Goal: Transaction & Acquisition: Purchase product/service

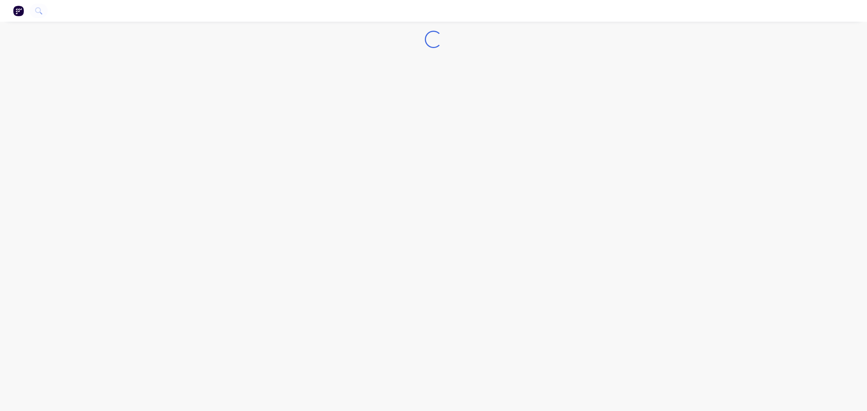
click at [19, 11] on img "button" at bounding box center [18, 10] width 11 height 11
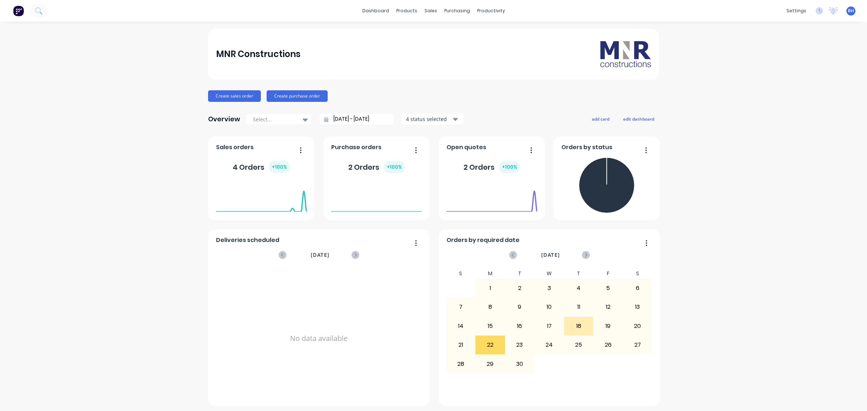
drag, startPoint x: 758, startPoint y: 0, endPoint x: 763, endPoint y: 89, distance: 88.7
click at [763, 89] on div "MNR Constructions Create sales order Create purchase order Overview Select... 2…" at bounding box center [433, 217] width 867 height 377
click at [438, 49] on link "Customers" at bounding box center [466, 49] width 96 height 14
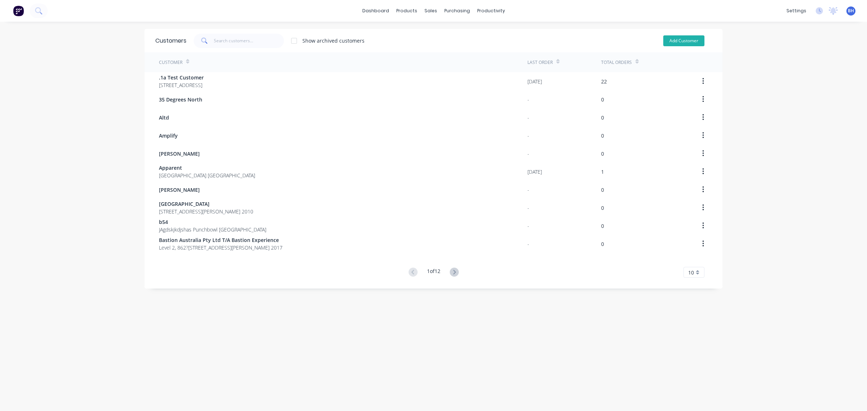
click at [667, 40] on button "Add Customer" at bounding box center [684, 40] width 41 height 11
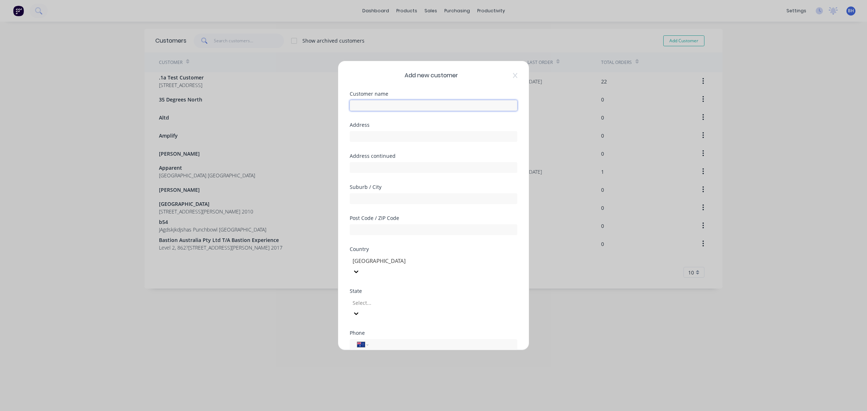
click at [376, 106] on input "text" at bounding box center [434, 105] width 168 height 11
type input "Subvrt"
click at [367, 299] on div at bounding box center [404, 303] width 104 height 9
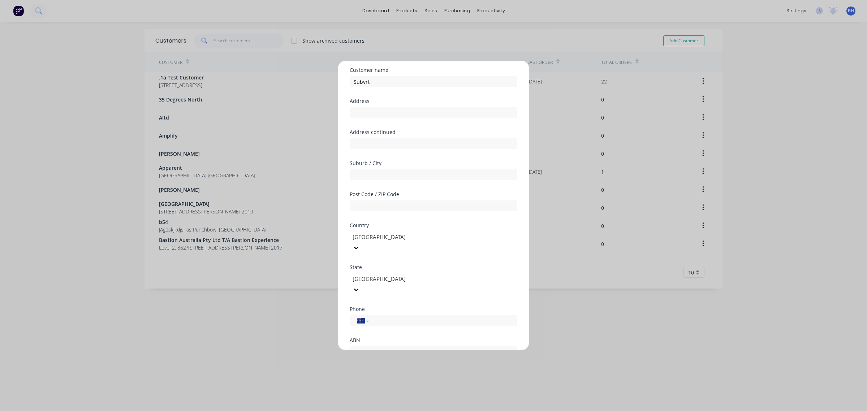
scroll to position [64, 0]
click at [402, 350] on button "Save" at bounding box center [411, 356] width 40 height 12
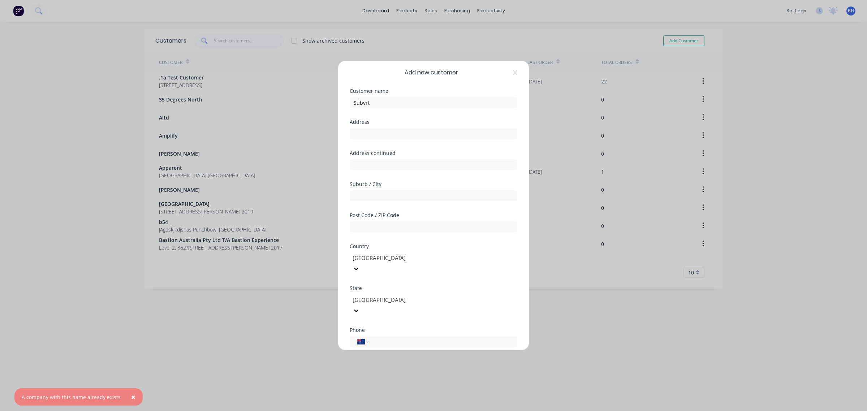
scroll to position [0, 0]
click at [513, 75] on icon at bounding box center [515, 75] width 4 height 5
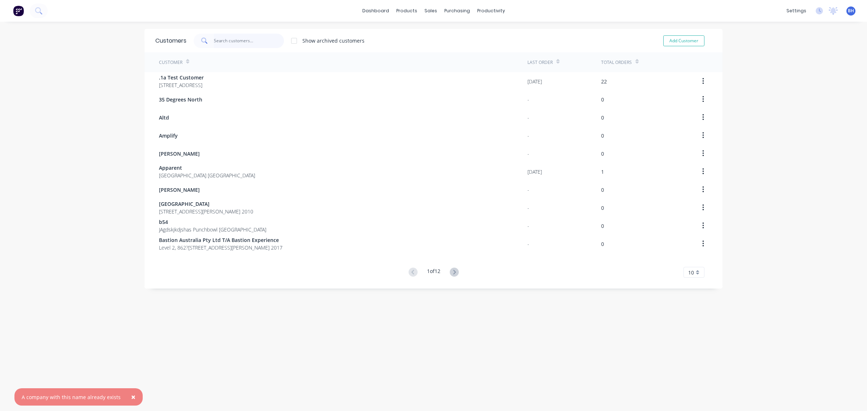
click at [240, 41] on input "text" at bounding box center [249, 41] width 70 height 14
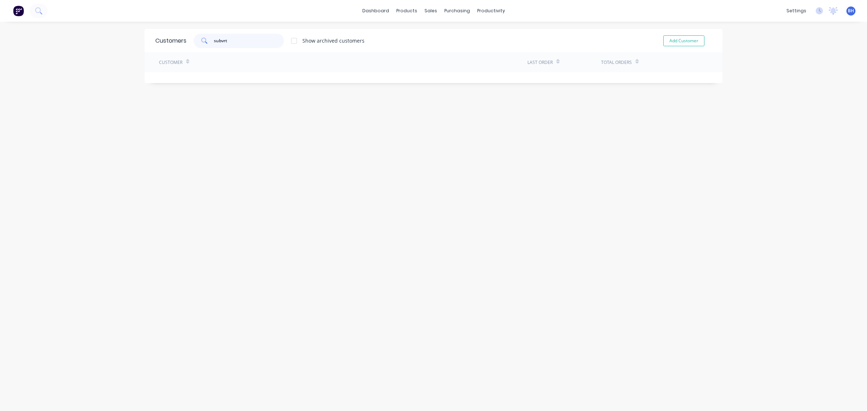
type input "subvrt"
click at [201, 61] on div "Customer" at bounding box center [343, 62] width 369 height 20
click at [449, 32] on div "Sales Orders" at bounding box center [454, 34] width 30 height 7
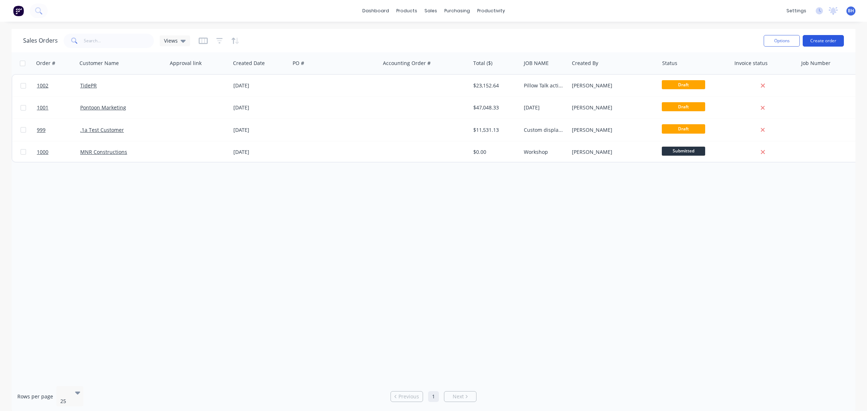
click at [822, 44] on button "Create order" at bounding box center [823, 41] width 41 height 12
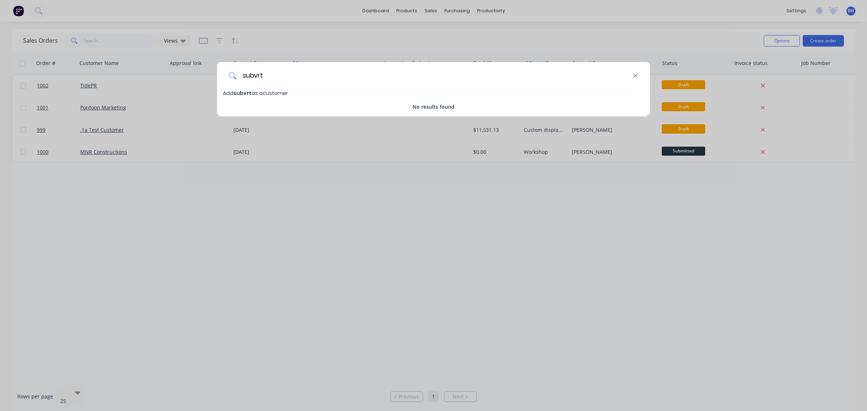
type input "subvrt"
click at [241, 91] on span "subvrt" at bounding box center [242, 93] width 18 height 7
select select "AU"
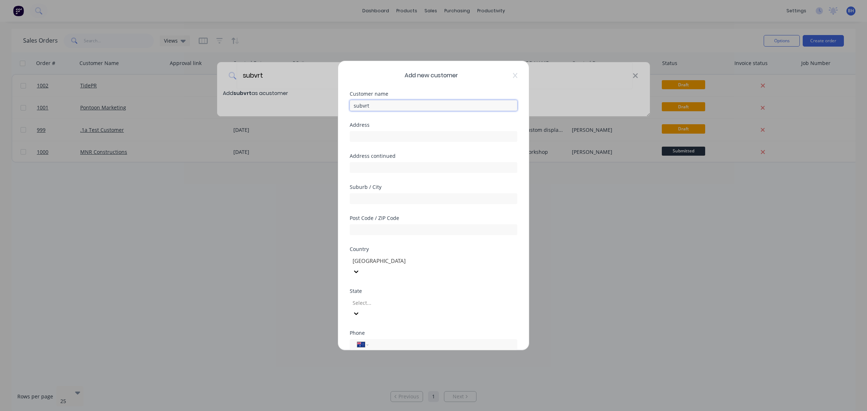
click at [355, 105] on input "subvrt" at bounding box center [434, 105] width 168 height 11
type input "Subvrt"
click at [374, 299] on div at bounding box center [404, 303] width 104 height 9
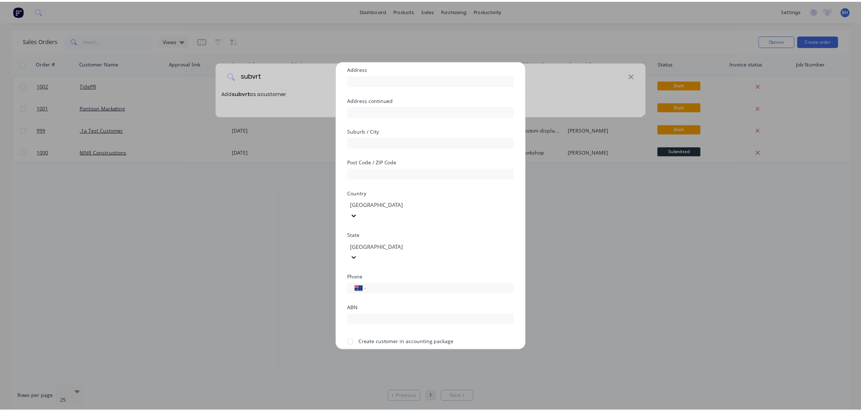
scroll to position [64, 0]
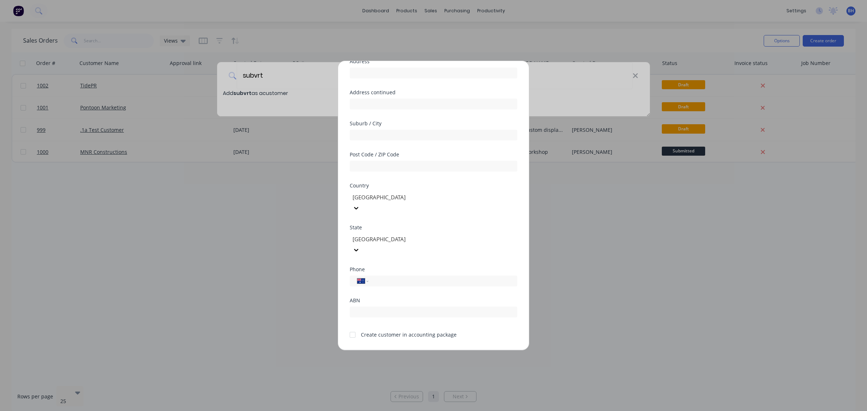
click at [411, 350] on button "Save" at bounding box center [411, 356] width 40 height 12
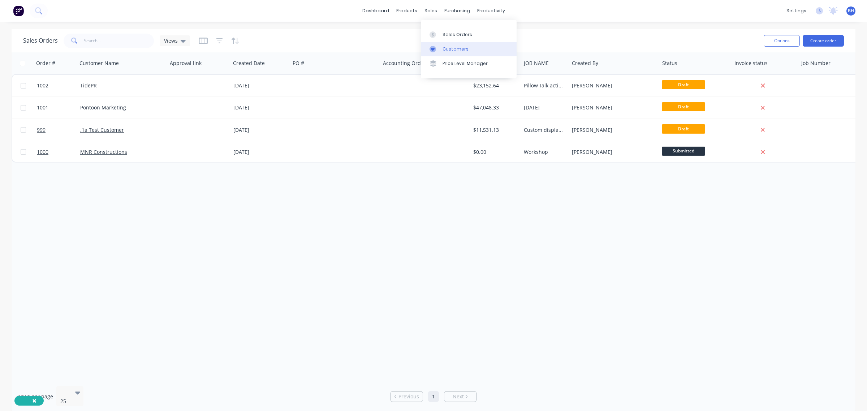
click at [443, 47] on div "Customers" at bounding box center [456, 49] width 26 height 7
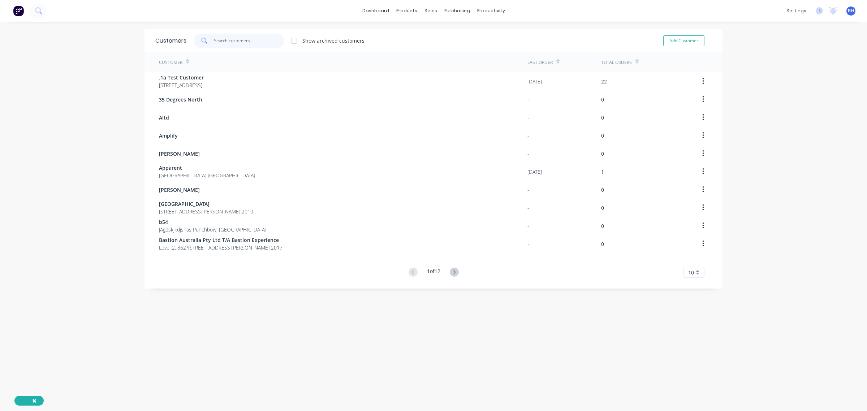
click at [226, 42] on input "text" at bounding box center [249, 41] width 70 height 14
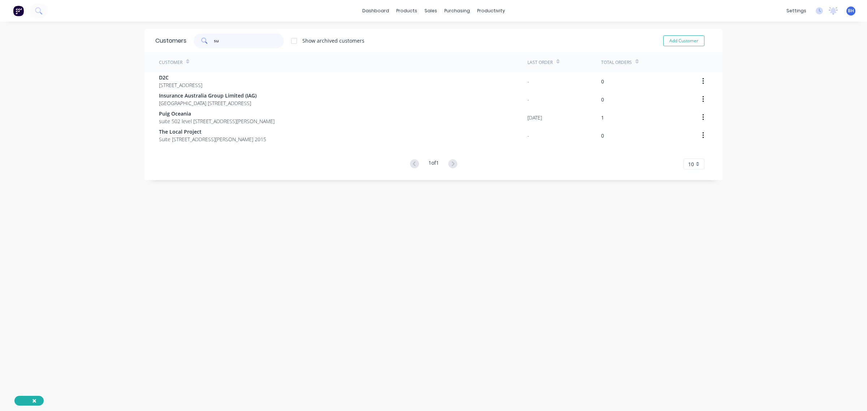
type input "s"
type input "S"
type input "v"
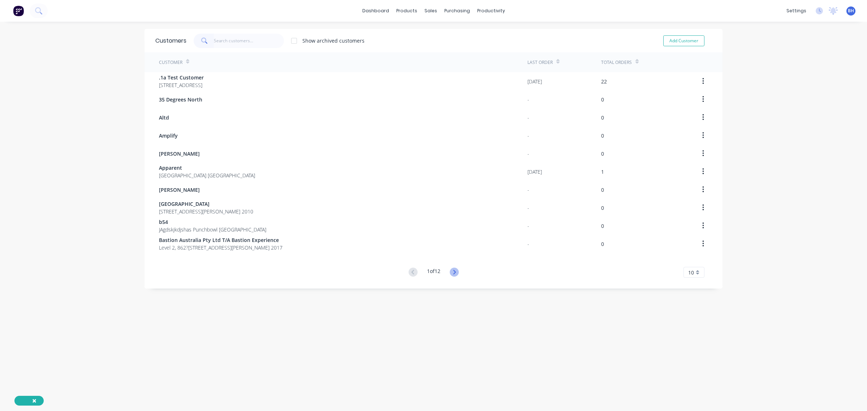
click at [452, 272] on icon at bounding box center [454, 272] width 9 height 9
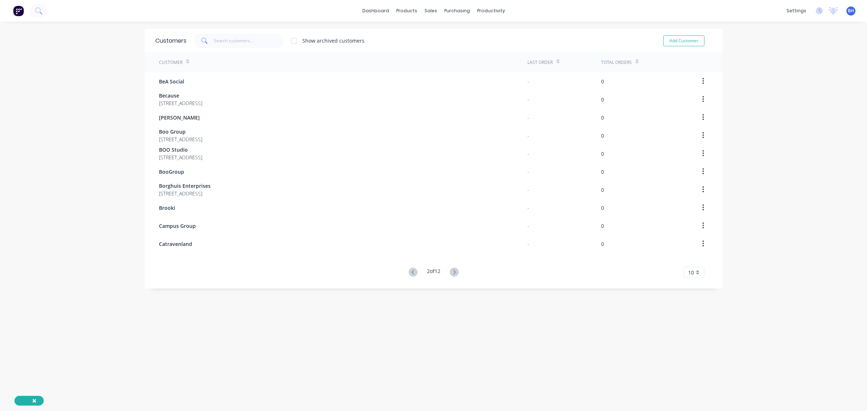
click at [452, 272] on icon at bounding box center [454, 272] width 9 height 9
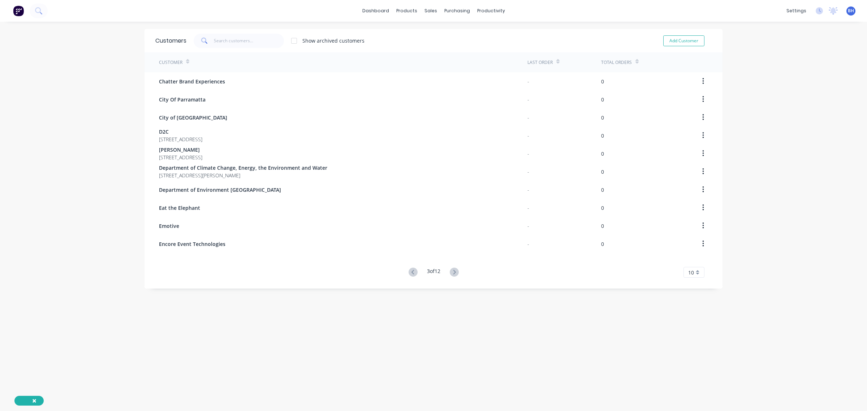
click at [452, 272] on icon at bounding box center [454, 272] width 9 height 9
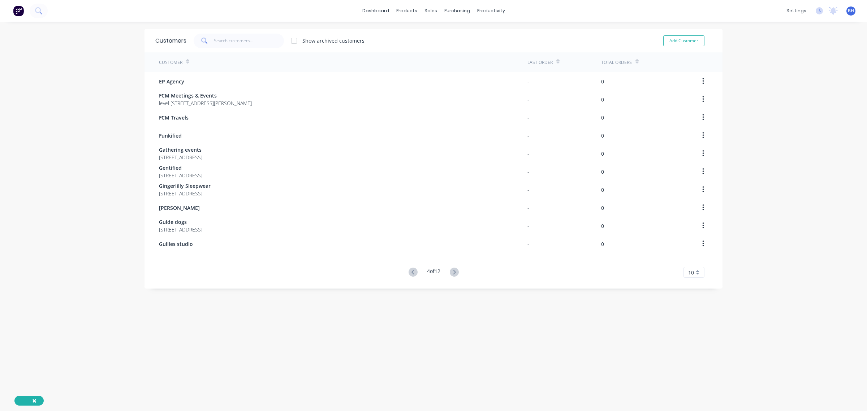
click at [452, 272] on icon at bounding box center [454, 272] width 9 height 9
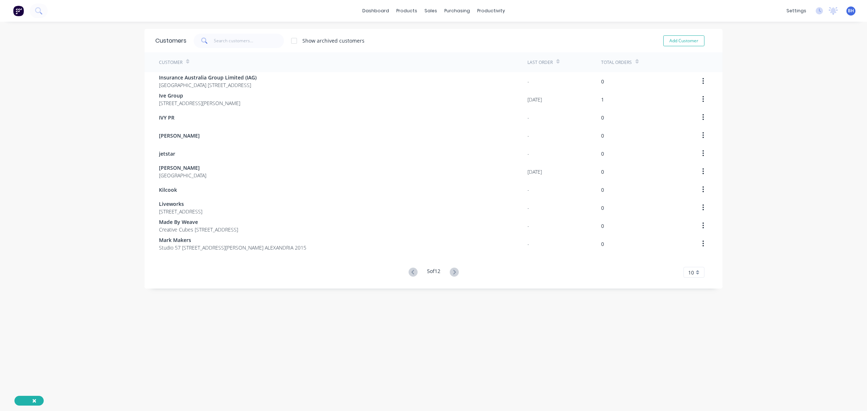
click at [452, 272] on icon at bounding box center [454, 272] width 9 height 9
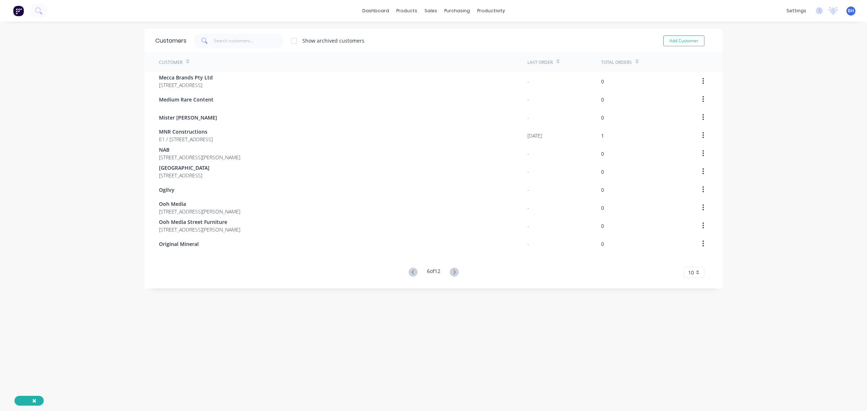
click at [452, 272] on icon at bounding box center [454, 272] width 9 height 9
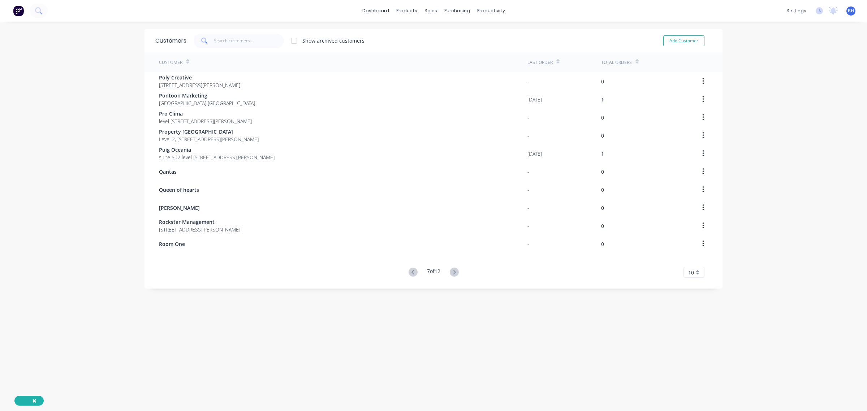
click at [452, 272] on icon at bounding box center [454, 272] width 9 height 9
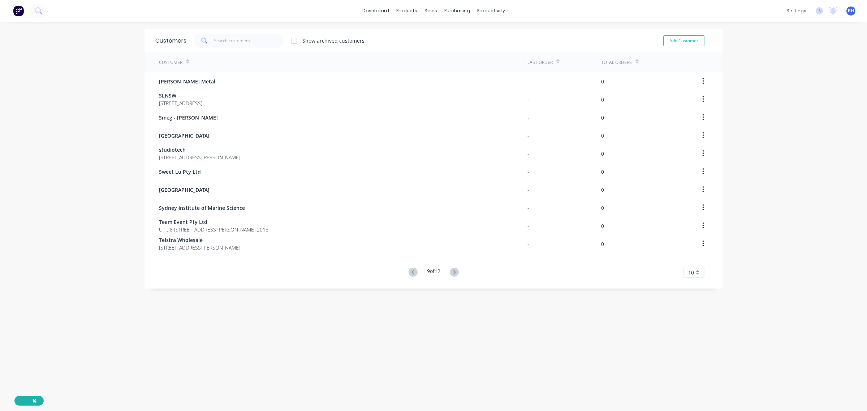
click at [452, 272] on icon at bounding box center [454, 272] width 9 height 9
click at [452, 272] on icon at bounding box center [455, 272] width 9 height 9
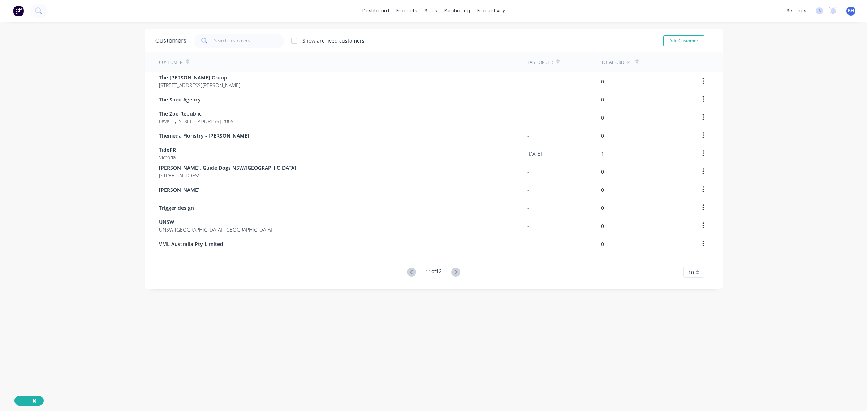
click at [452, 272] on icon at bounding box center [455, 272] width 9 height 9
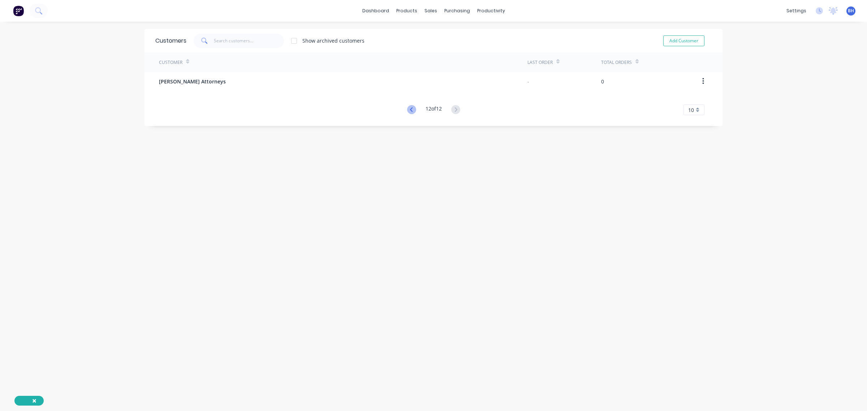
click at [407, 109] on icon at bounding box center [411, 109] width 9 height 9
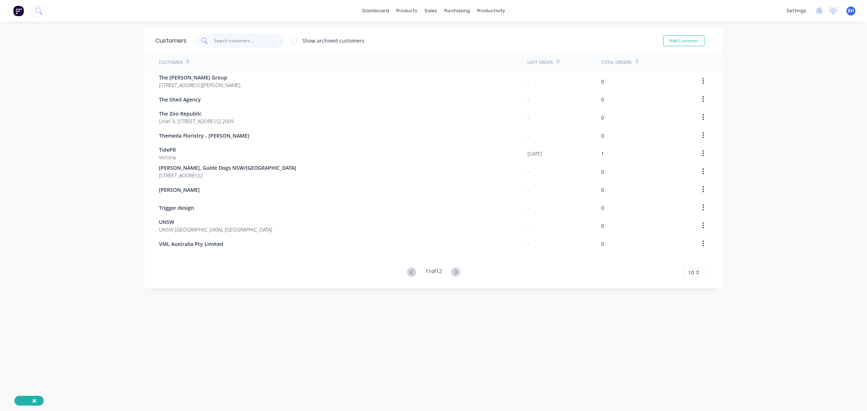
click at [231, 34] on input "text" at bounding box center [249, 41] width 70 height 14
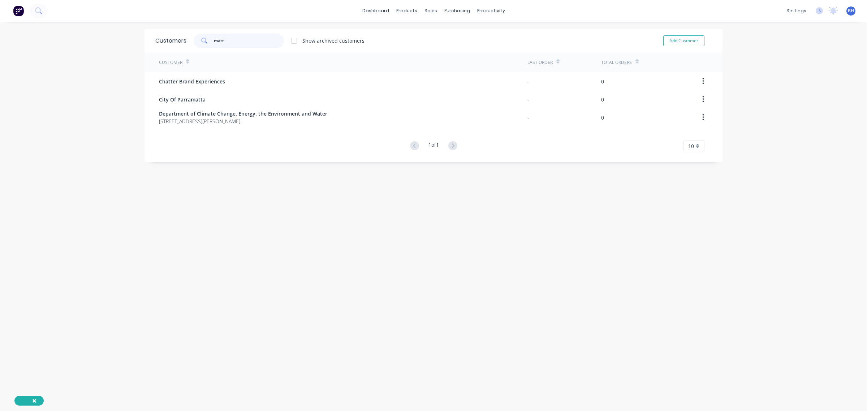
click at [258, 40] on input "matt" at bounding box center [249, 41] width 70 height 14
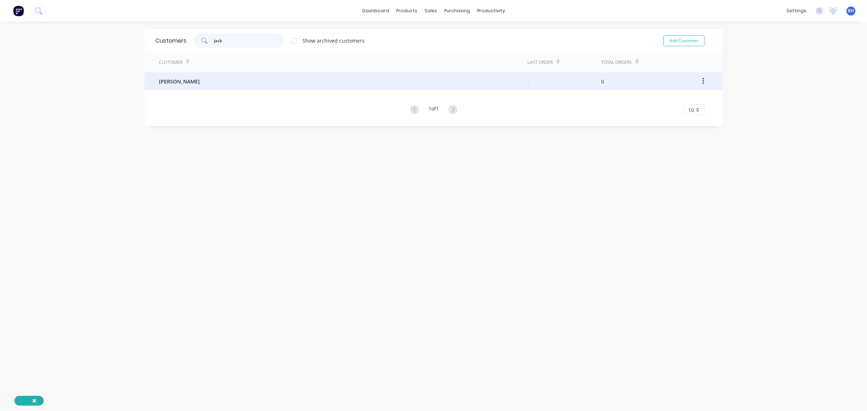
type input "jack"
click at [182, 80] on span "[PERSON_NAME]" at bounding box center [179, 82] width 41 height 8
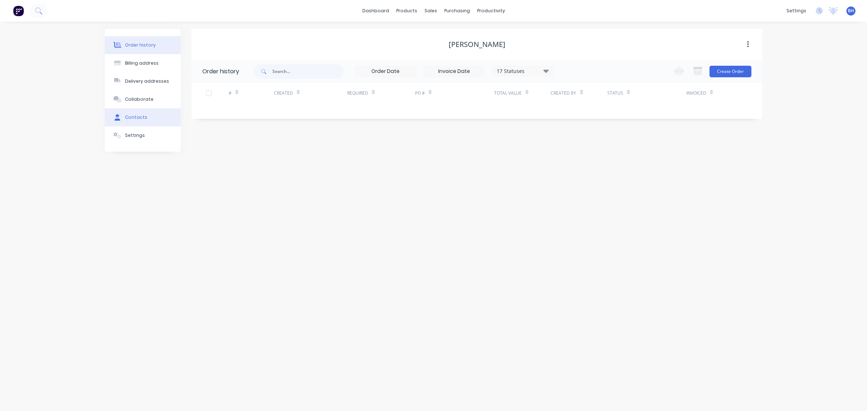
click at [136, 116] on div "Contacts" at bounding box center [136, 117] width 22 height 7
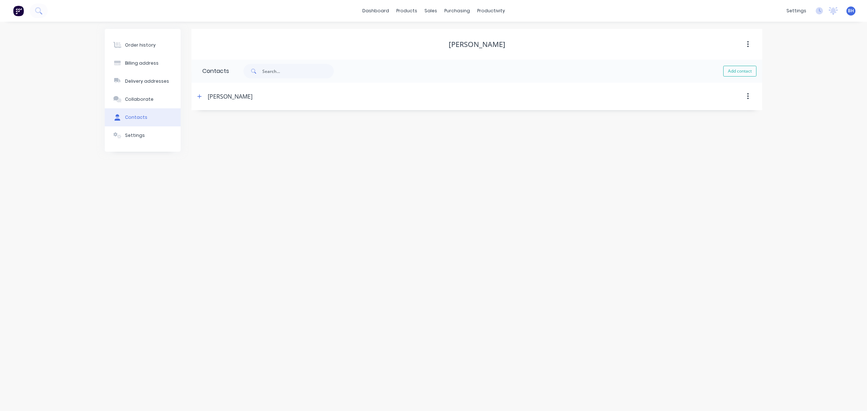
click at [731, 72] on button "Add contact" at bounding box center [740, 71] width 33 height 11
select select "AU"
click at [248, 123] on input "text" at bounding box center [261, 124] width 118 height 11
type input "Zoe Norman"
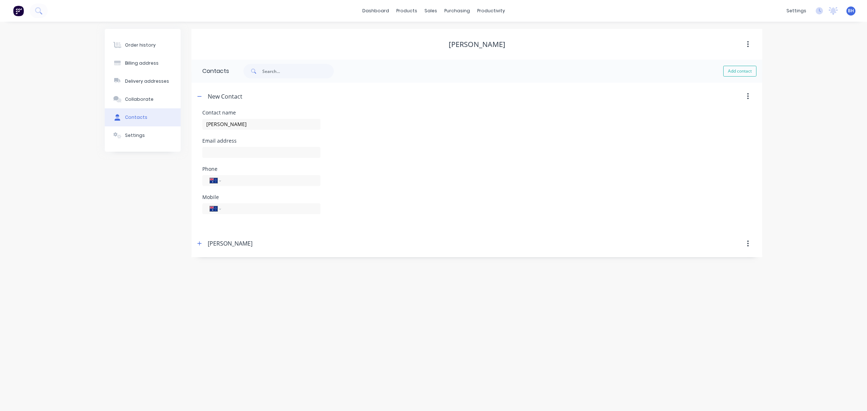
select select "AU"
click at [227, 151] on input "text" at bounding box center [261, 152] width 118 height 11
paste input "zoe.norman@jackmorton.com.au"
type input "zoe.norman@jackmorton.com.au"
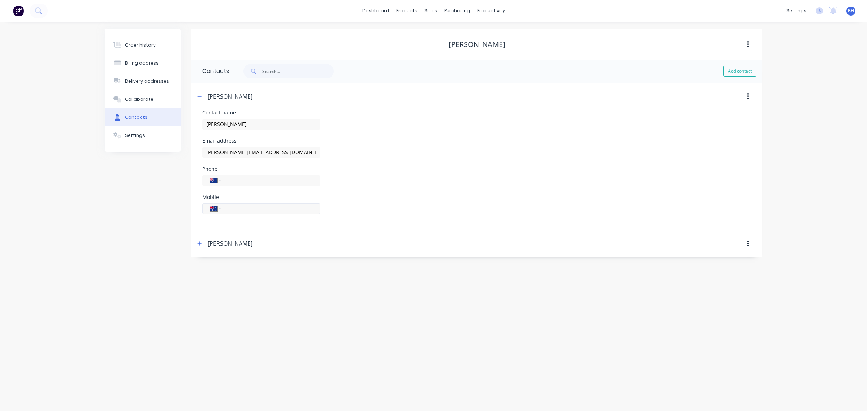
click at [250, 204] on div "International Afghanistan Åland Islands Albania Algeria American Samoa Andorra …" at bounding box center [261, 208] width 118 height 11
click at [266, 212] on input "tel" at bounding box center [269, 209] width 87 height 8
paste input "406 833 329"
type input "0406 833 329"
click at [728, 73] on button "Add contact" at bounding box center [740, 71] width 33 height 11
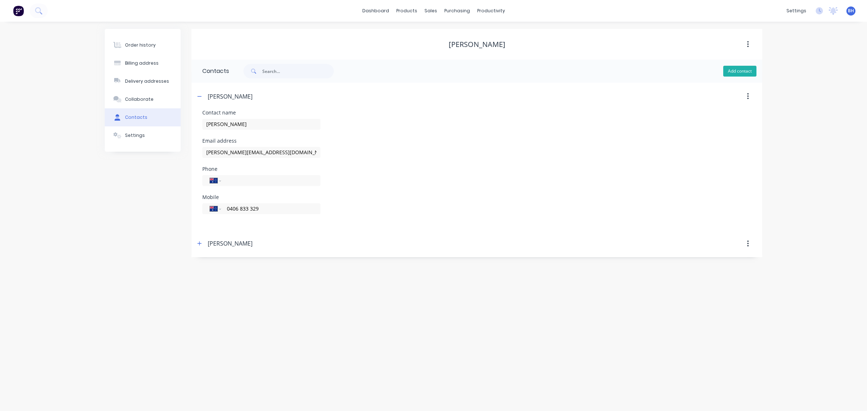
select select "AU"
click at [451, 35] on div "Sales Orders" at bounding box center [458, 34] width 30 height 7
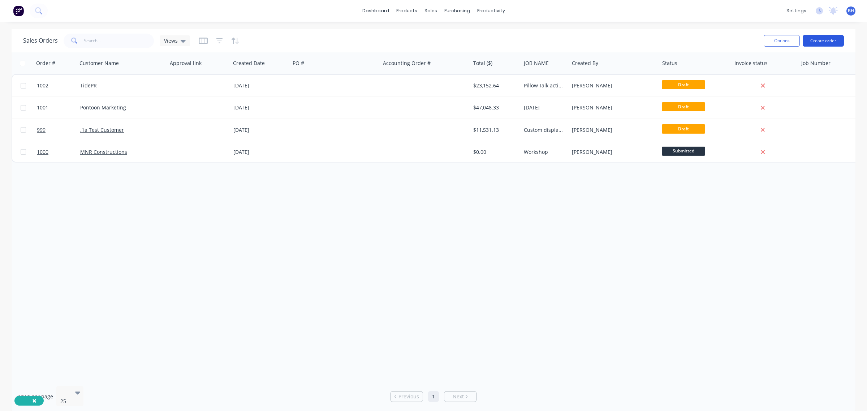
click at [828, 39] on button "Create order" at bounding box center [823, 41] width 41 height 12
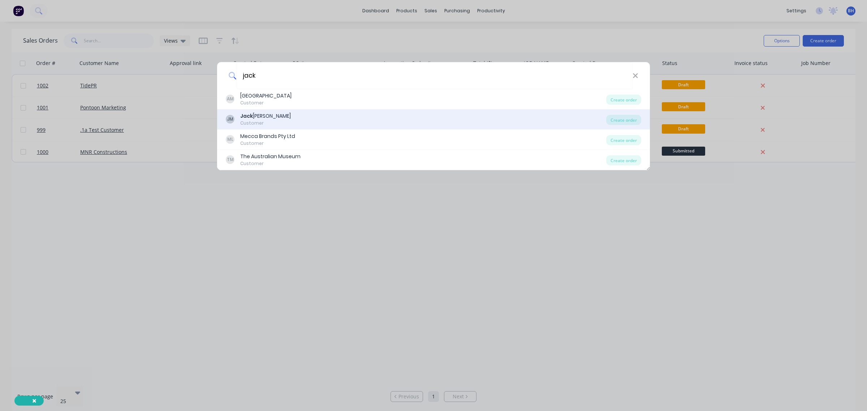
type input "jack"
click at [288, 117] on div "JM Jack Morton Customer" at bounding box center [416, 119] width 381 height 14
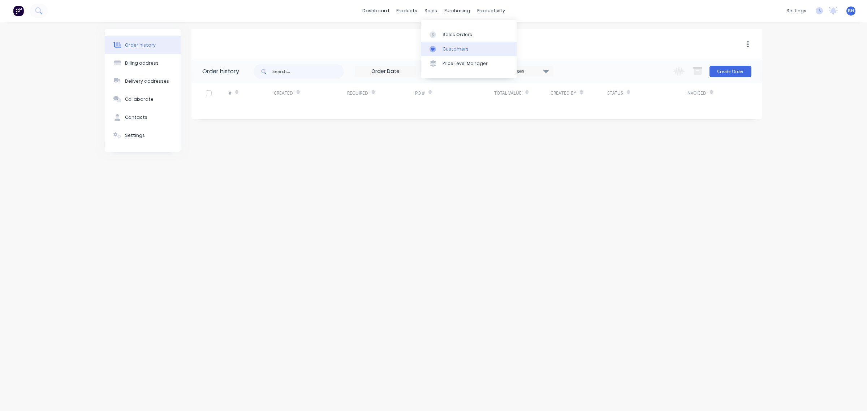
click at [441, 50] on link "Customers" at bounding box center [469, 49] width 96 height 14
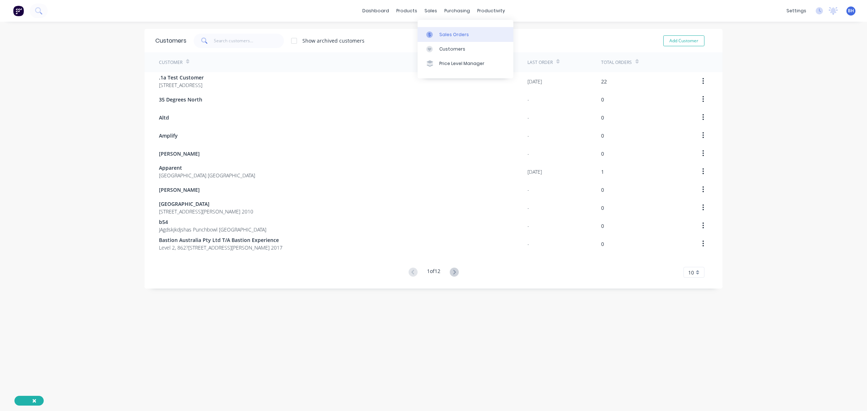
click at [439, 31] on div "Sales Orders" at bounding box center [454, 34] width 30 height 7
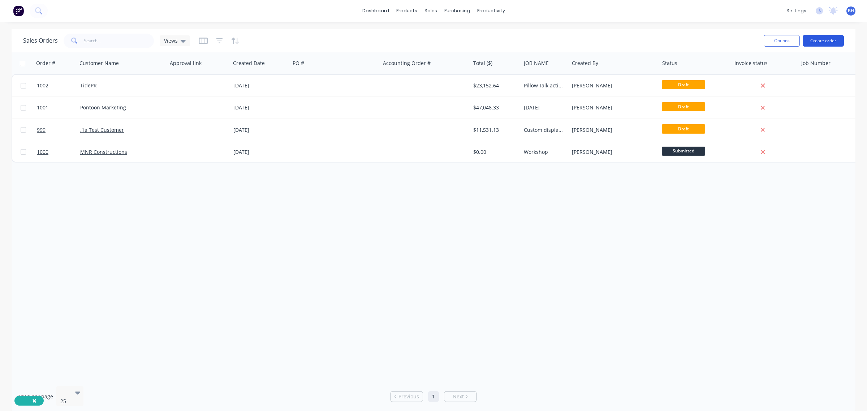
click at [839, 39] on button "Create order" at bounding box center [823, 41] width 41 height 12
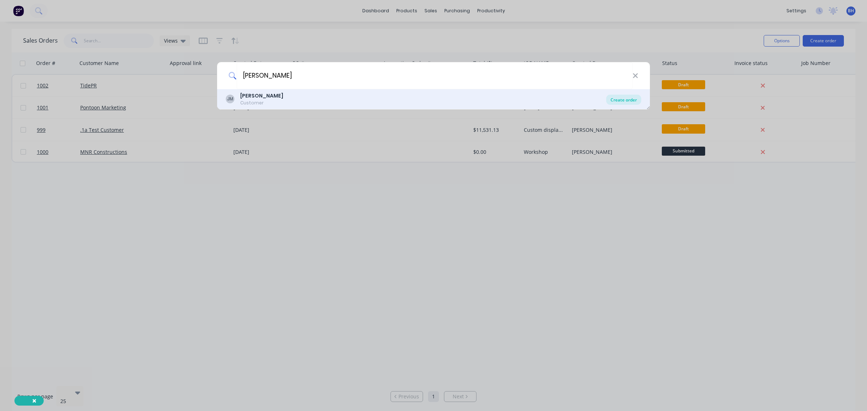
type input "jack morton"
click at [621, 101] on div "Create order" at bounding box center [623, 100] width 35 height 10
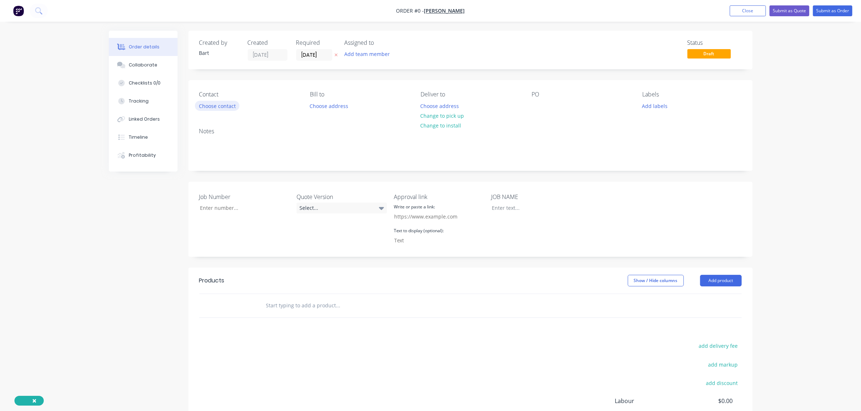
click at [230, 107] on button "Choose contact" at bounding box center [217, 106] width 44 height 10
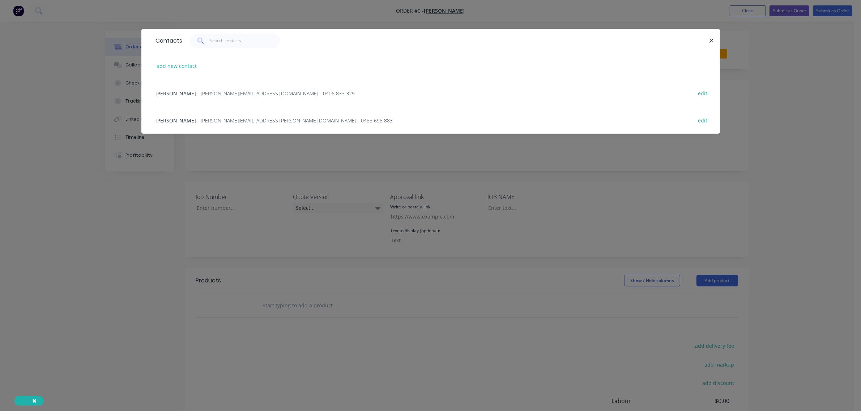
click at [217, 92] on span "- zoe.norman@jackmorton.com.au - 0406 833 329" at bounding box center [276, 93] width 157 height 7
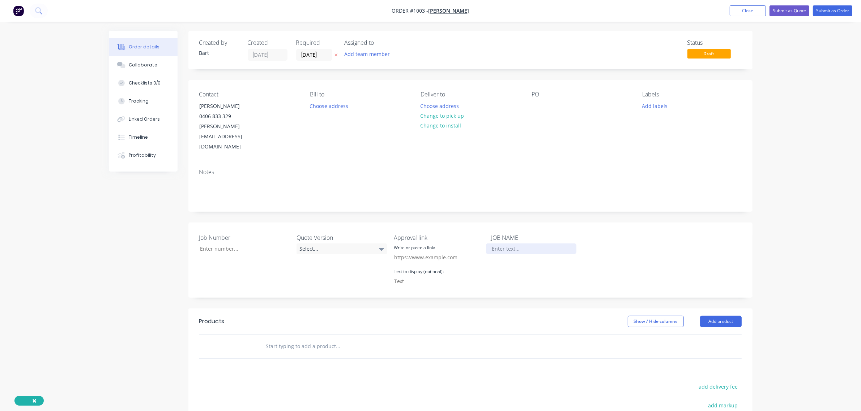
click at [503, 244] on div at bounding box center [531, 249] width 90 height 10
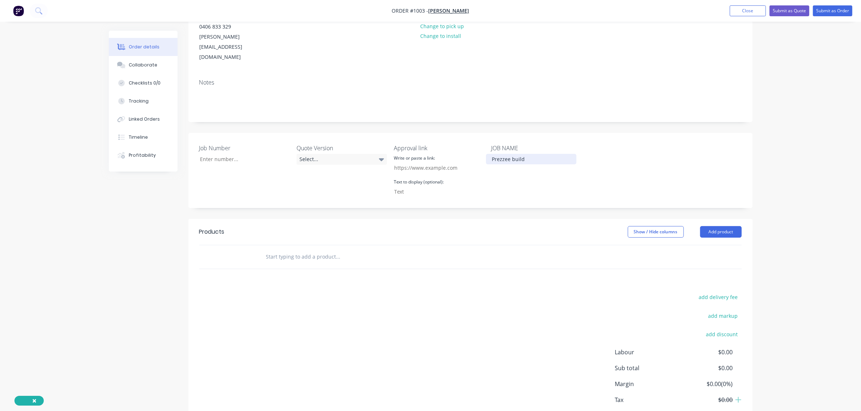
scroll to position [90, 0]
click at [713, 226] on button "Add product" at bounding box center [721, 232] width 42 height 12
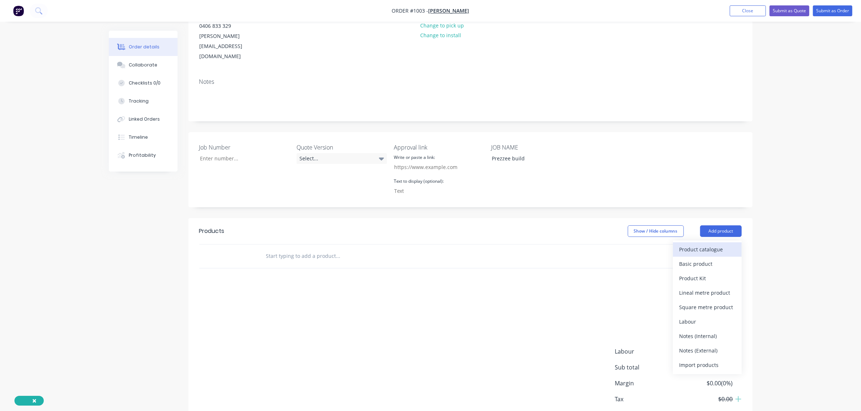
click at [707, 244] on div "Product catalogue" at bounding box center [707, 249] width 56 height 10
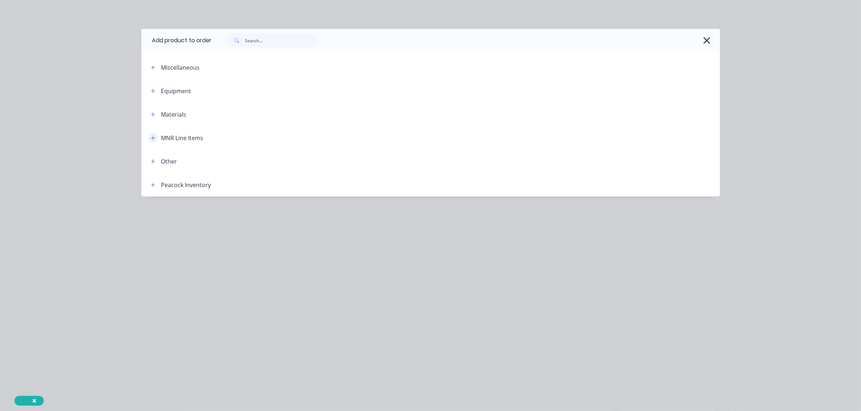
click at [156, 138] on button "button" at bounding box center [153, 137] width 9 height 9
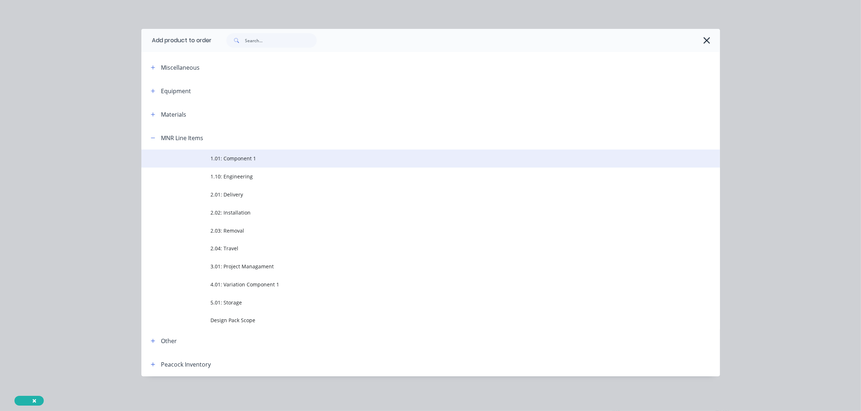
click at [211, 160] on span "1.01: Component 1" at bounding box center [414, 159] width 407 height 8
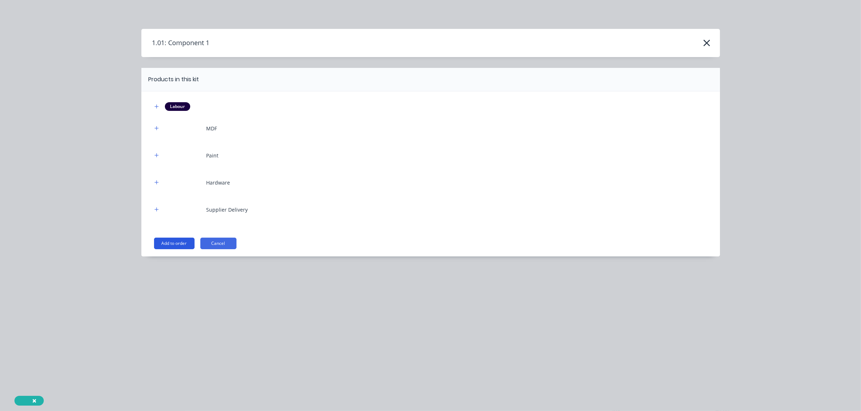
click at [173, 245] on button "Add to order" at bounding box center [174, 244] width 40 height 12
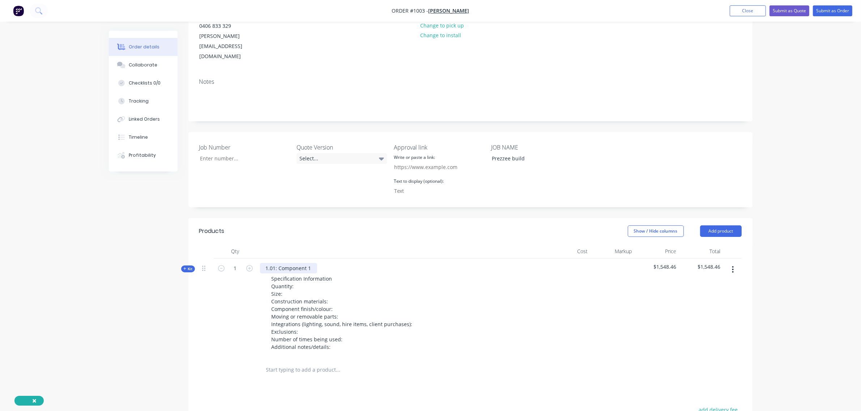
click at [308, 263] on div "1.01: Component 1" at bounding box center [288, 268] width 57 height 10
click at [314, 263] on div "1.01: Component 1" at bounding box center [288, 268] width 57 height 10
drag, startPoint x: 311, startPoint y: 248, endPoint x: 278, endPoint y: 249, distance: 33.6
click at [278, 263] on div "1.01: Component 1" at bounding box center [288, 268] width 57 height 10
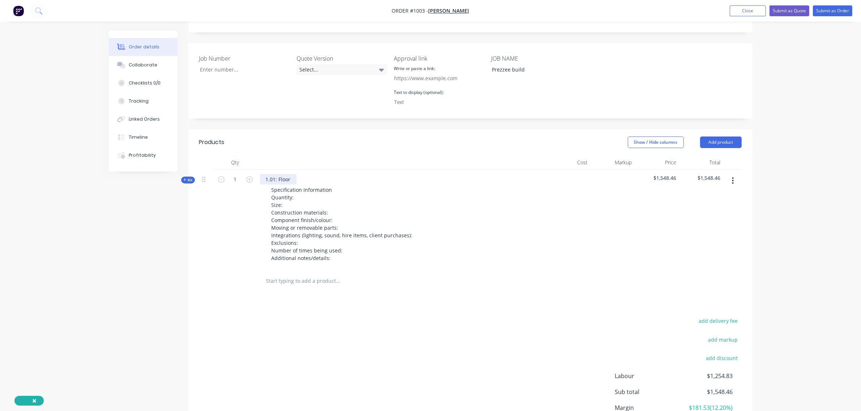
scroll to position [180, 0]
click at [732, 176] on icon "button" at bounding box center [733, 180] width 2 height 8
click at [707, 223] on div "Duplicate" at bounding box center [707, 228] width 56 height 10
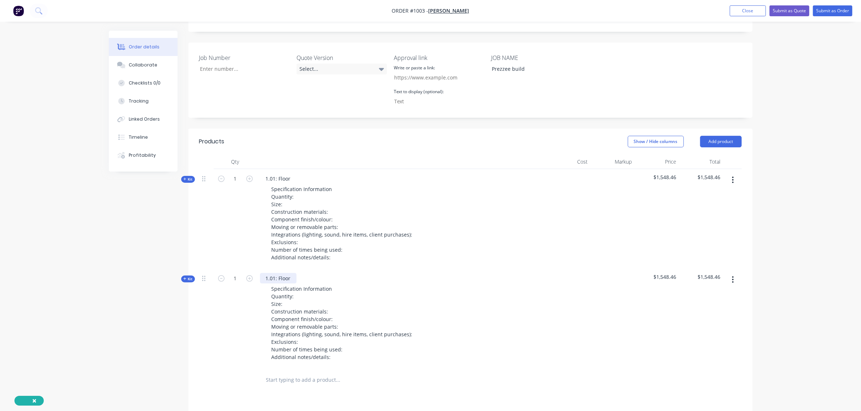
click at [292, 273] on div "1.01: Floor" at bounding box center [278, 278] width 37 height 10
click at [725, 136] on button "Add product" at bounding box center [721, 142] width 42 height 12
click at [701, 155] on div "Product catalogue" at bounding box center [707, 160] width 56 height 10
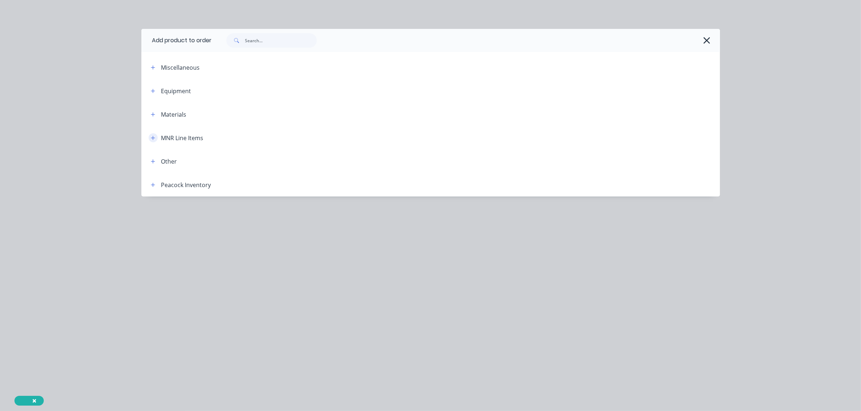
click at [151, 137] on icon "button" at bounding box center [153, 138] width 4 height 5
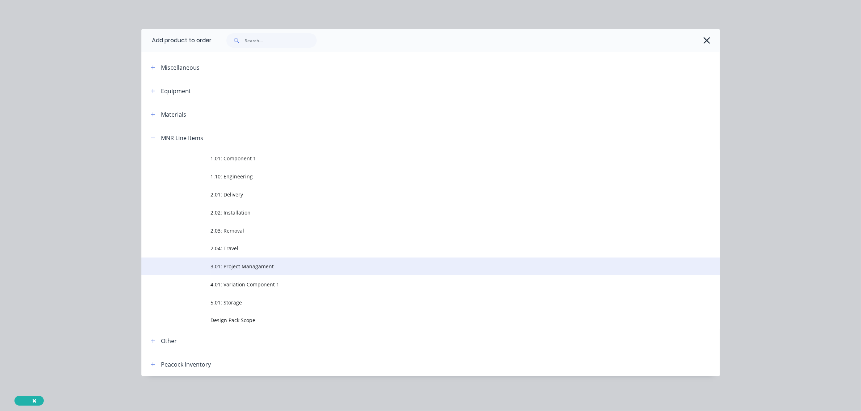
click at [246, 265] on span "3.01: Project Managament" at bounding box center [414, 267] width 407 height 8
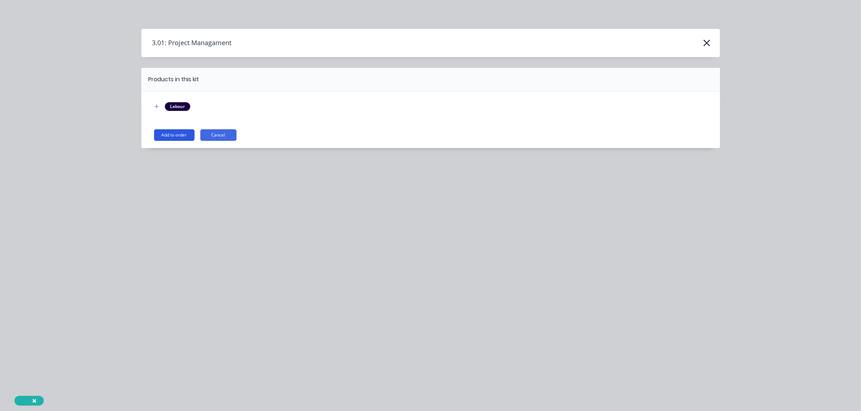
click at [156, 136] on button "Add to order" at bounding box center [174, 135] width 40 height 12
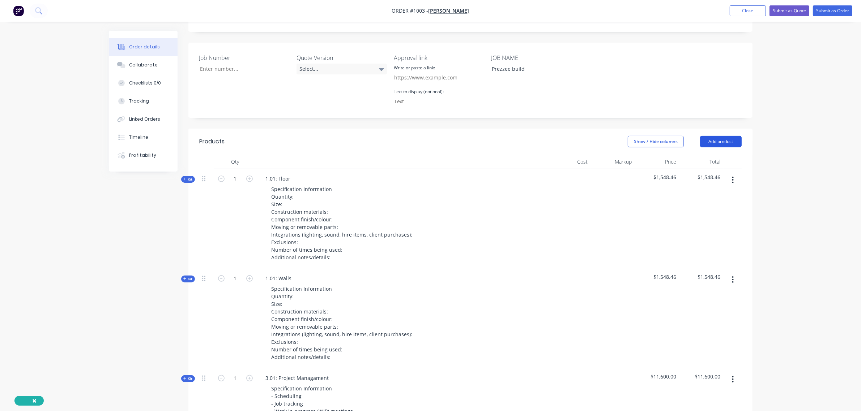
click at [728, 136] on button "Add product" at bounding box center [721, 142] width 42 height 12
click at [702, 155] on div "Product catalogue" at bounding box center [707, 160] width 56 height 10
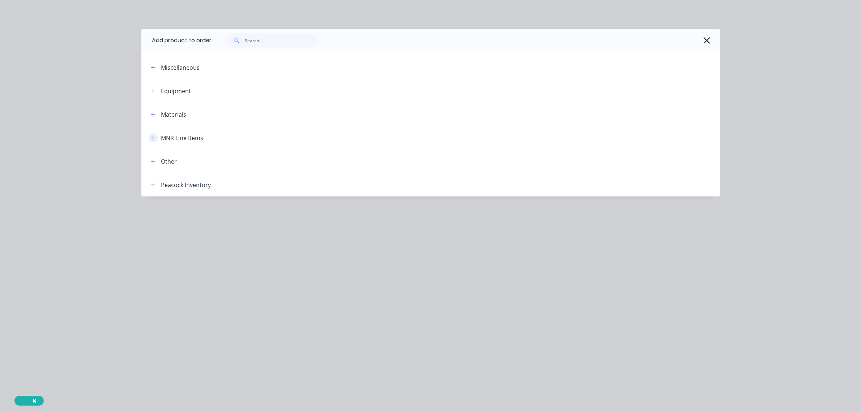
click at [154, 138] on icon "button" at bounding box center [153, 138] width 4 height 5
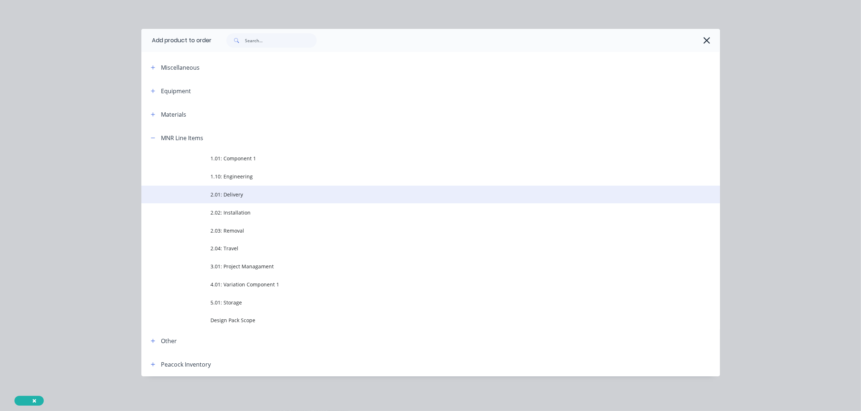
click at [230, 199] on td "2.01: Delivery" at bounding box center [465, 195] width 509 height 18
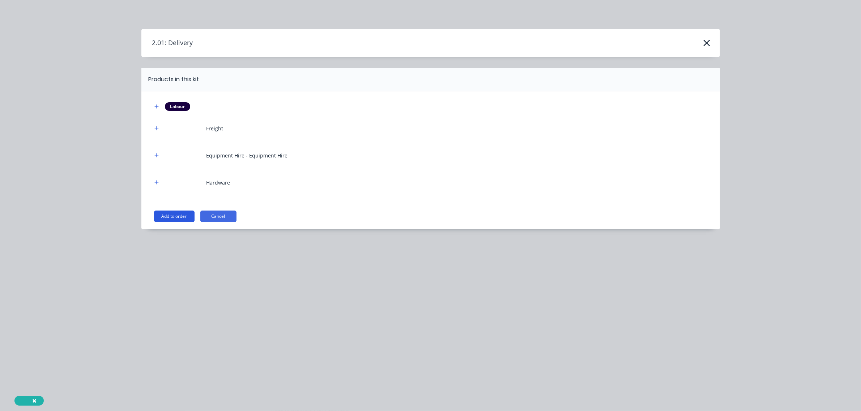
click at [164, 214] on button "Add to order" at bounding box center [174, 217] width 40 height 12
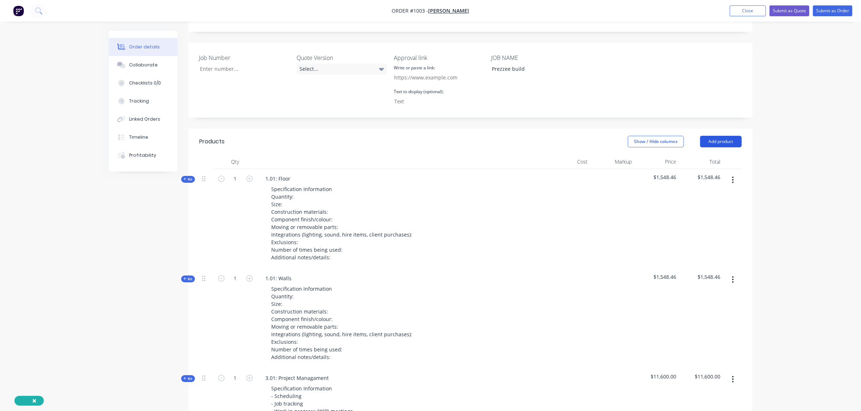
click at [715, 136] on button "Add product" at bounding box center [721, 142] width 42 height 12
click at [707, 155] on div "Product catalogue" at bounding box center [707, 160] width 56 height 10
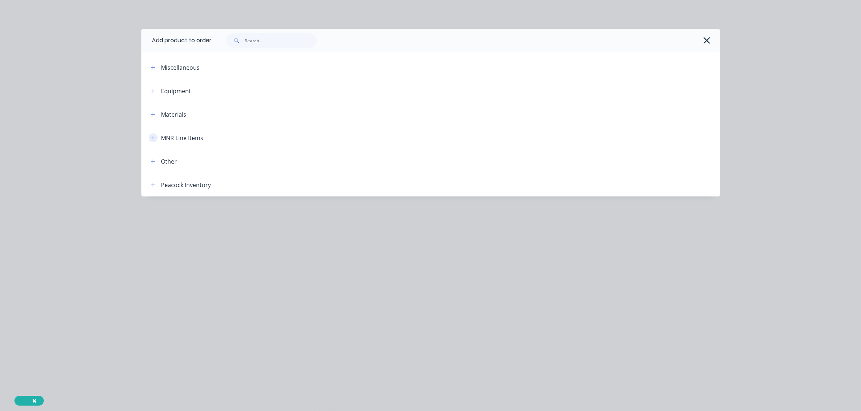
click at [154, 137] on icon "button" at bounding box center [153, 138] width 4 height 5
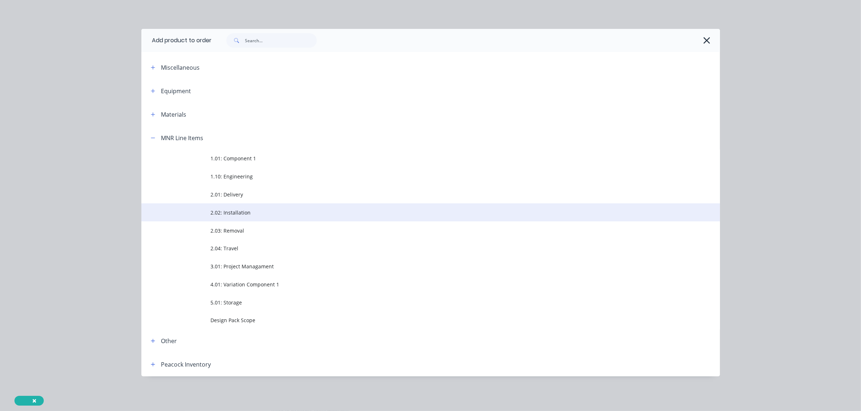
click at [235, 214] on span "2.02: Installation" at bounding box center [414, 213] width 407 height 8
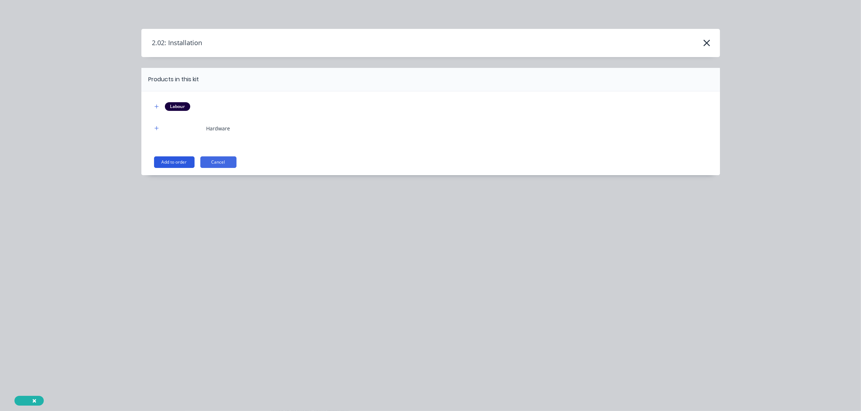
click at [172, 161] on button "Add to order" at bounding box center [174, 162] width 40 height 12
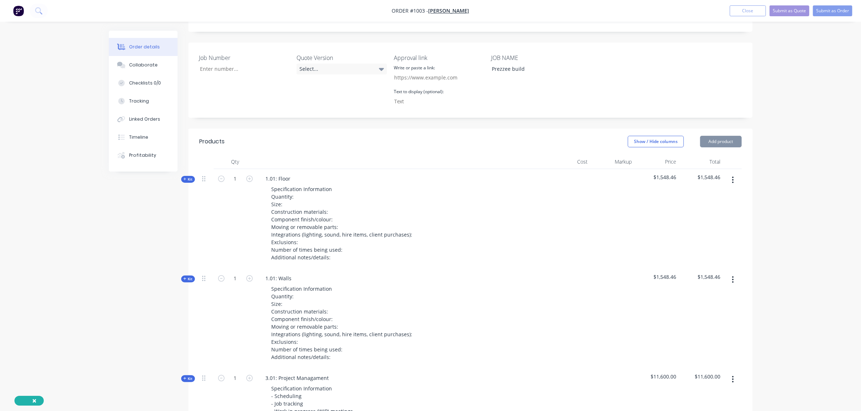
click at [716, 136] on button "Add product" at bounding box center [721, 142] width 42 height 12
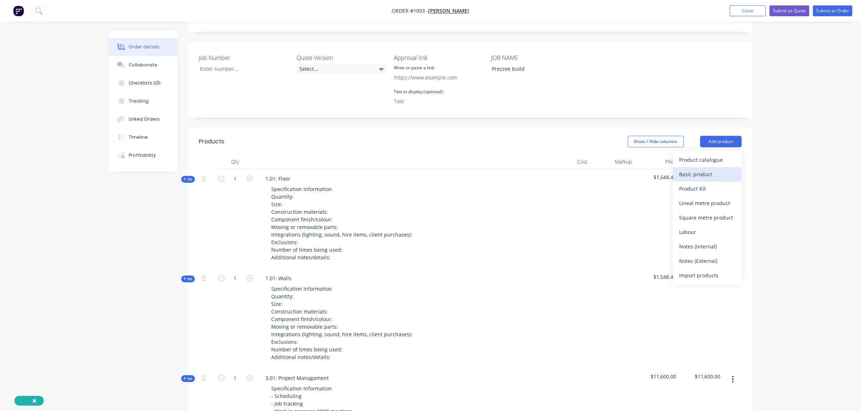
click at [720, 169] on div "Basic product" at bounding box center [707, 174] width 56 height 10
click at [716, 136] on button "Add product" at bounding box center [721, 142] width 42 height 12
click at [716, 155] on div "Product catalogue" at bounding box center [707, 160] width 56 height 10
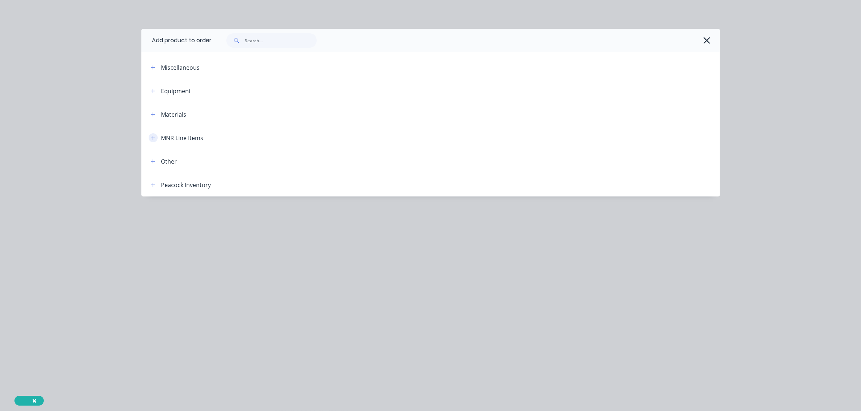
click at [155, 134] on button "button" at bounding box center [153, 137] width 9 height 9
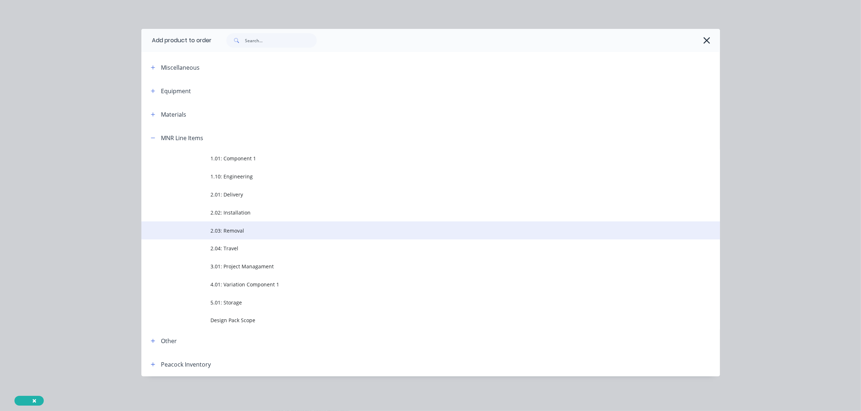
click at [238, 232] on span "2.03: Removal" at bounding box center [414, 231] width 407 height 8
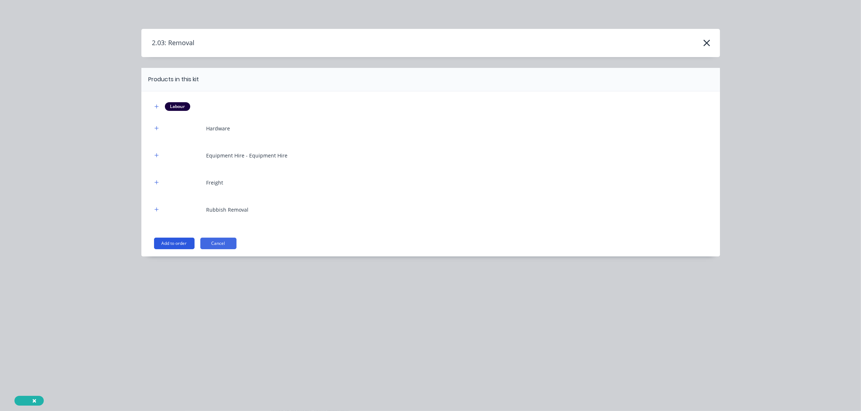
click at [183, 243] on button "Add to order" at bounding box center [174, 244] width 40 height 12
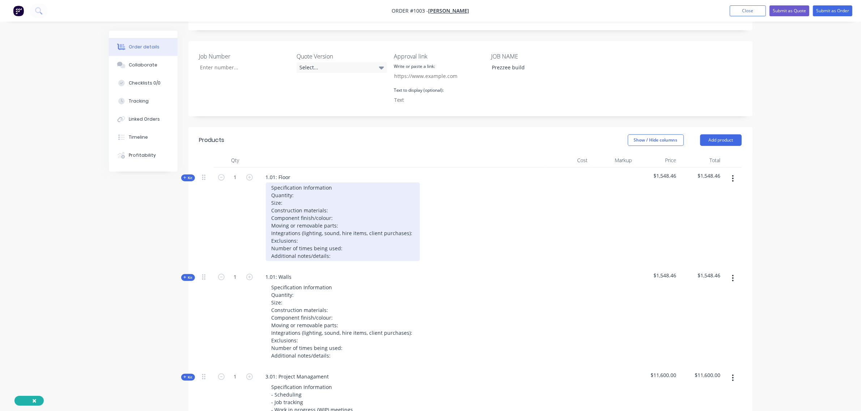
scroll to position [181, 0]
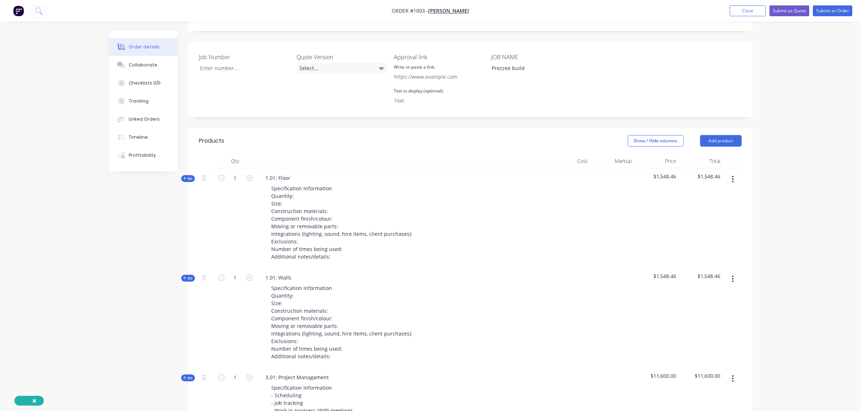
click at [191, 176] on span "Kit" at bounding box center [187, 178] width 9 height 5
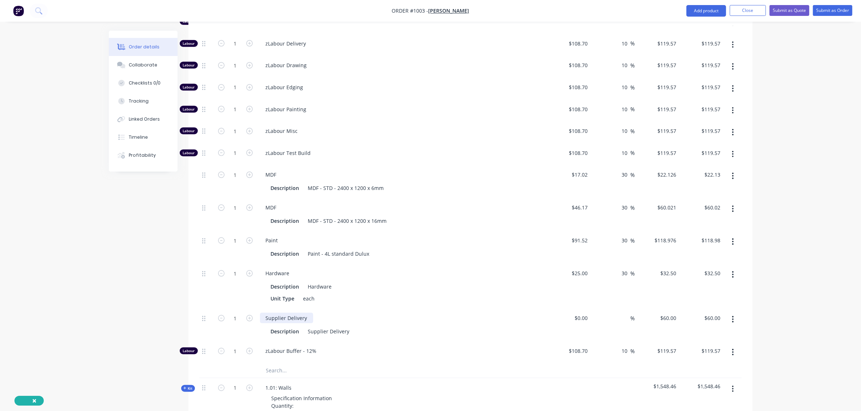
scroll to position [481, 0]
click at [290, 363] on input "text" at bounding box center [338, 370] width 145 height 14
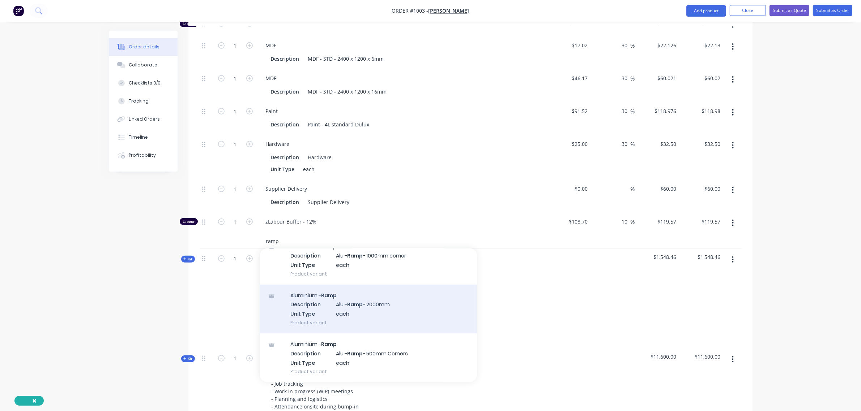
scroll to position [611, 0]
type input "ramp"
click at [353, 292] on div "Aluminium - Ramp Description Alu - Ramp - 2000mm Unit Type each Product variant" at bounding box center [368, 308] width 217 height 49
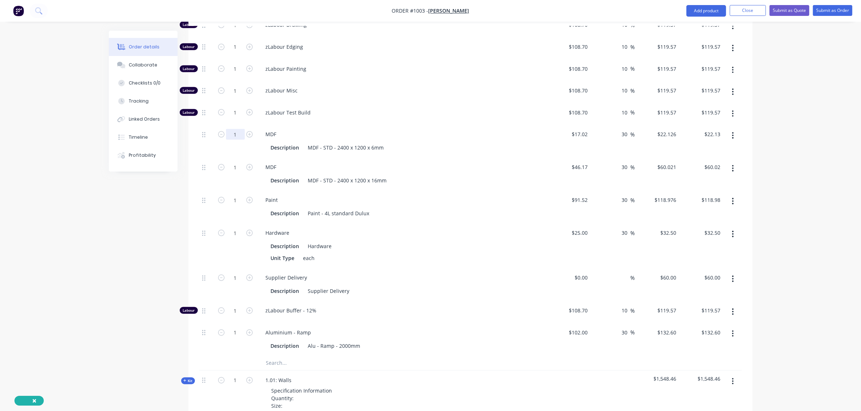
scroll to position [521, 0]
click at [234, 129] on input "1" at bounding box center [235, 134] width 19 height 11
click at [232, 162] on input "1" at bounding box center [235, 167] width 19 height 11
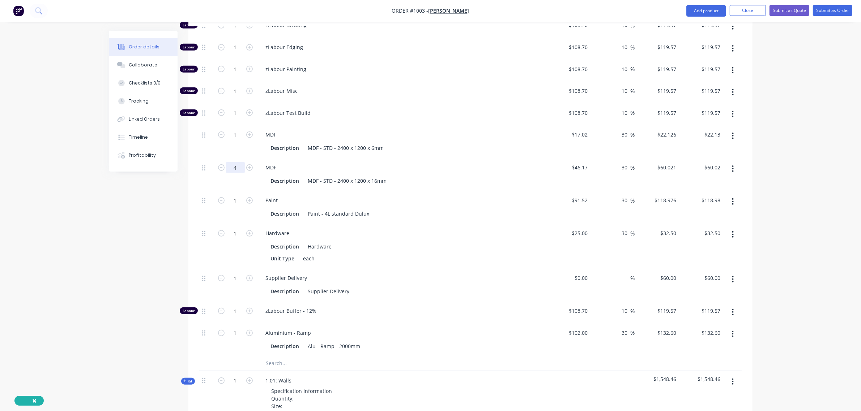
type input "4"
type input "$240.08"
click at [235, 195] on input "1" at bounding box center [235, 200] width 19 height 11
type input "0.5"
type input "$59.49"
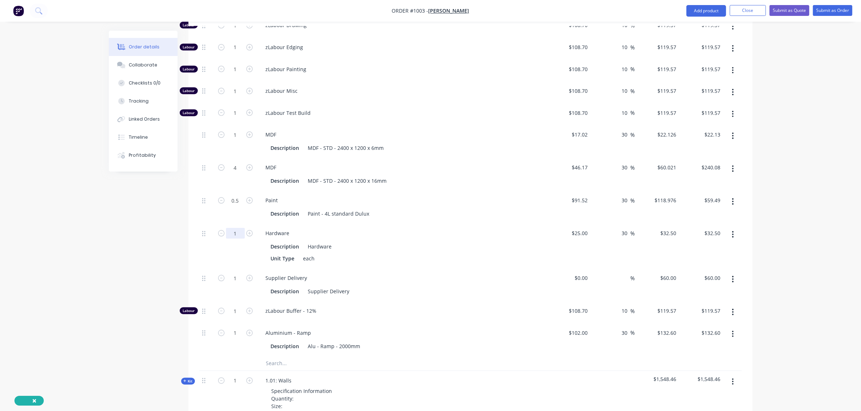
click at [232, 228] on input "1" at bounding box center [235, 233] width 19 height 11
type input "2"
type input "$65.00"
click at [284, 356] on input "text" at bounding box center [338, 363] width 145 height 14
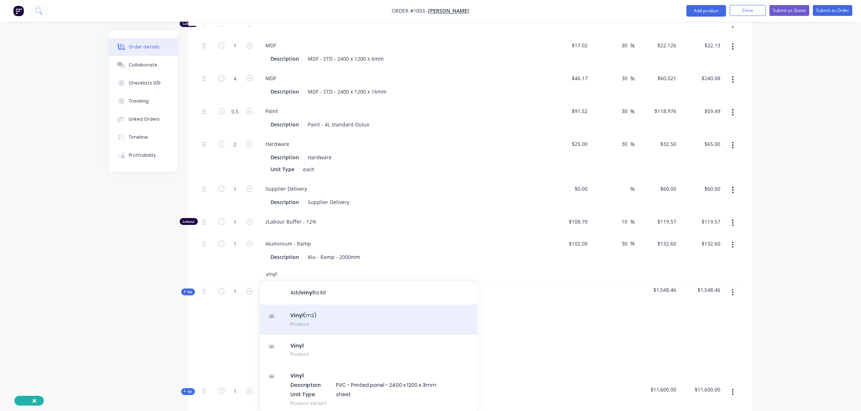
scroll to position [611, 0]
type input "vinyl"
click at [312, 304] on div "Vinyl (m2) Product" at bounding box center [368, 319] width 217 height 30
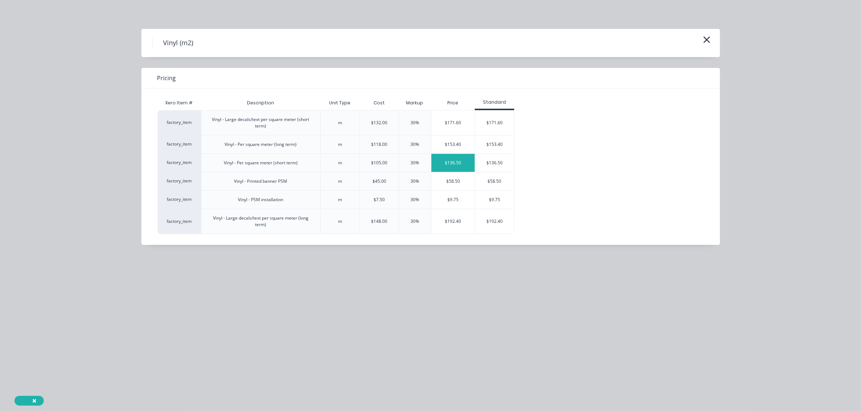
click at [460, 162] on div "$136.50" at bounding box center [453, 163] width 44 height 18
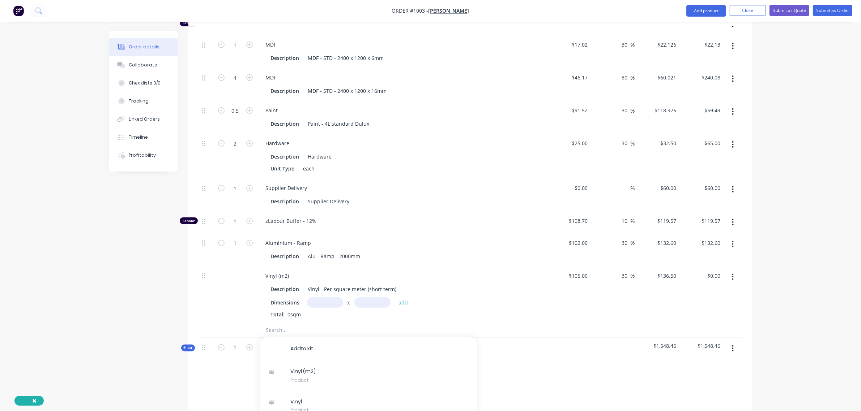
click at [331, 297] on input "text" at bounding box center [325, 302] width 36 height 10
type input "2.4m"
click at [366, 297] on input "text" at bounding box center [372, 302] width 36 height 10
type input "2.4"
click at [395, 298] on button "add" at bounding box center [403, 303] width 17 height 10
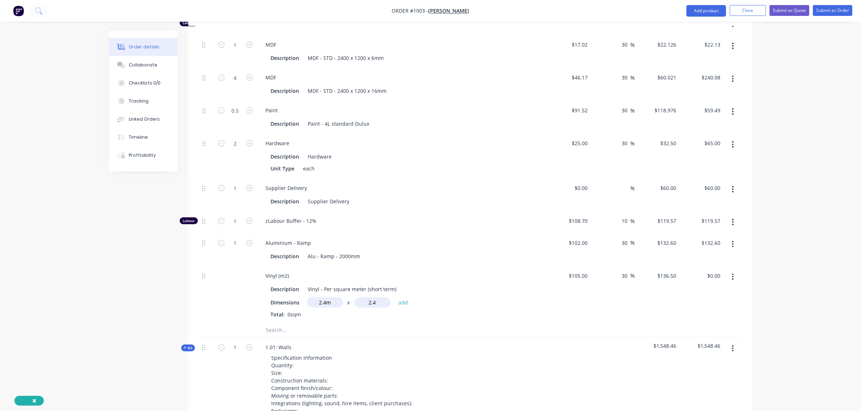
type input "$786.24"
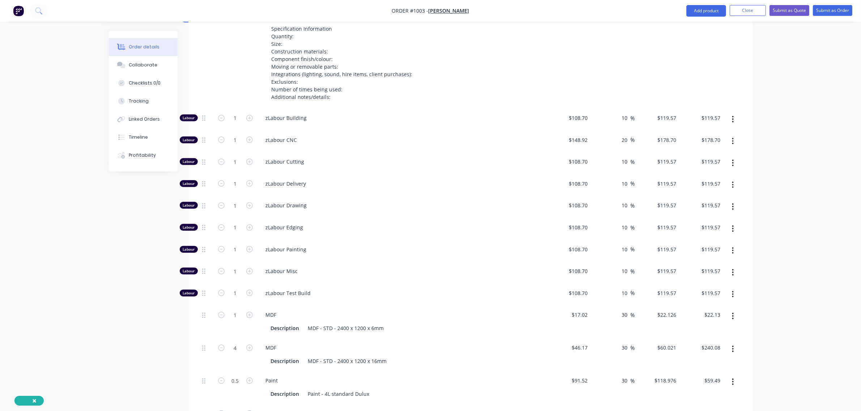
scroll to position [340, 0]
click at [232, 135] on input "1" at bounding box center [235, 140] width 19 height 11
type input "0"
type input "$0.00"
click at [230, 179] on input "1" at bounding box center [235, 184] width 19 height 11
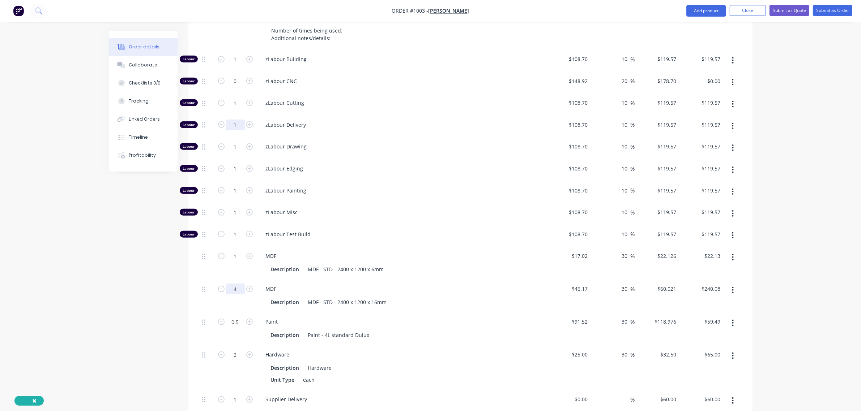
scroll to position [400, 0]
click at [232, 283] on input "4" at bounding box center [235, 288] width 19 height 11
type input "3"
type input "$180.06"
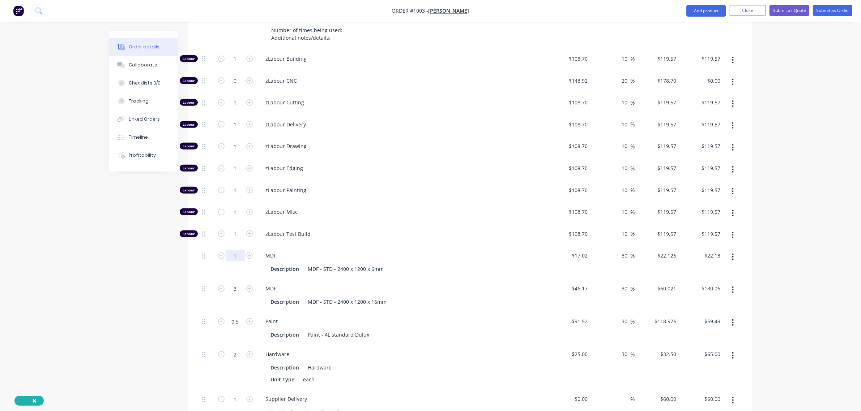
click at [227, 250] on input "1" at bounding box center [235, 255] width 19 height 11
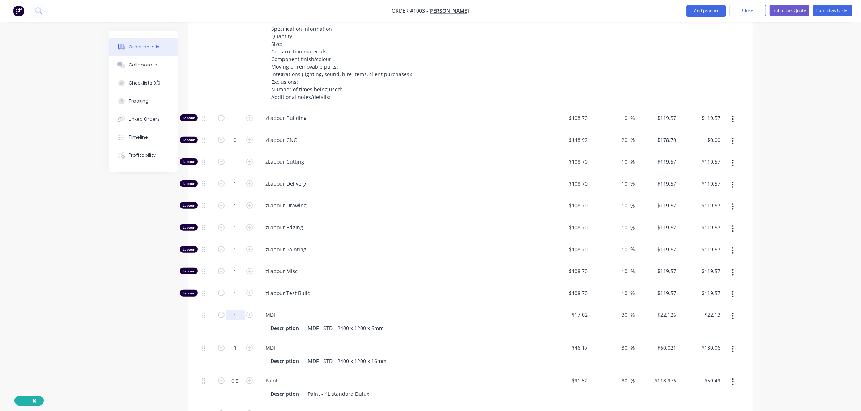
scroll to position [340, 0]
type input "0"
type input "$0.00"
click at [230, 179] on input "1" at bounding box center [235, 184] width 19 height 11
type input "0"
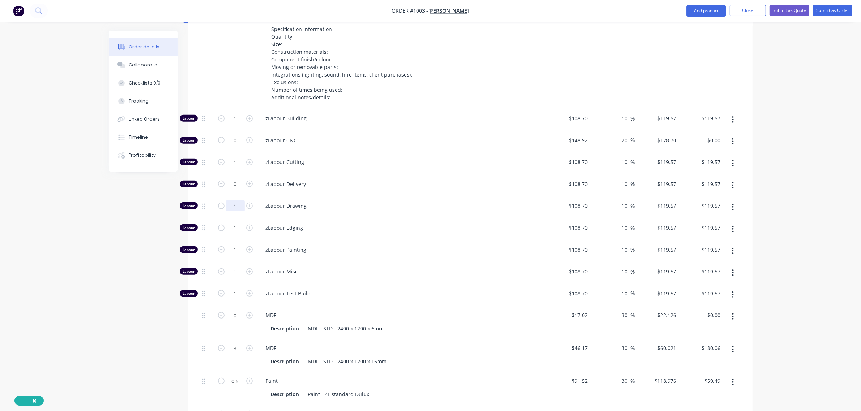
type input "$0.00"
click at [232, 201] on input "1" at bounding box center [235, 206] width 19 height 11
click at [228, 223] on input "1" at bounding box center [235, 228] width 19 height 11
type input "0"
type input "$0.00"
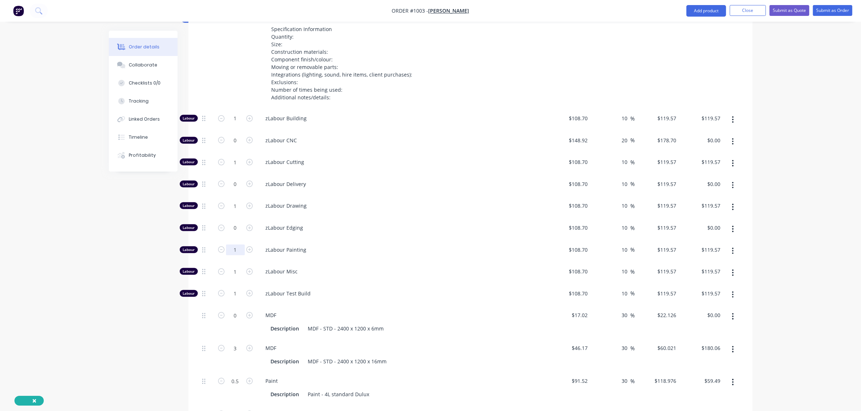
click at [232, 245] on input "1" at bounding box center [235, 250] width 19 height 11
click at [229, 266] on input "1" at bounding box center [235, 271] width 19 height 11
type input "0.5"
type input "$59.79"
click at [232, 245] on input "1" at bounding box center [235, 250] width 19 height 11
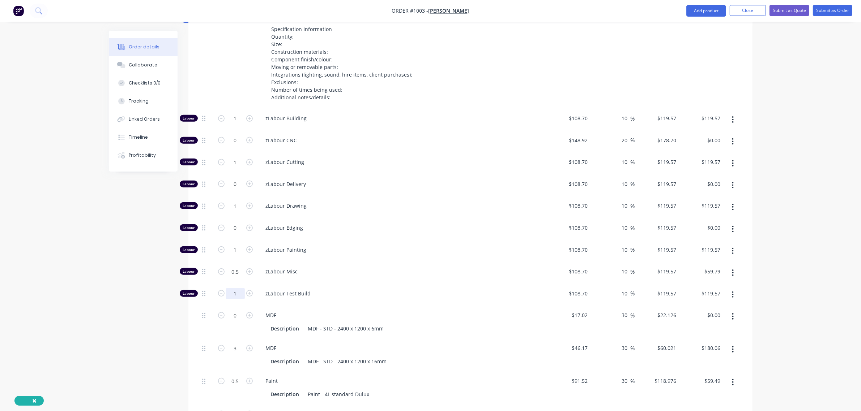
click at [231, 288] on input "1" at bounding box center [235, 293] width 19 height 11
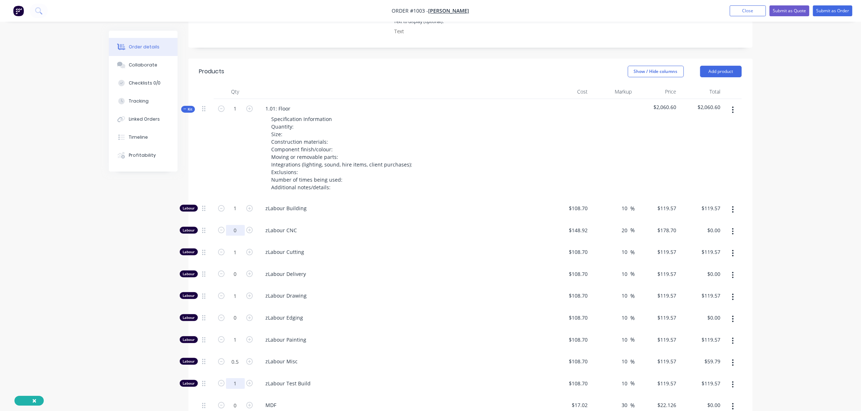
scroll to position [250, 0]
click at [230, 203] on input "1" at bounding box center [235, 208] width 19 height 11
type input "0"
click at [235, 203] on input "0" at bounding box center [235, 208] width 19 height 11
type input "$0.00"
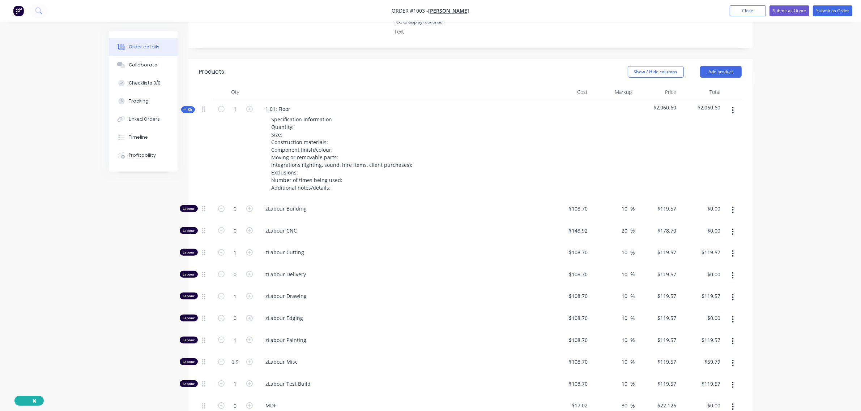
click at [216, 199] on div "0" at bounding box center [235, 210] width 43 height 22
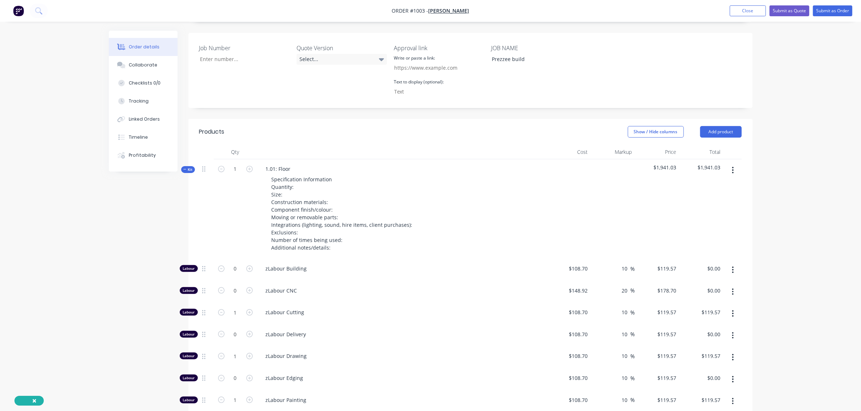
click at [187, 167] on span "Kit" at bounding box center [187, 169] width 9 height 5
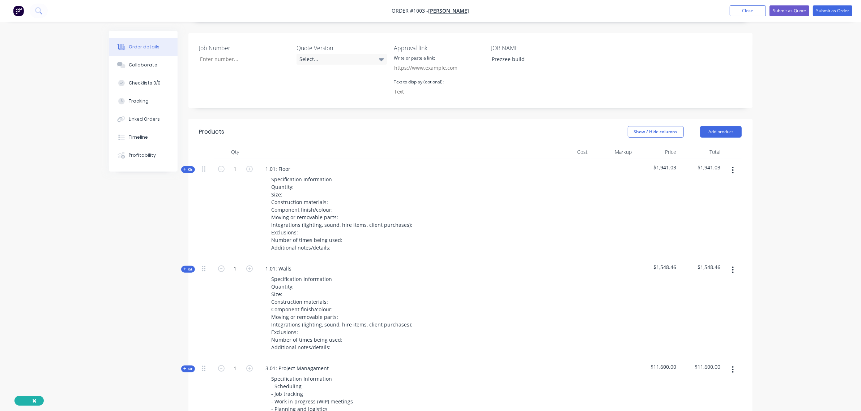
scroll to position [189, 0]
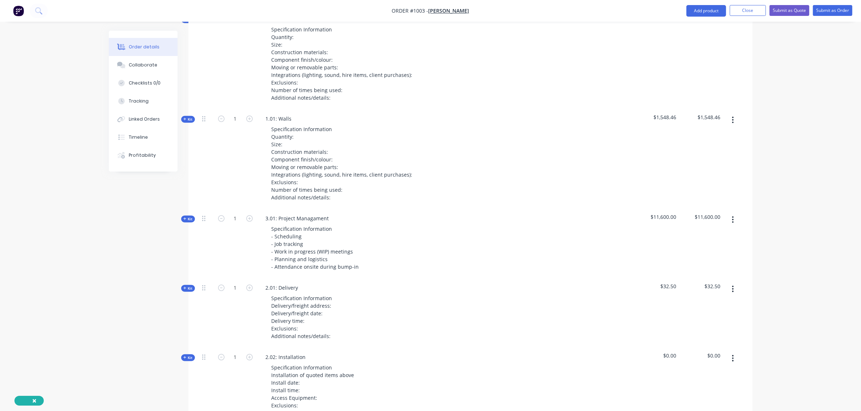
click at [189, 117] on span "Kit" at bounding box center [187, 119] width 9 height 5
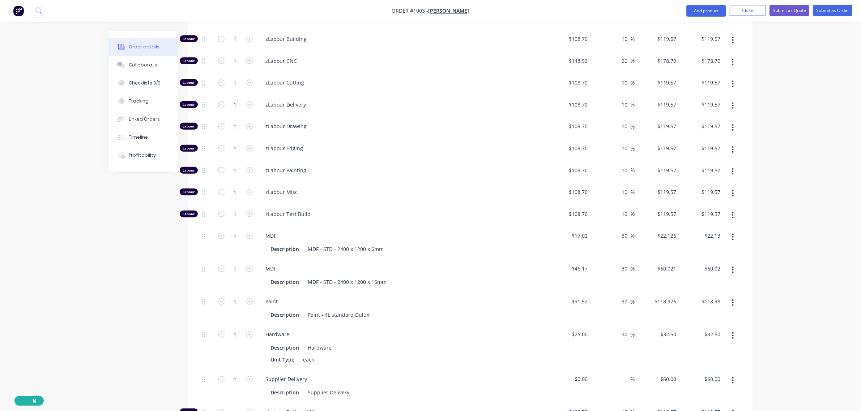
scroll to position [520, 0]
click at [230, 230] on input "1" at bounding box center [235, 235] width 19 height 11
type input "16"
type input "$354.02"
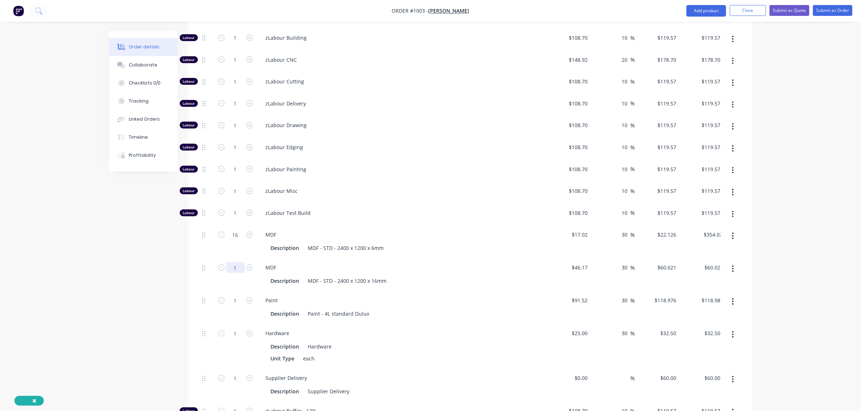
click at [232, 262] on input "1" at bounding box center [235, 267] width 19 height 11
type input "4"
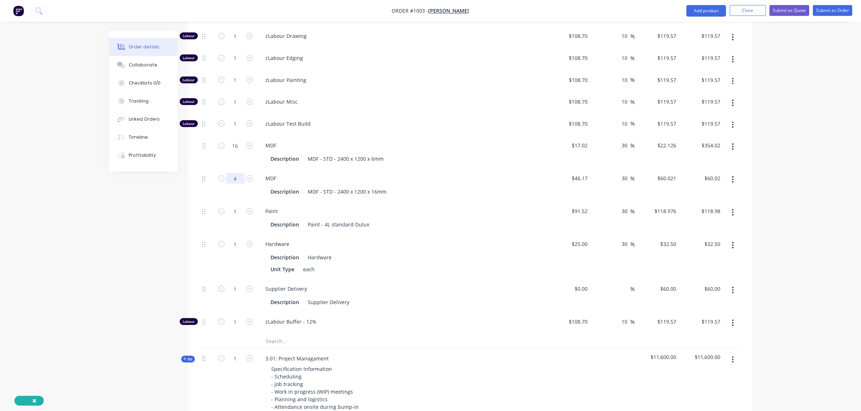
scroll to position [611, 0]
type input "$240.08"
click at [288, 333] on input "text" at bounding box center [338, 340] width 145 height 14
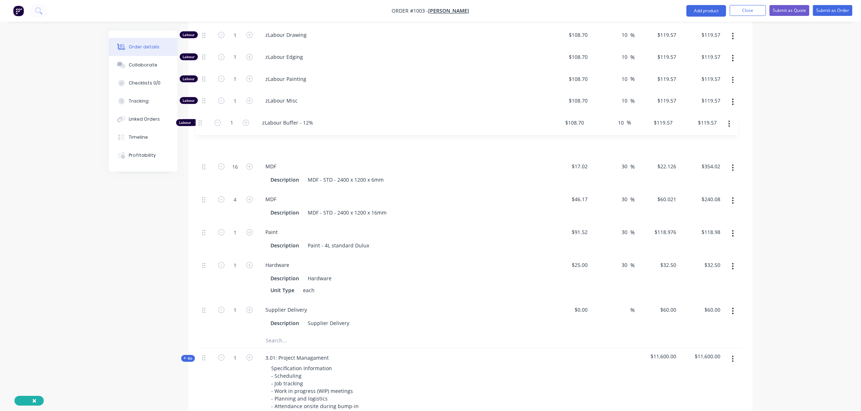
drag, startPoint x: 203, startPoint y: 303, endPoint x: 199, endPoint y: 120, distance: 182.9
click at [199, 120] on div "Labour 1 zLabour Building $108.70 $108.70 10 10 % $119.57 $119.57 $119.57 $119.…" at bounding box center [470, 136] width 542 height 396
type input "pine"
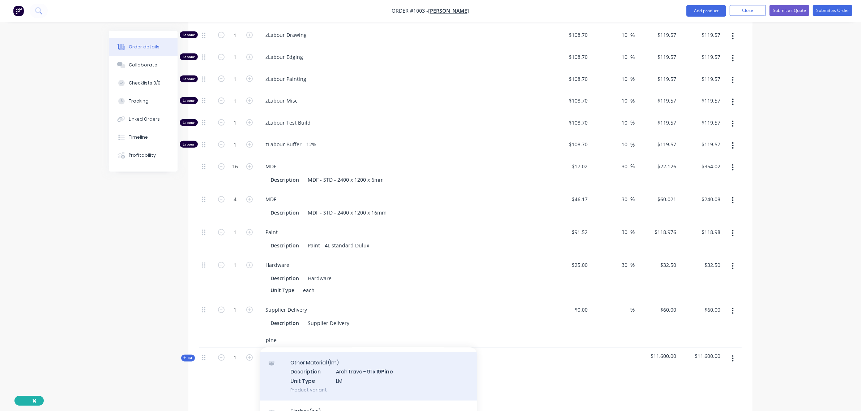
type input "16"
type input "$17.02"
type input "$22.126"
type input "$354.02"
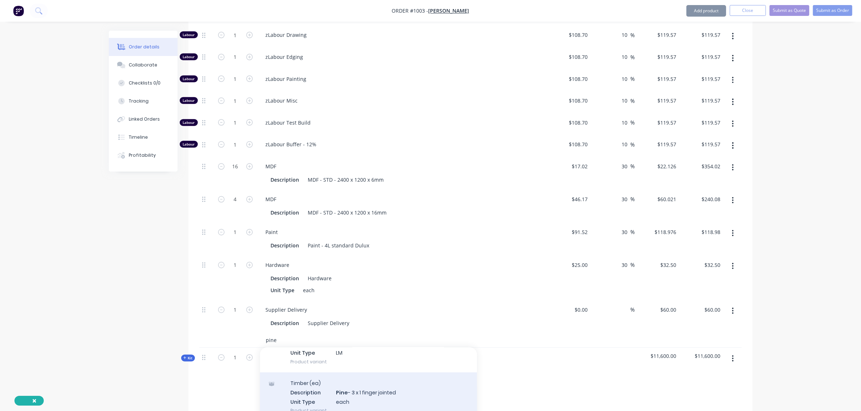
type input "pine"
click at [367, 376] on div "Timber (ea) Description Pine - 3 x 1 finger jointed Unit Type each Product vari…" at bounding box center [368, 395] width 217 height 49
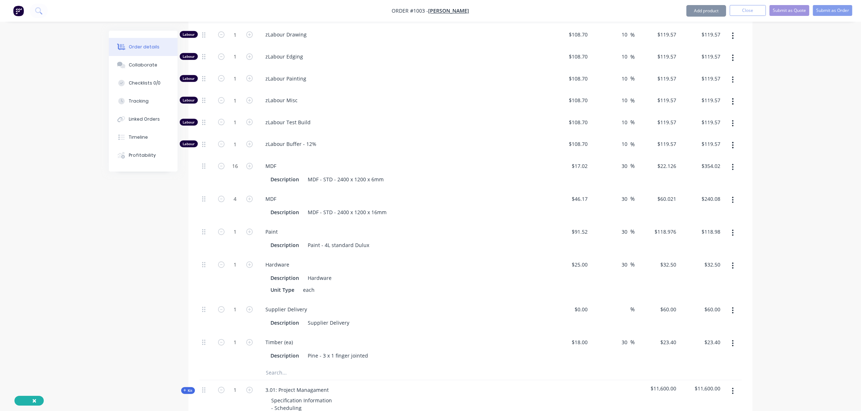
scroll to position [612, 0]
click at [237, 337] on input "1" at bounding box center [235, 342] width 19 height 11
type input "9"
type input "$210.60"
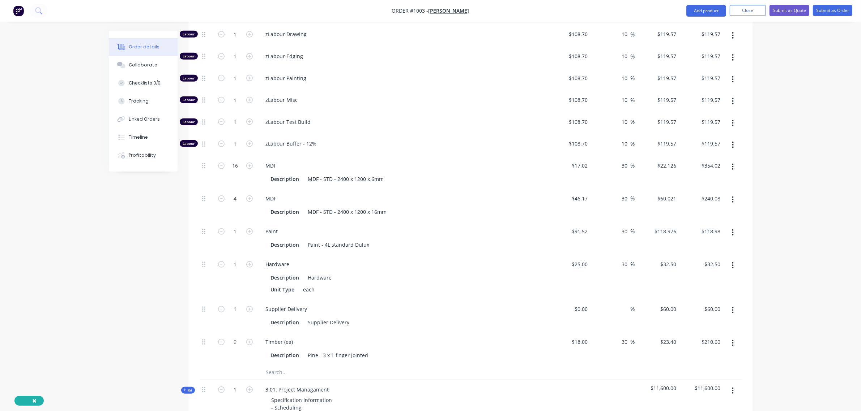
click at [179, 273] on div "Created by Bart Created 23/09/25 Required 23/09/25 Assigned to Add team member …" at bounding box center [430, 166] width 643 height 1494
click at [230, 160] on input "16" at bounding box center [235, 165] width 19 height 11
click at [288, 365] on input "text" at bounding box center [338, 372] width 145 height 14
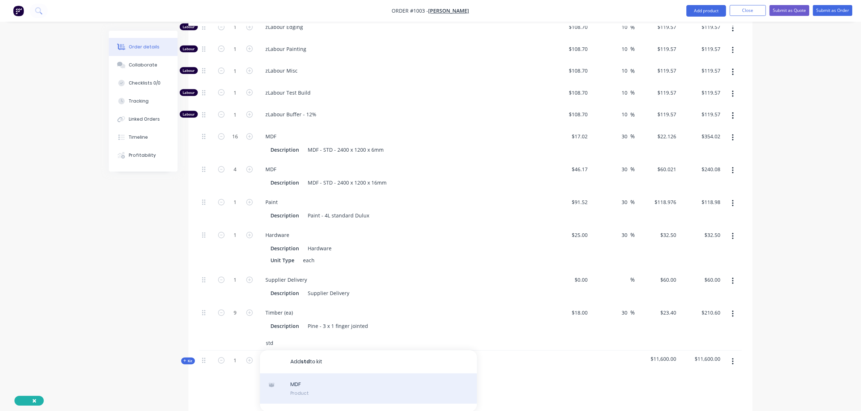
scroll to position [642, 0]
type input "std"
click at [299, 373] on div "MDF Product" at bounding box center [368, 388] width 217 height 30
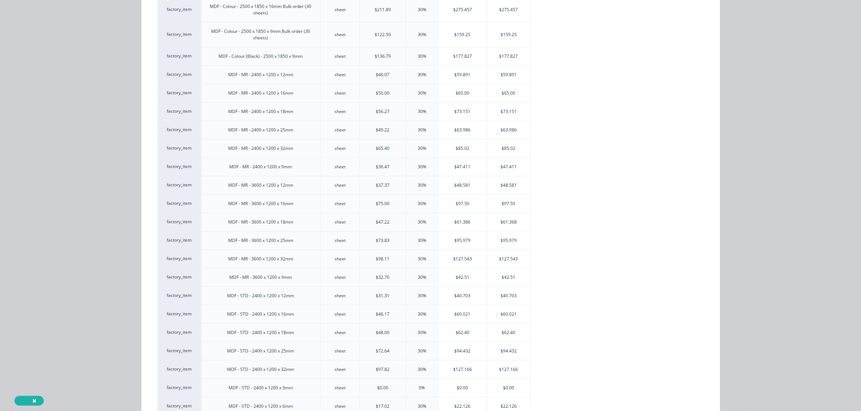
scroll to position [150, 0]
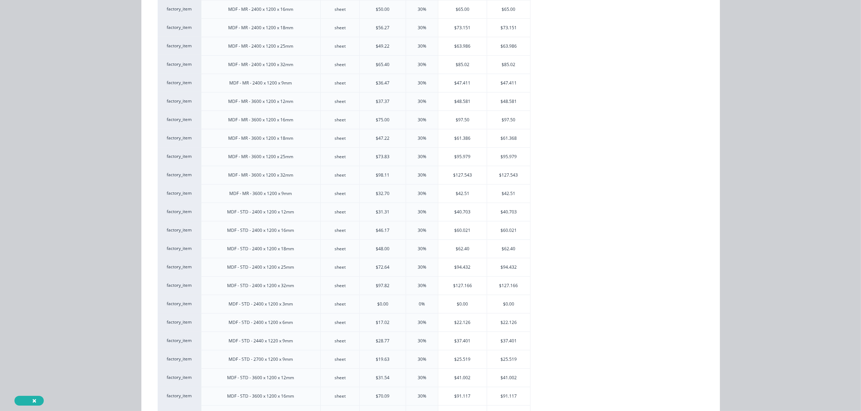
click at [376, 344] on div "$28.77" at bounding box center [383, 341] width 14 height 7
click at [372, 346] on div "$28.77" at bounding box center [382, 340] width 46 height 18
click at [448, 340] on div "$37.401" at bounding box center [462, 337] width 48 height 18
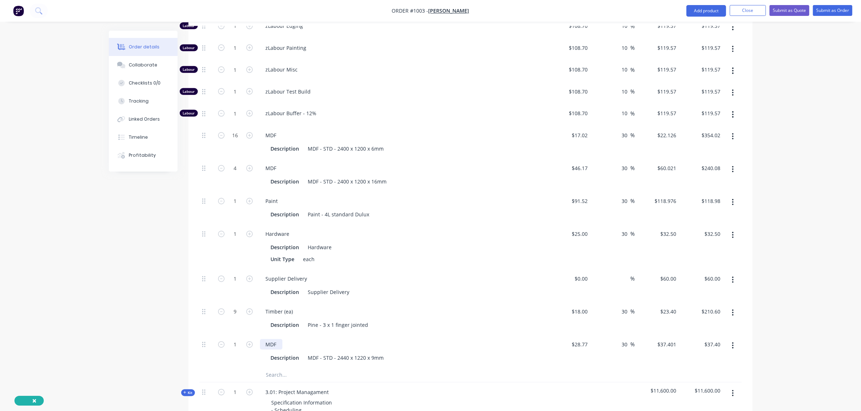
scroll to position [642, 0]
click at [228, 339] on input "1" at bounding box center [235, 344] width 19 height 11
type input "2"
type input "$74.80"
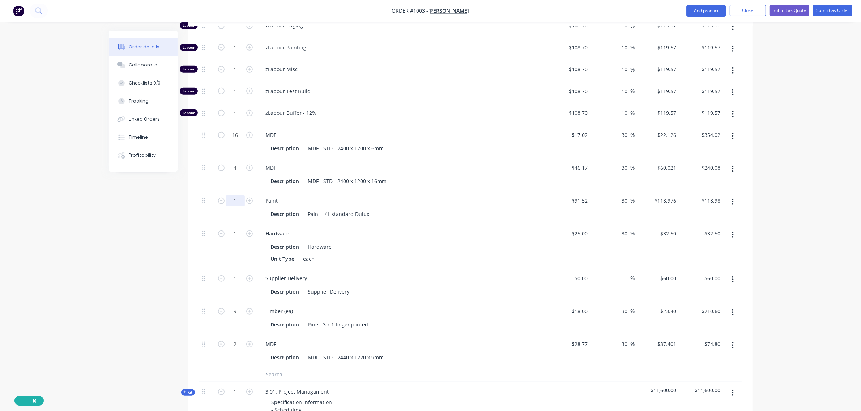
click at [234, 196] on input "1" at bounding box center [235, 201] width 19 height 11
type input "6"
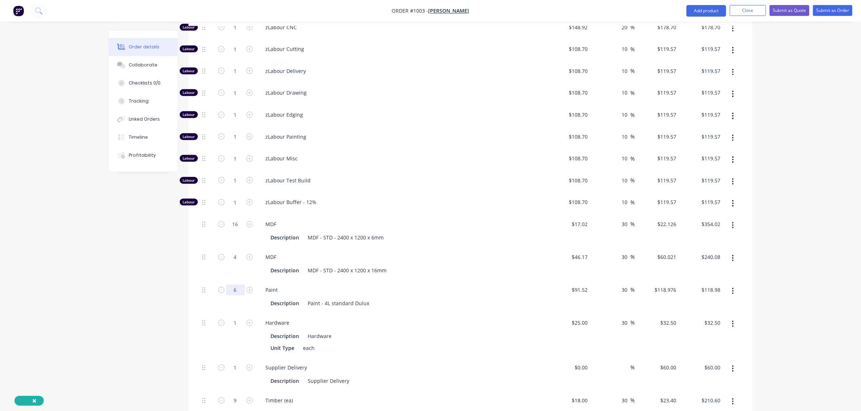
scroll to position [552, 0]
type input "$713.86"
click at [230, 132] on input "1" at bounding box center [235, 137] width 19 height 11
type input "8"
type input "$956.56"
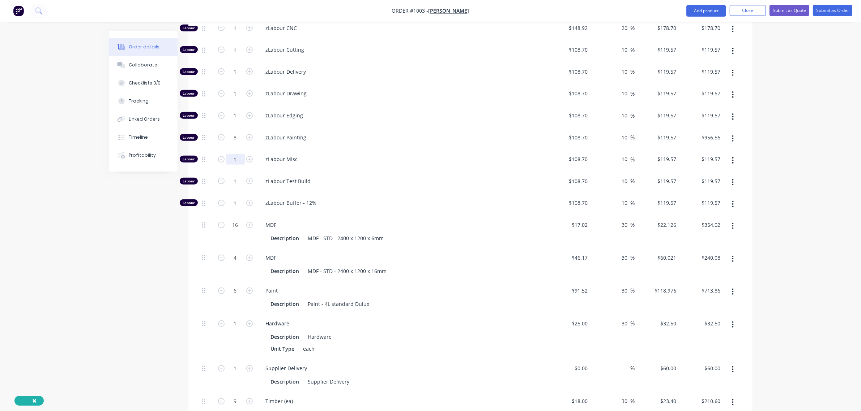
click at [229, 154] on input "1" at bounding box center [235, 159] width 19 height 11
type input "8"
type input "$956.56"
click at [228, 176] on input "1" at bounding box center [235, 181] width 19 height 11
type input "6"
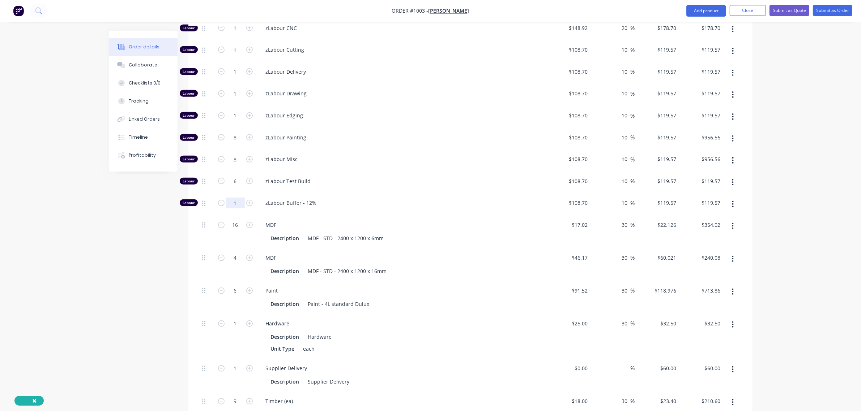
type input "$717.42"
click at [228, 198] on input "1" at bounding box center [235, 203] width 19 height 11
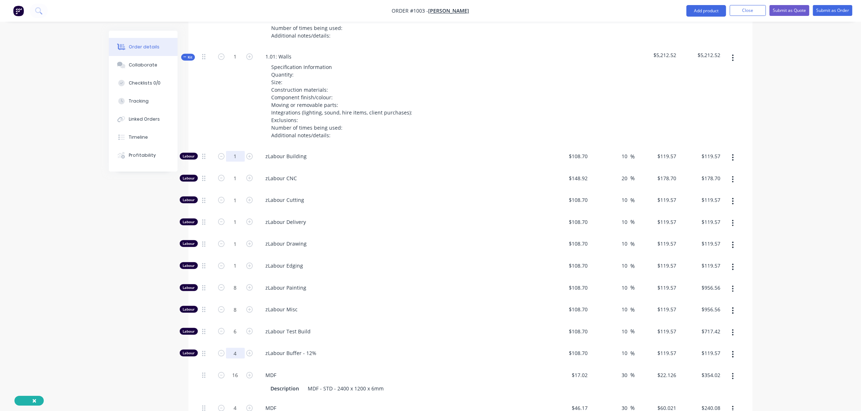
scroll to position [402, 0]
type input "4"
type input "$478.28"
click at [230, 151] on input "1" at bounding box center [235, 156] width 19 height 11
type input "16"
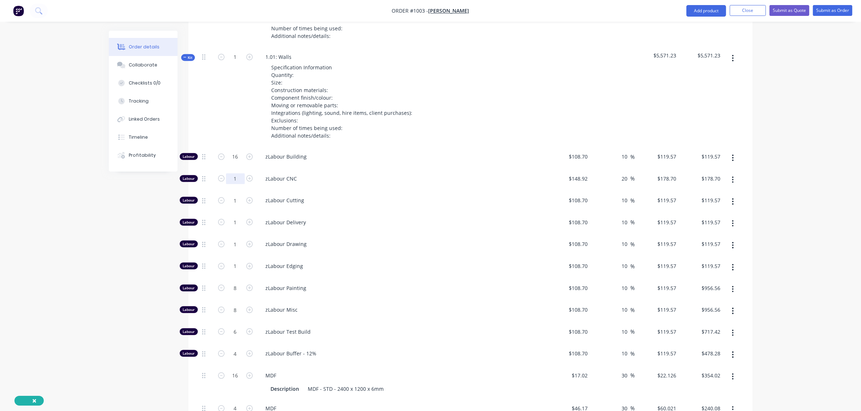
type input "$1,913.12"
click at [228, 173] on input "1" at bounding box center [235, 178] width 19 height 11
click at [232, 173] on input "2" at bounding box center [235, 178] width 19 height 11
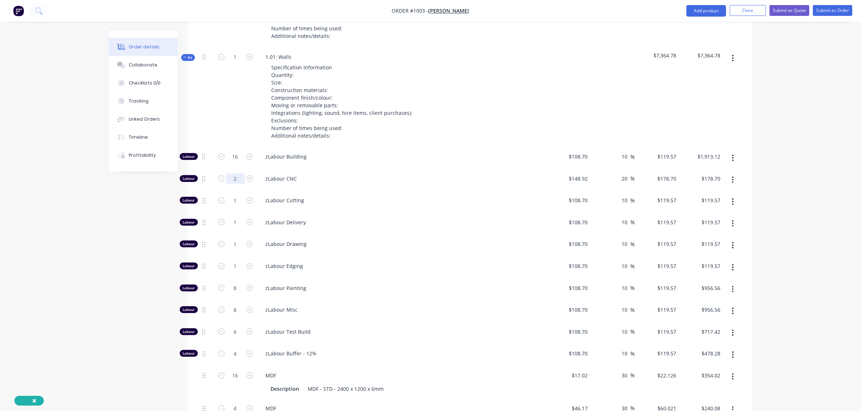
type input "1"
click at [231, 195] on input "1" at bounding box center [235, 200] width 19 height 11
type input "2"
type input "$239.14"
click at [232, 217] on input "1" at bounding box center [235, 222] width 19 height 11
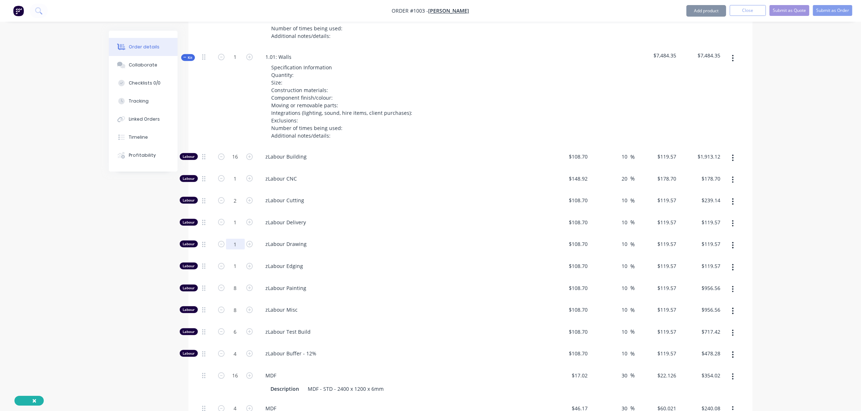
click at [230, 239] on input "1" at bounding box center [235, 244] width 19 height 11
type input "8"
type input "$956.56"
click at [230, 261] on input "1" at bounding box center [235, 266] width 19 height 11
type input "0"
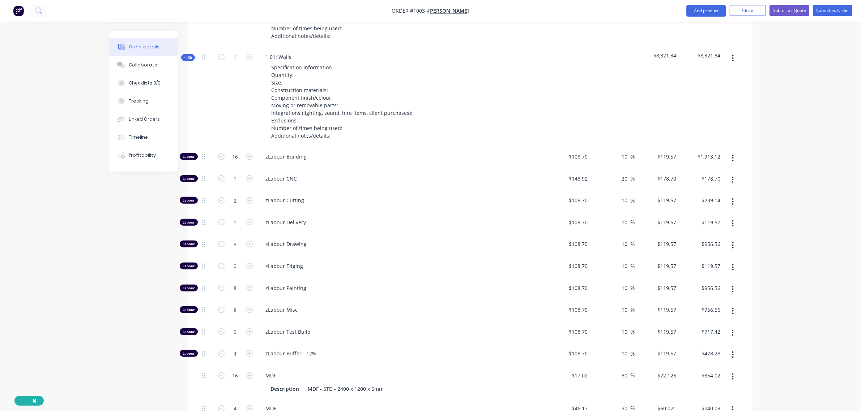
type input "$0.00"
click at [384, 235] on div "zLabour Drawing" at bounding box center [401, 246] width 289 height 22
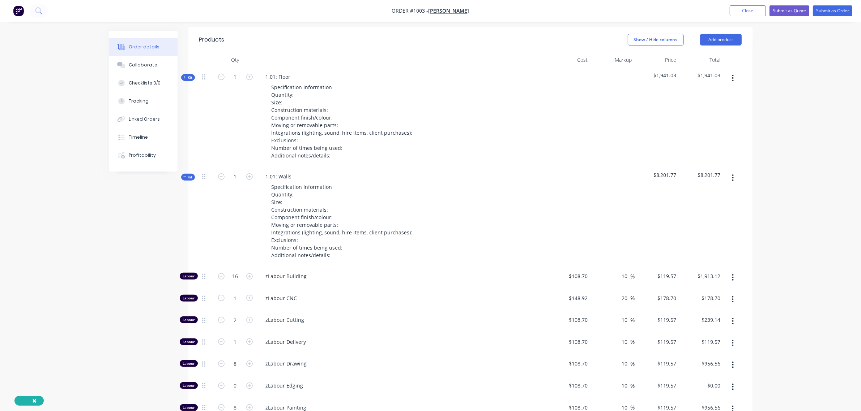
scroll to position [281, 0]
click at [190, 175] on span "Kit" at bounding box center [187, 177] width 9 height 5
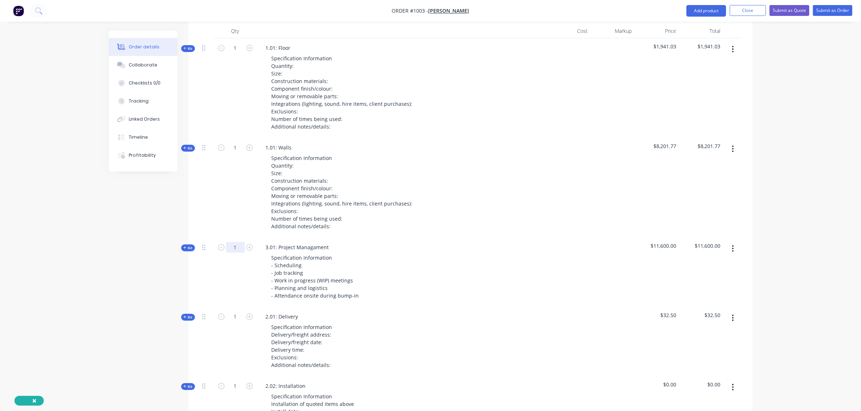
scroll to position [311, 0]
click at [190, 245] on span "Kit" at bounding box center [187, 247] width 9 height 5
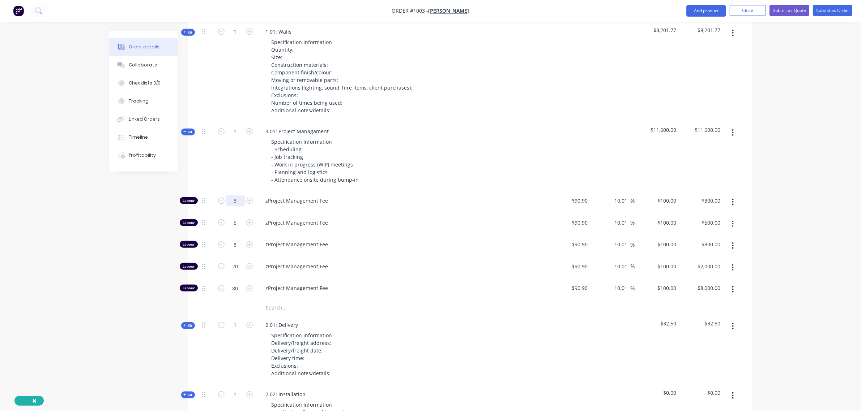
scroll to position [427, 0]
click at [231, 195] on input "3" at bounding box center [235, 200] width 19 height 11
type input "0"
type input "$0.00"
click at [232, 217] on input "5" at bounding box center [235, 222] width 19 height 11
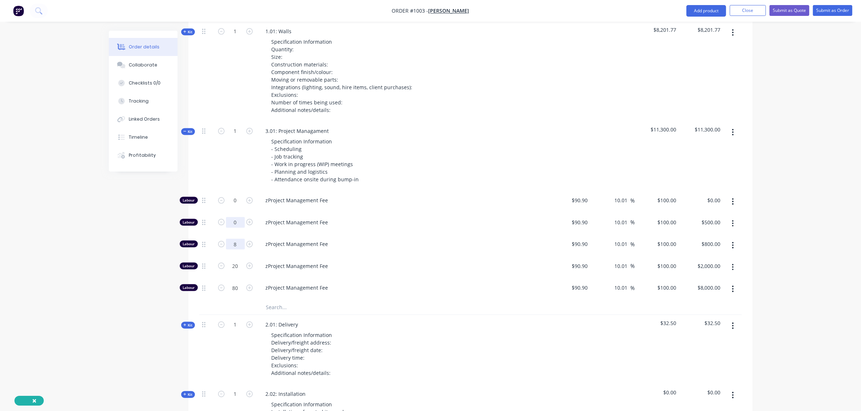
type input "0"
type input "$0.00"
click at [232, 239] on input "8" at bounding box center [235, 244] width 19 height 11
type input "0"
type input "$0.00"
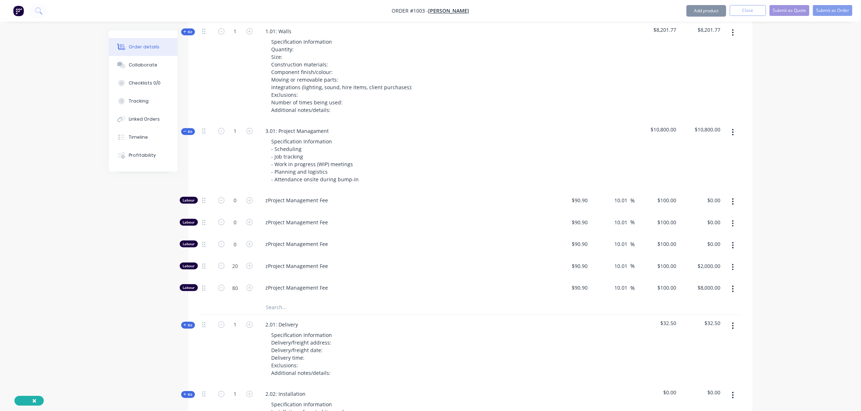
click at [234, 257] on div "20" at bounding box center [235, 268] width 43 height 22
click at [233, 261] on input "20" at bounding box center [235, 266] width 19 height 11
type input "0"
type input "$0.00"
click at [234, 283] on input "80" at bounding box center [235, 288] width 19 height 11
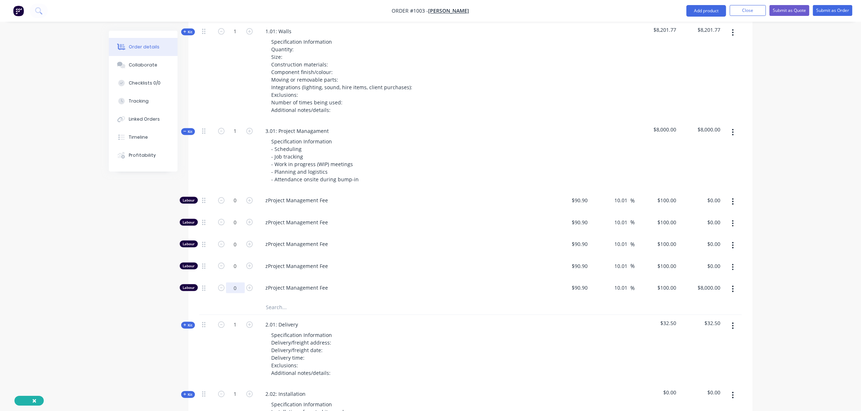
type input "0"
type input "$0.00"
click at [188, 129] on span "Kit" at bounding box center [187, 131] width 9 height 5
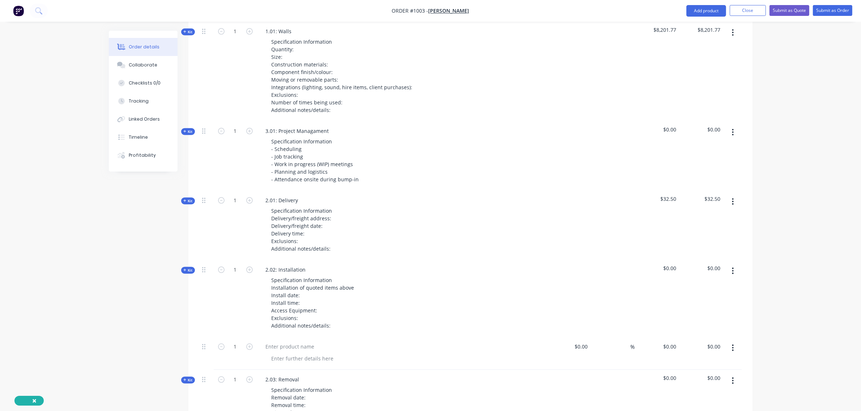
drag, startPoint x: 189, startPoint y: 180, endPoint x: 194, endPoint y: 182, distance: 5.8
click at [189, 198] on span "Kit" at bounding box center [187, 200] width 9 height 5
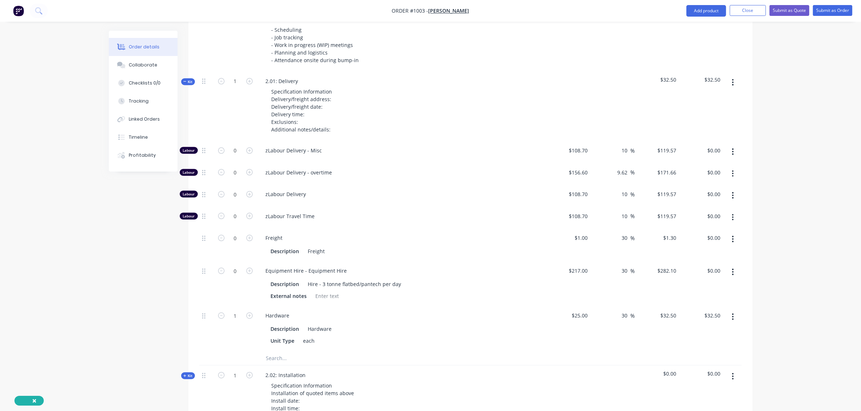
scroll to position [548, 0]
click at [229, 265] on input "0" at bounding box center [235, 270] width 19 height 11
type input "1"
type input "$282.10"
click at [231, 140] on div "0" at bounding box center [235, 151] width 43 height 22
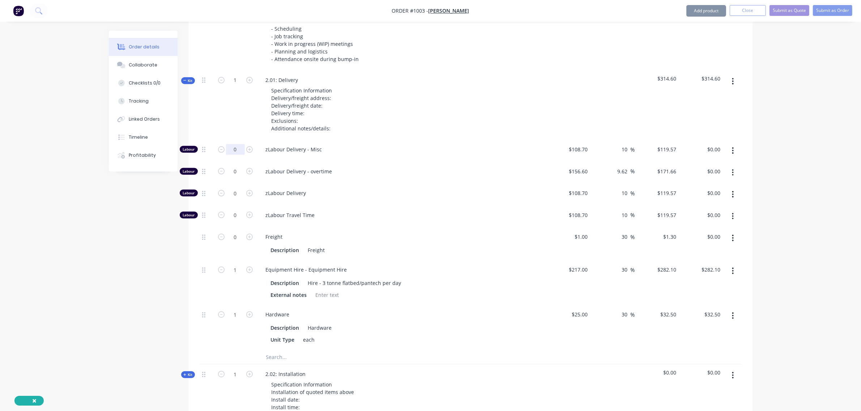
click at [232, 144] on input "0" at bounding box center [235, 149] width 19 height 11
type input "4"
type input "$478.28"
click at [229, 188] on input "0" at bounding box center [235, 193] width 19 height 11
type input "4"
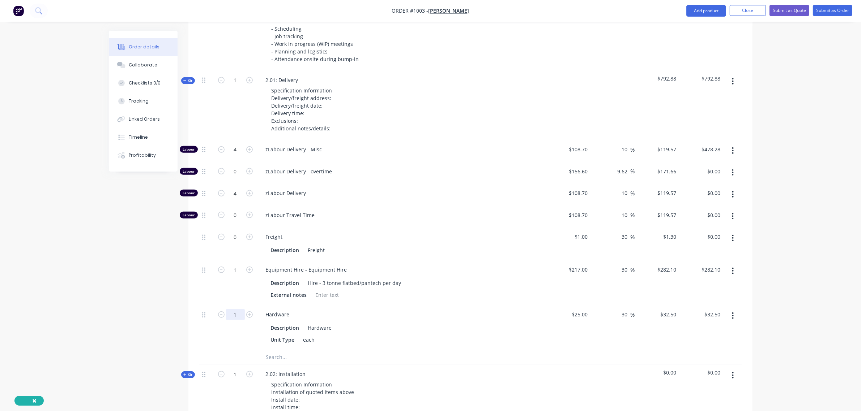
type input "$478.28"
click at [234, 309] on input "1" at bounding box center [235, 314] width 19 height 11
type input "6"
type input "$195.00"
click at [241, 264] on div "1" at bounding box center [235, 282] width 43 height 45
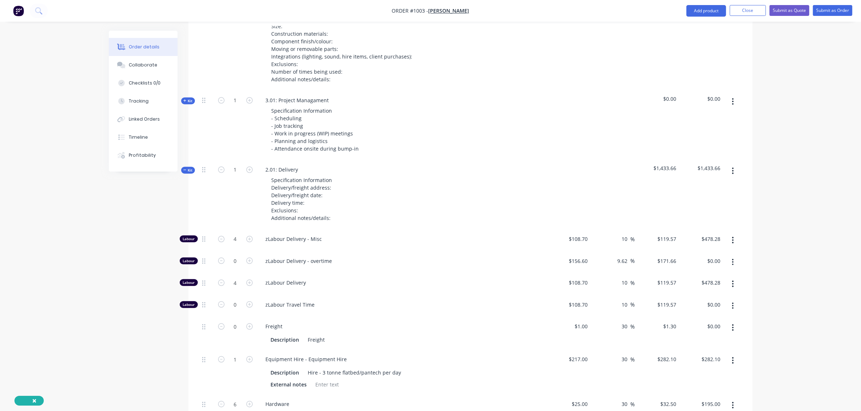
scroll to position [458, 0]
click at [189, 168] on span "Kit" at bounding box center [187, 170] width 9 height 5
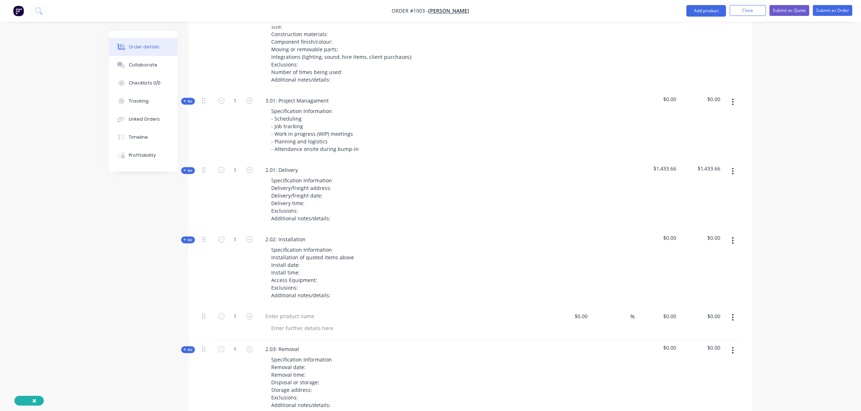
click at [192, 237] on span "Kit" at bounding box center [187, 239] width 9 height 5
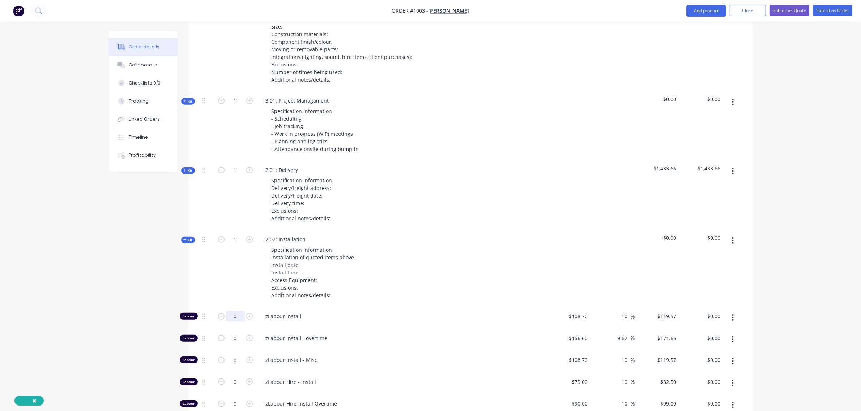
click at [232, 311] on input "0" at bounding box center [235, 316] width 19 height 11
type input "18"
type input "$2,152.26"
click at [232, 333] on input "0" at bounding box center [235, 338] width 19 height 11
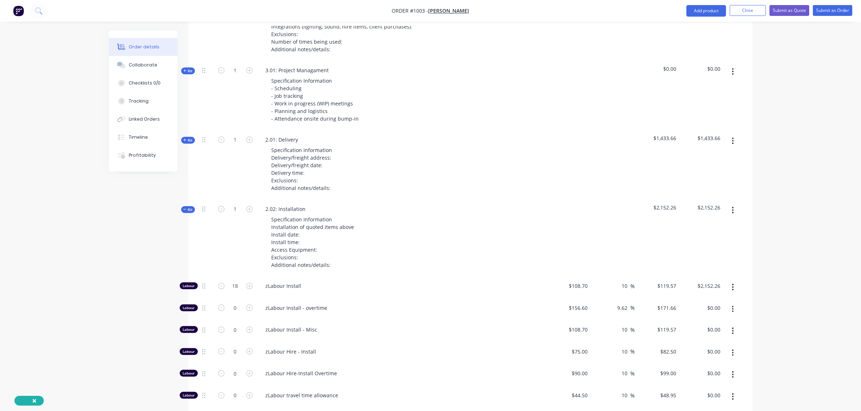
click at [188, 207] on span "Kit" at bounding box center [187, 209] width 9 height 5
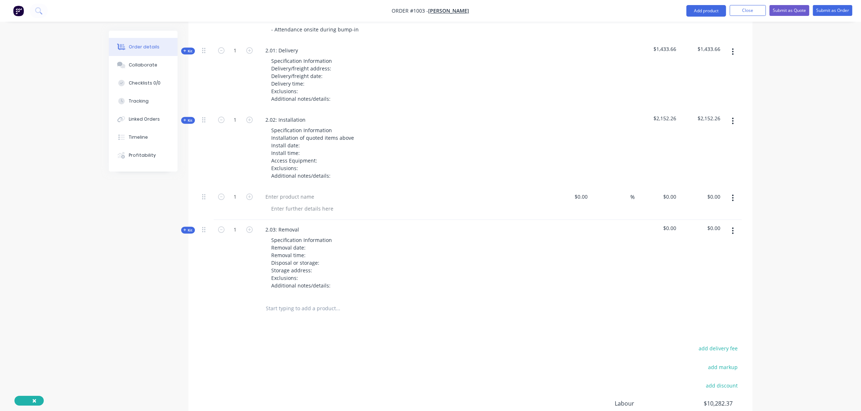
scroll to position [578, 0]
click at [190, 227] on span "Kit" at bounding box center [187, 229] width 9 height 5
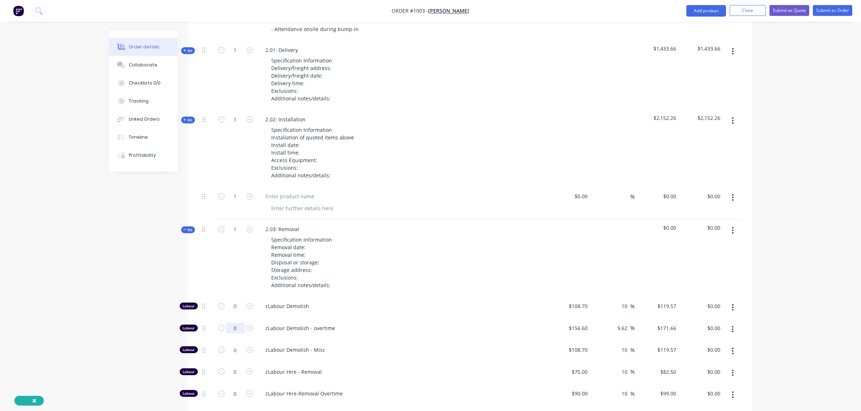
click at [232, 323] on input "0" at bounding box center [235, 328] width 19 height 11
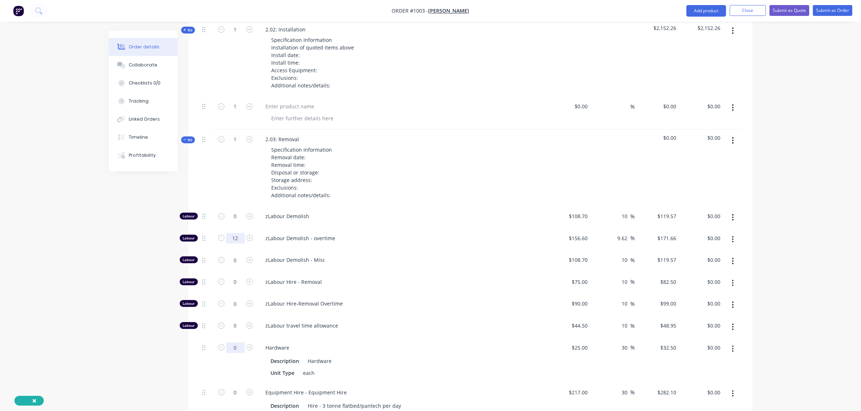
scroll to position [668, 0]
type input "12"
type input "$2,059.92"
click at [236, 342] on input "0" at bounding box center [235, 347] width 19 height 11
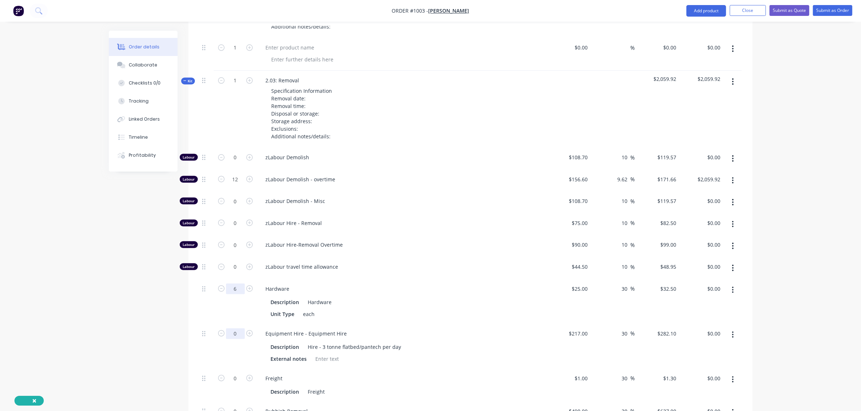
type input "6"
type input "$195.00"
click at [232, 329] on input "0" at bounding box center [235, 334] width 19 height 11
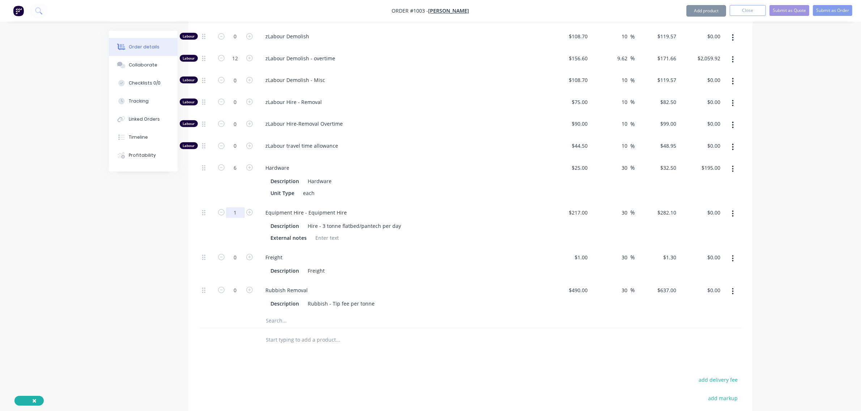
scroll to position [848, 0]
type input "1"
type input "$282.10"
click at [230, 284] on input "0" at bounding box center [235, 289] width 19 height 11
type input "0.5"
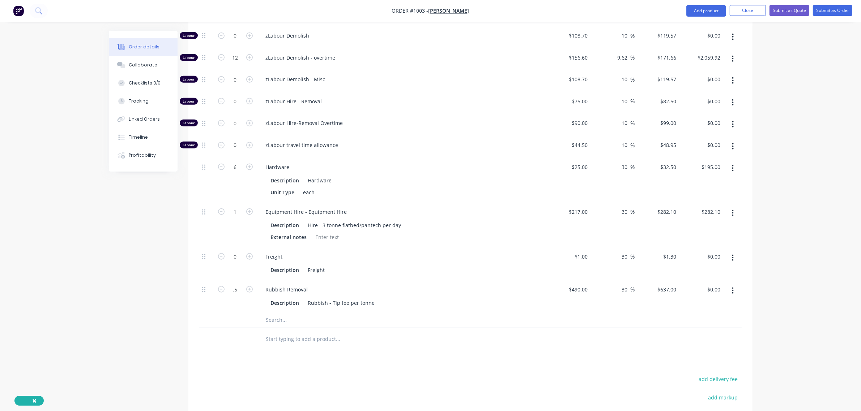
type input "$318.50"
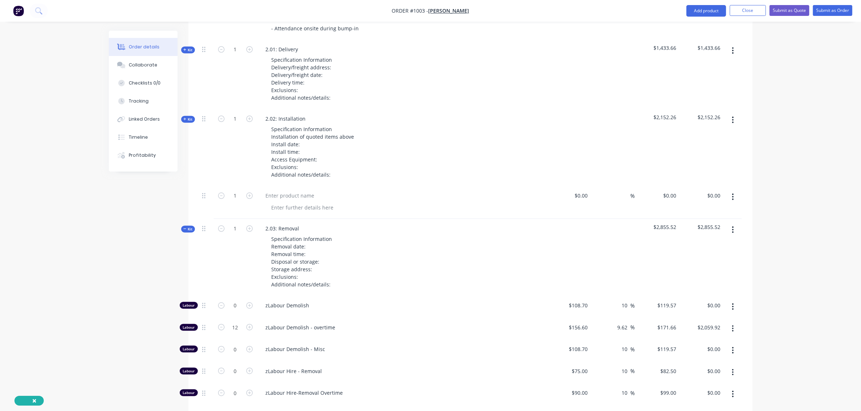
scroll to position [578, 0]
click at [188, 227] on span "Kit" at bounding box center [187, 229] width 9 height 5
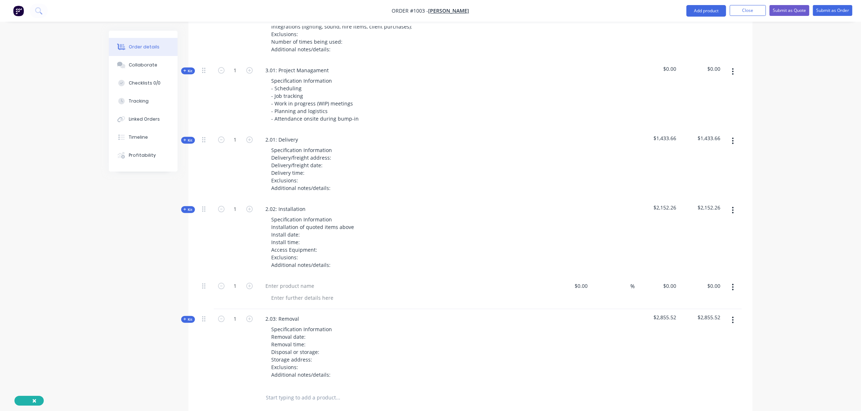
scroll to position [487, 0]
click at [729, 282] on button "button" at bounding box center [732, 288] width 17 height 13
click at [695, 345] on div "Delete" at bounding box center [707, 350] width 56 height 10
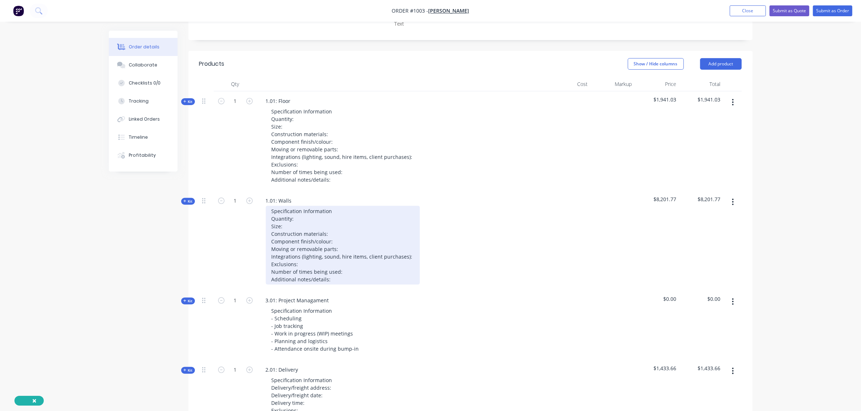
scroll to position [257, 0]
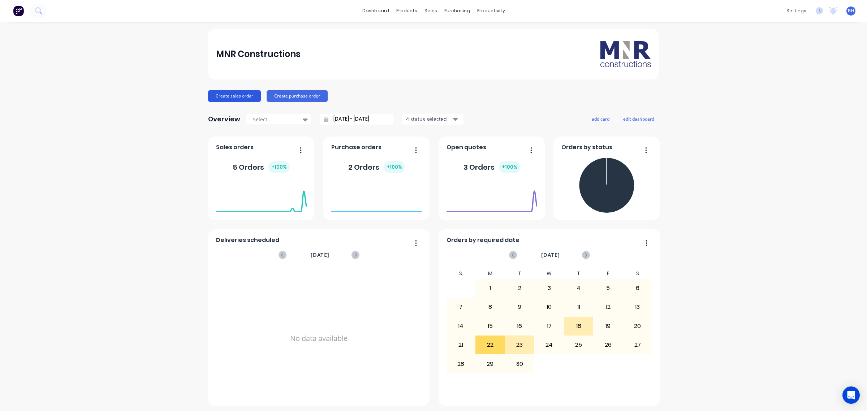
click at [239, 98] on button "Create sales order" at bounding box center [234, 96] width 53 height 12
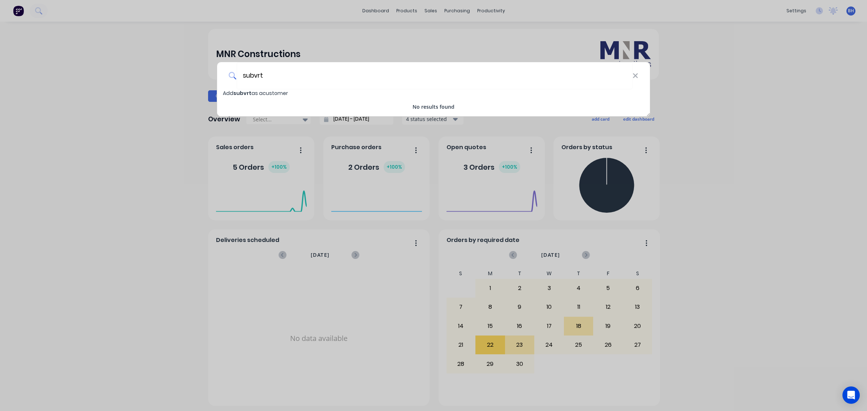
type input "subvrt"
click at [313, 46] on div "subvrt Add subvrt as a customer No results found" at bounding box center [433, 205] width 867 height 411
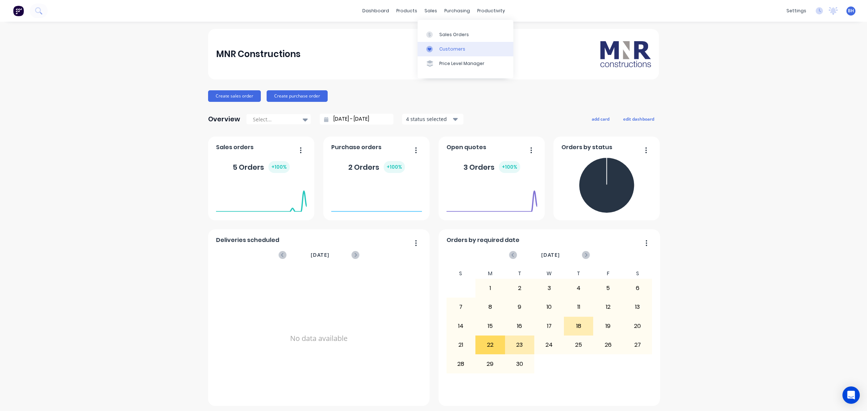
click at [436, 50] on div at bounding box center [431, 49] width 11 height 7
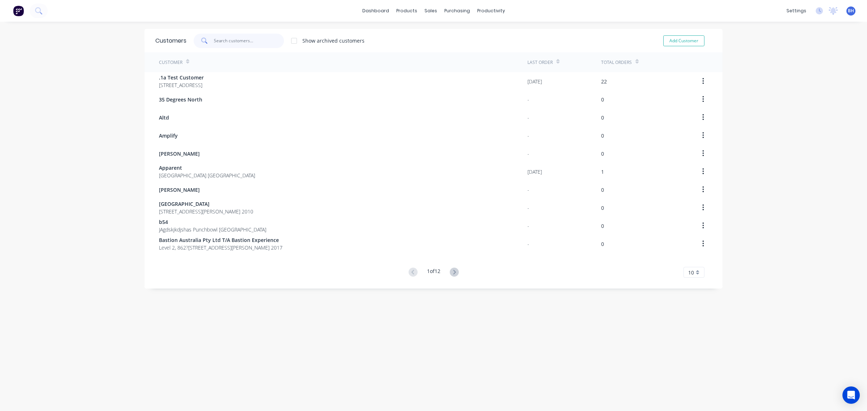
click at [239, 42] on input "text" at bounding box center [249, 41] width 70 height 14
click at [453, 273] on icon at bounding box center [454, 272] width 3 height 4
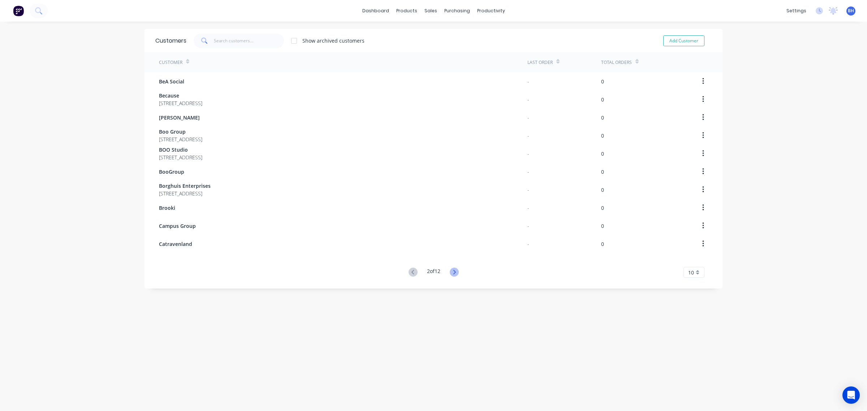
click at [452, 273] on icon at bounding box center [454, 272] width 9 height 9
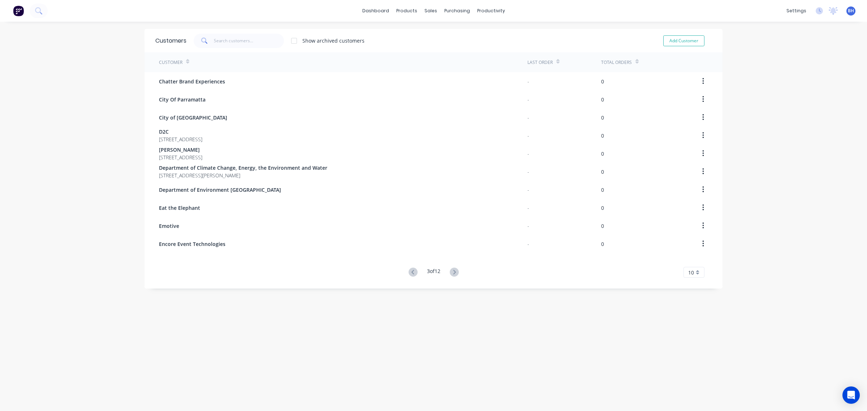
click at [452, 273] on icon at bounding box center [454, 272] width 9 height 9
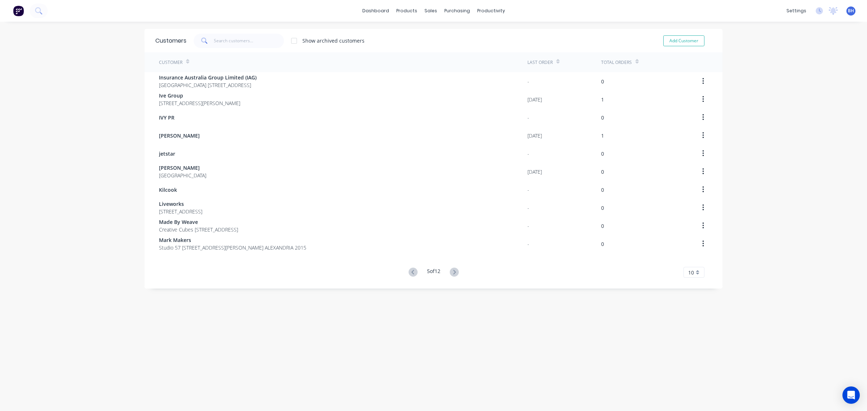
click at [451, 274] on icon at bounding box center [454, 272] width 9 height 9
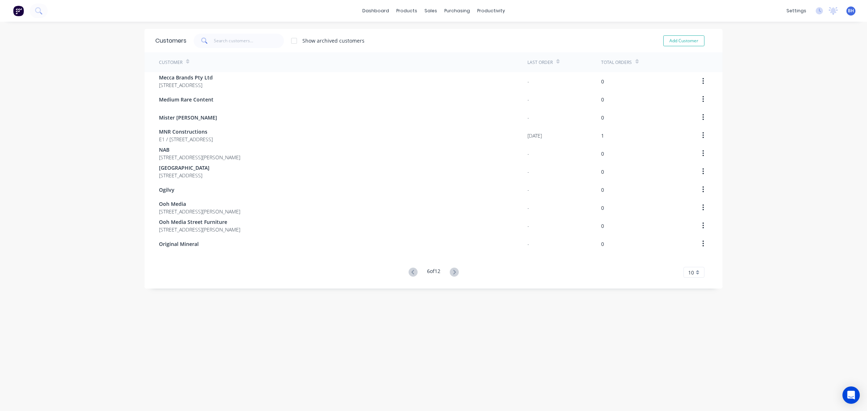
click at [451, 274] on icon at bounding box center [454, 272] width 9 height 9
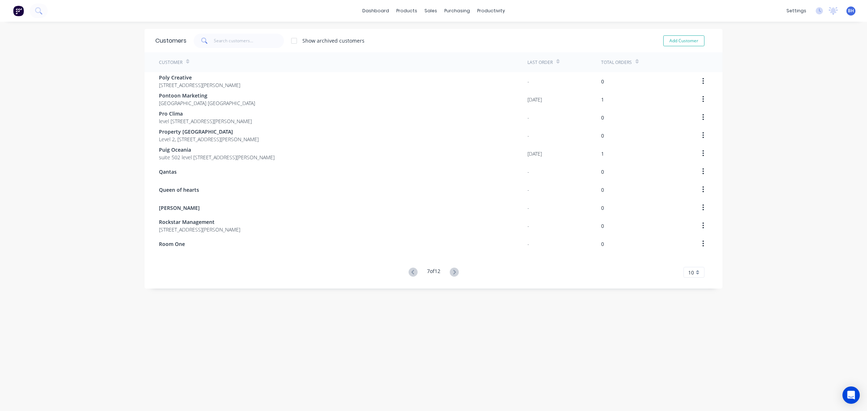
click at [451, 274] on icon at bounding box center [454, 272] width 9 height 9
click at [451, 275] on icon at bounding box center [454, 272] width 9 height 9
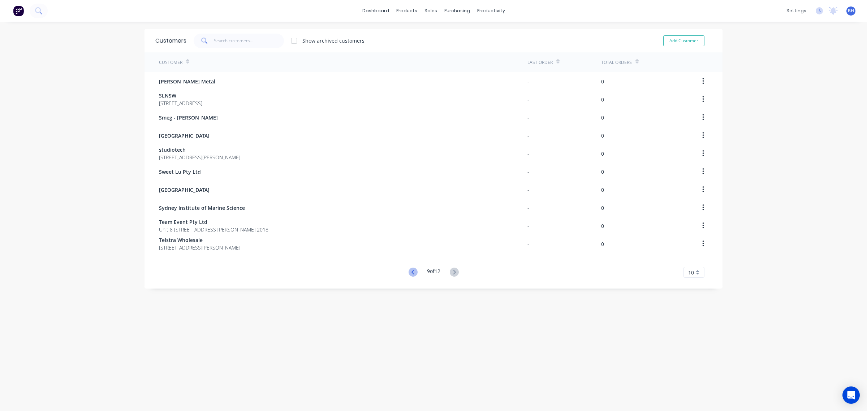
click at [409, 272] on icon at bounding box center [413, 272] width 9 height 9
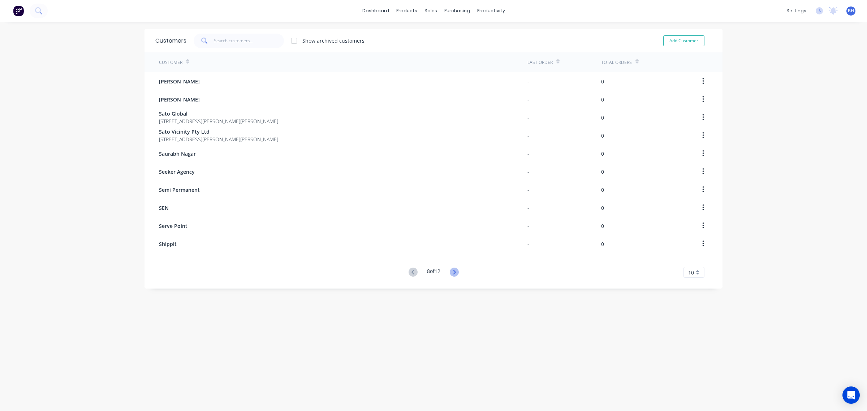
click at [455, 274] on icon at bounding box center [454, 272] width 9 height 9
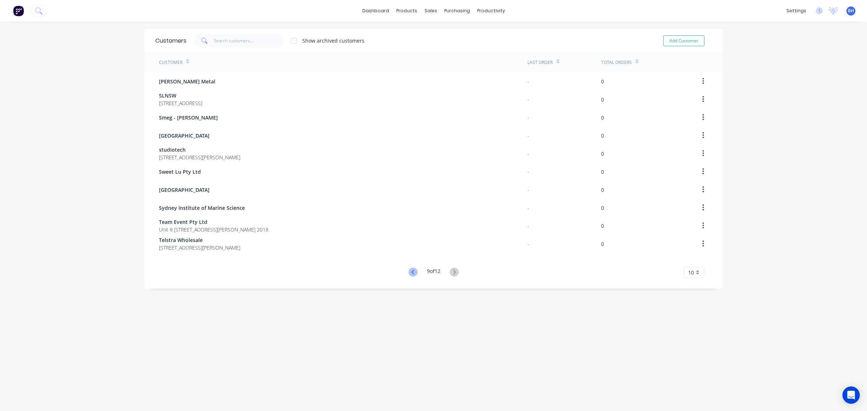
click at [409, 272] on icon at bounding box center [413, 272] width 9 height 9
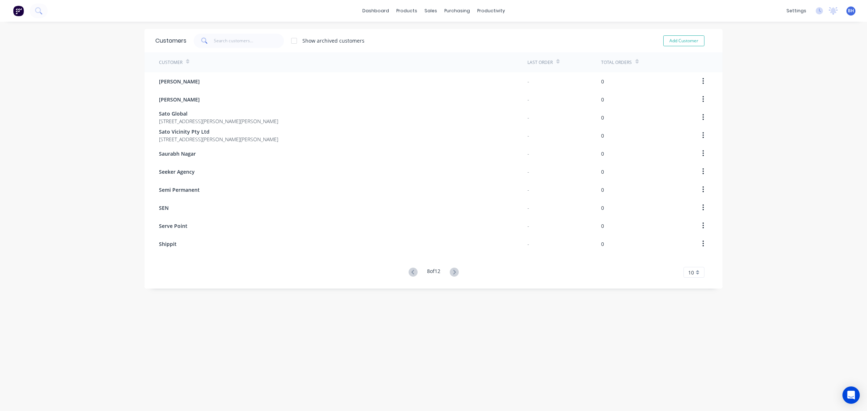
click at [409, 272] on icon at bounding box center [413, 272] width 9 height 9
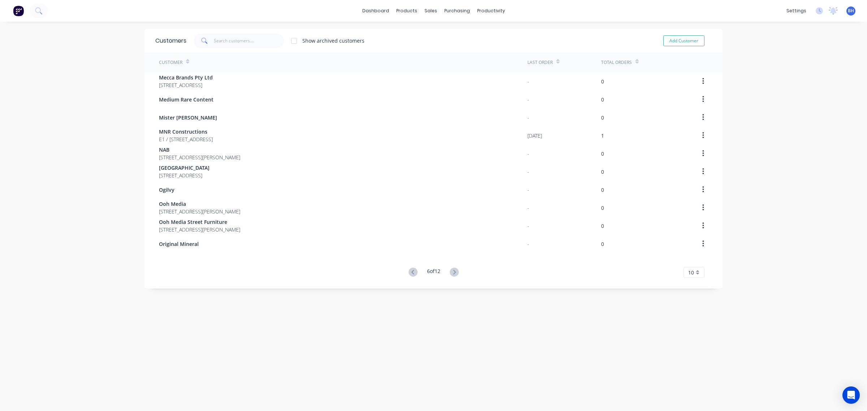
click at [409, 272] on icon at bounding box center [413, 272] width 9 height 9
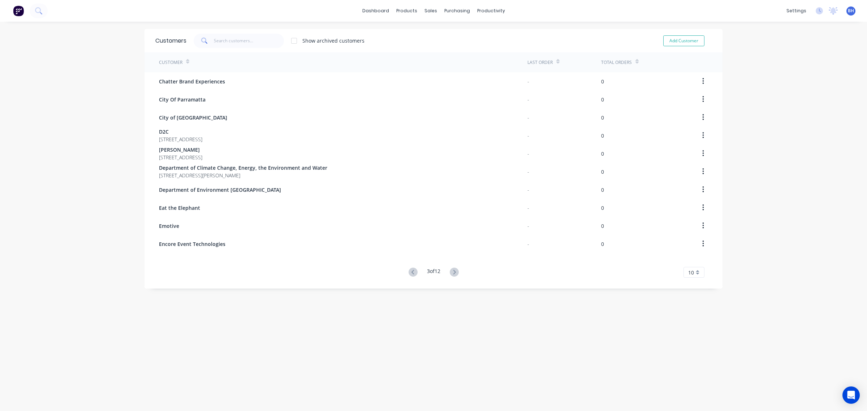
click at [409, 272] on icon at bounding box center [413, 272] width 9 height 9
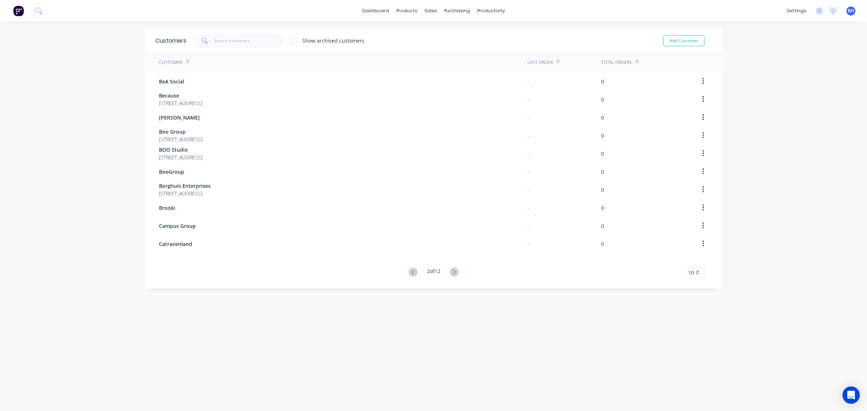
click at [409, 272] on icon at bounding box center [413, 272] width 9 height 9
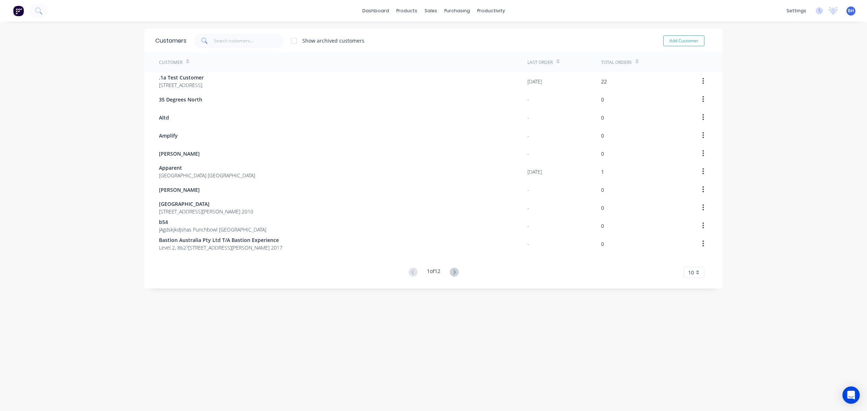
click at [292, 39] on div at bounding box center [294, 41] width 14 height 14
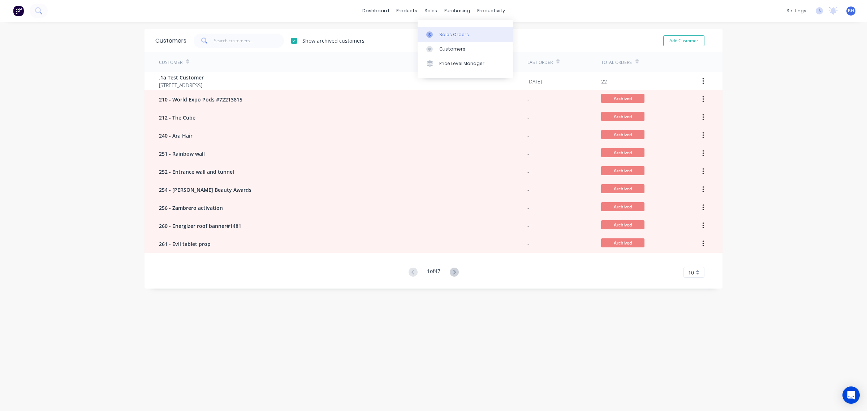
click at [437, 35] on div at bounding box center [431, 34] width 11 height 7
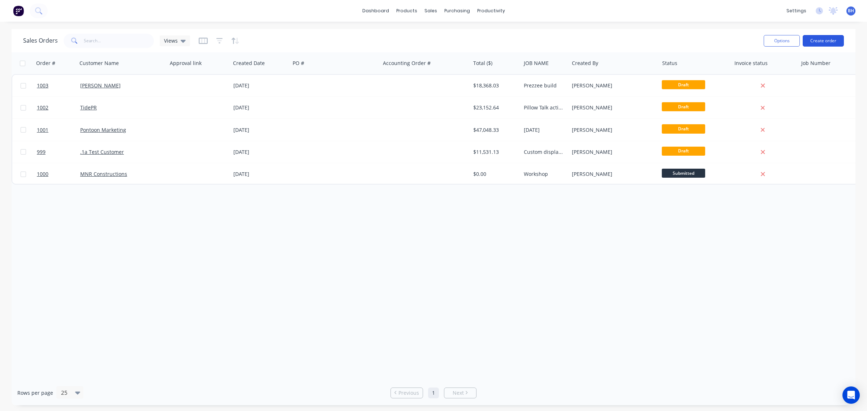
click at [810, 42] on button "Create order" at bounding box center [823, 41] width 41 height 12
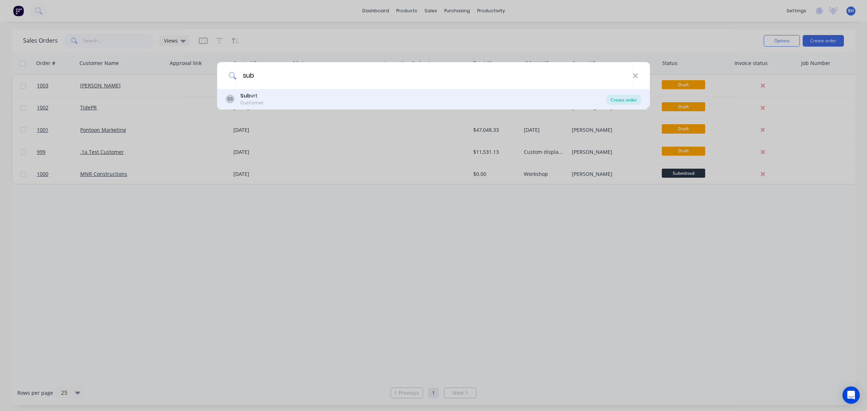
type input "sub"
click at [635, 100] on div "Create order" at bounding box center [623, 100] width 35 height 10
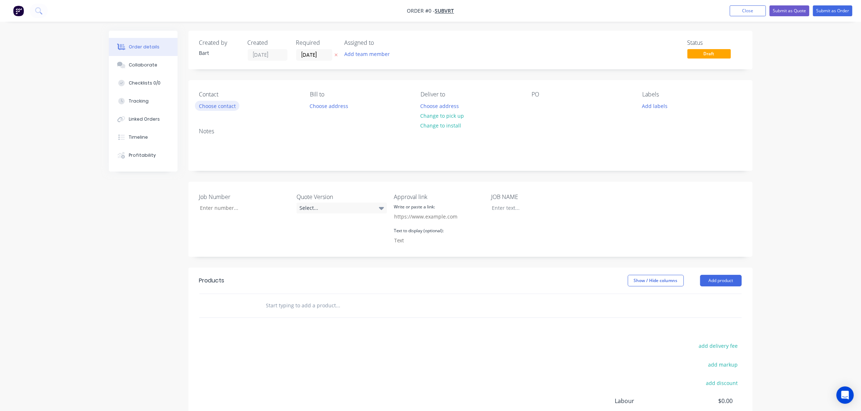
click at [230, 104] on button "Choose contact" at bounding box center [217, 106] width 44 height 10
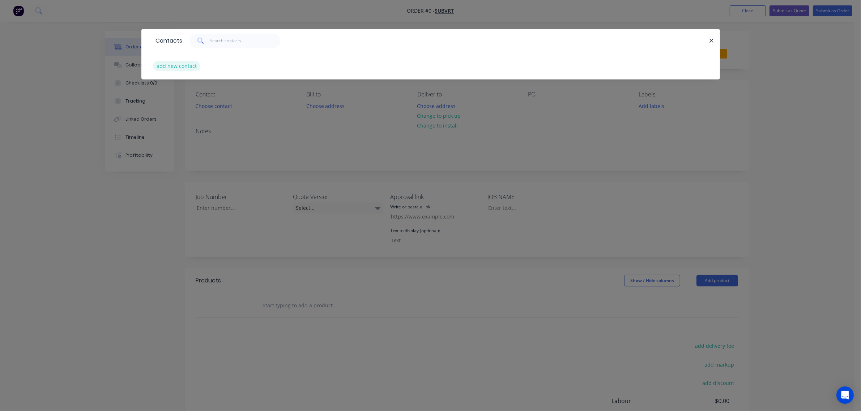
click at [185, 66] on button "add new contact" at bounding box center [177, 66] width 48 height 10
select select "AU"
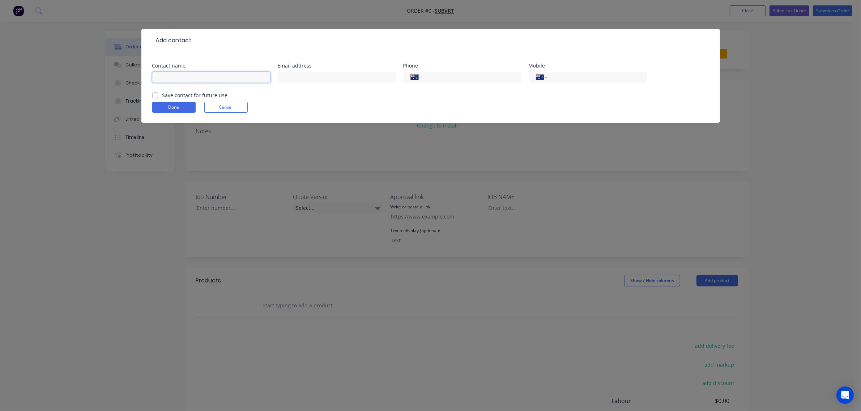
click at [198, 80] on input "text" at bounding box center [211, 77] width 118 height 11
type input "[PERSON_NAME]"
click at [295, 76] on input "text" at bounding box center [337, 77] width 118 height 11
paste input "[PERSON_NAME][EMAIL_ADDRESS][DOMAIN_NAME]"
type input "[PERSON_NAME][EMAIL_ADDRESS][DOMAIN_NAME]"
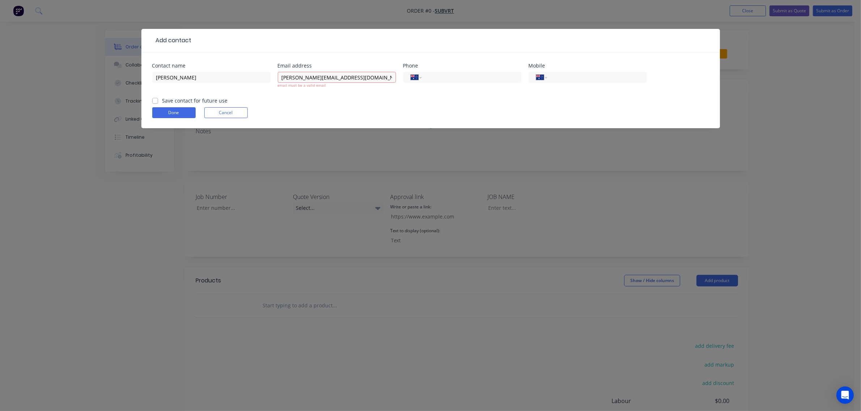
click at [162, 98] on label "Save contact for future use" at bounding box center [194, 101] width 65 height 8
click at [155, 98] on input "Save contact for future use" at bounding box center [155, 100] width 6 height 7
checkbox input "true"
click at [167, 111] on button "Done" at bounding box center [173, 112] width 43 height 11
click at [172, 114] on button "Done" at bounding box center [173, 112] width 43 height 11
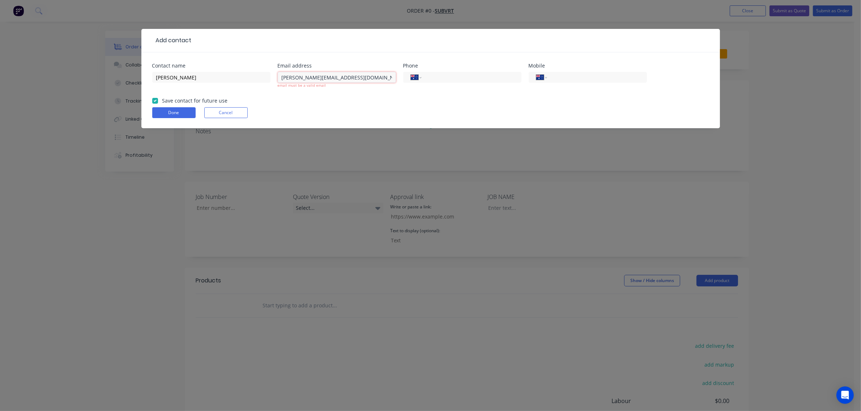
click at [324, 78] on input "[PERSON_NAME][EMAIL_ADDRESS][DOMAIN_NAME]" at bounding box center [337, 77] width 118 height 11
type input "[PERSON_NAME][EMAIL_ADDRESS][DOMAIN_NAME]"
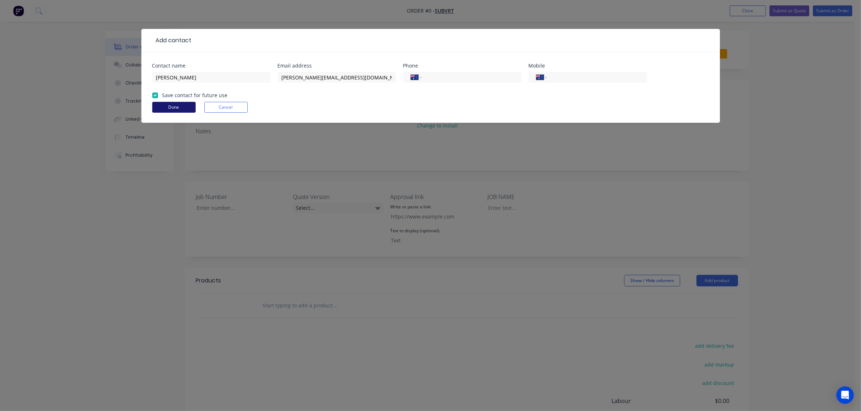
click at [181, 113] on form "Contact name Matt Norris Email address Matt@subvrt.com Phone International Afgh…" at bounding box center [430, 93] width 557 height 60
click at [181, 107] on button "Done" at bounding box center [173, 107] width 43 height 11
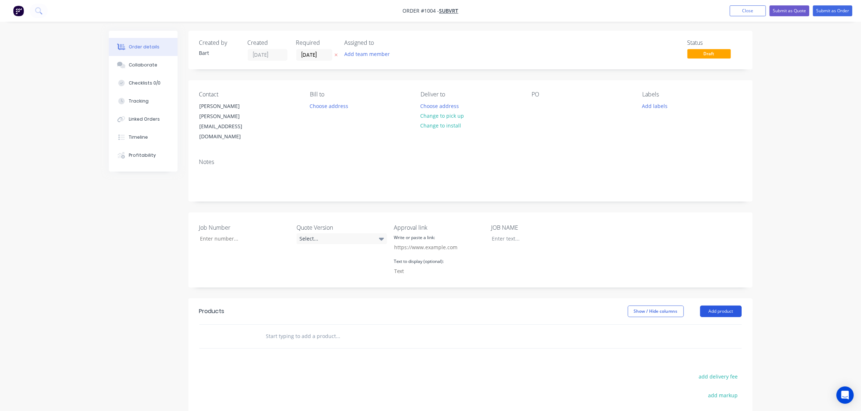
click at [707, 306] on button "Add product" at bounding box center [721, 312] width 42 height 12
click at [698, 325] on div "Product catalogue" at bounding box center [707, 330] width 56 height 10
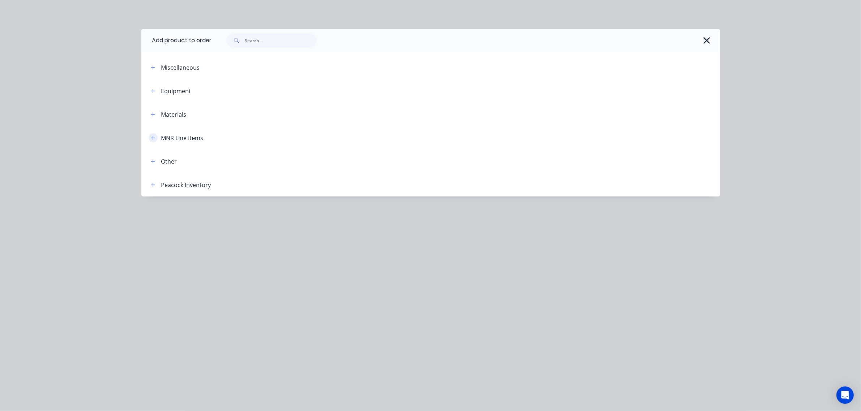
click at [151, 139] on icon "button" at bounding box center [153, 138] width 4 height 5
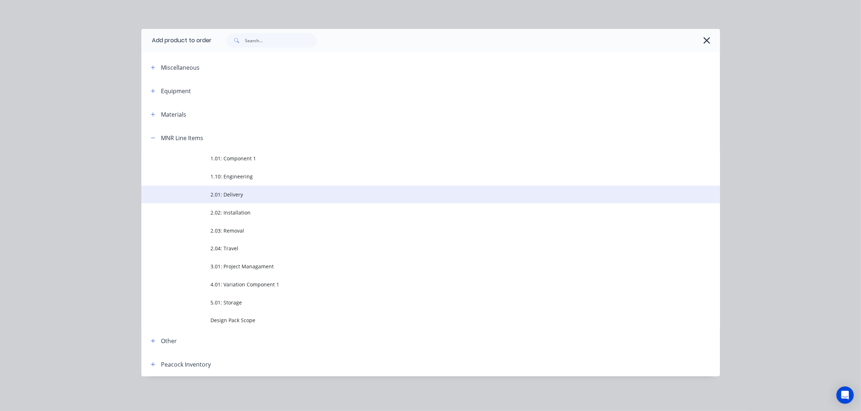
click at [231, 194] on span "2.01: Delivery" at bounding box center [414, 195] width 407 height 8
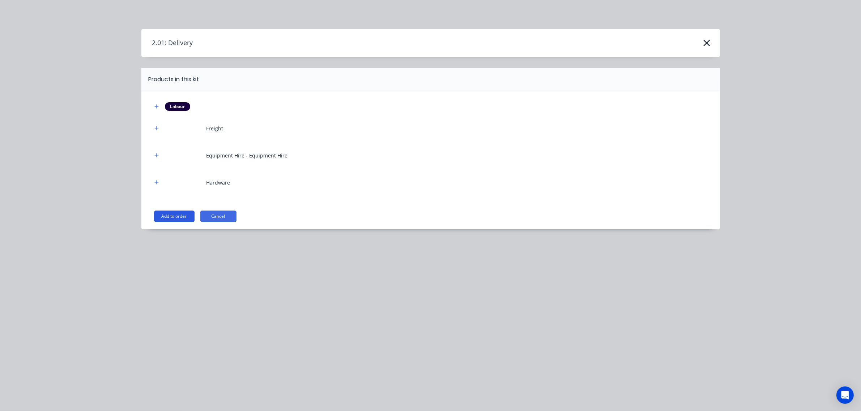
click at [178, 218] on button "Add to order" at bounding box center [174, 217] width 40 height 12
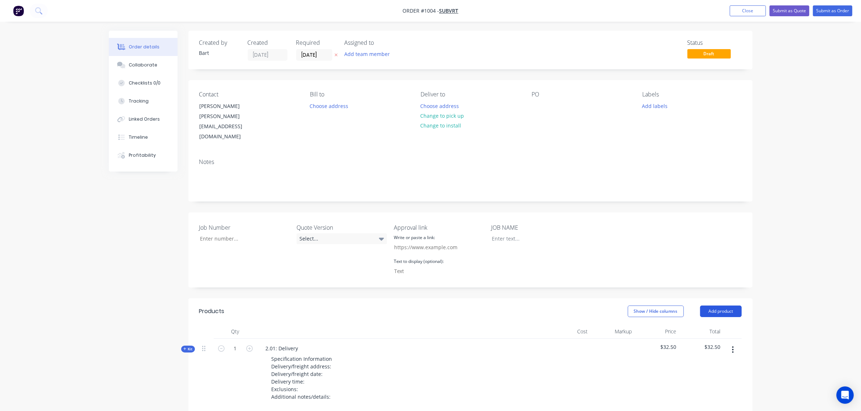
click at [727, 306] on button "Add product" at bounding box center [721, 312] width 42 height 12
click at [705, 325] on div "Product catalogue" at bounding box center [707, 330] width 56 height 10
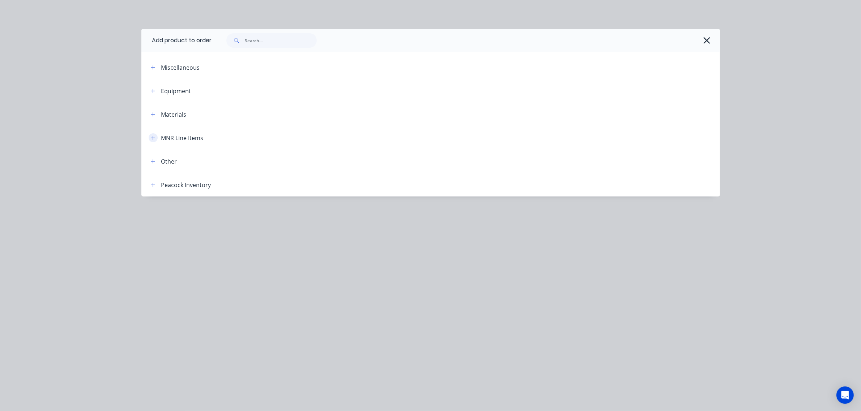
click at [153, 137] on icon "button" at bounding box center [153, 138] width 4 height 4
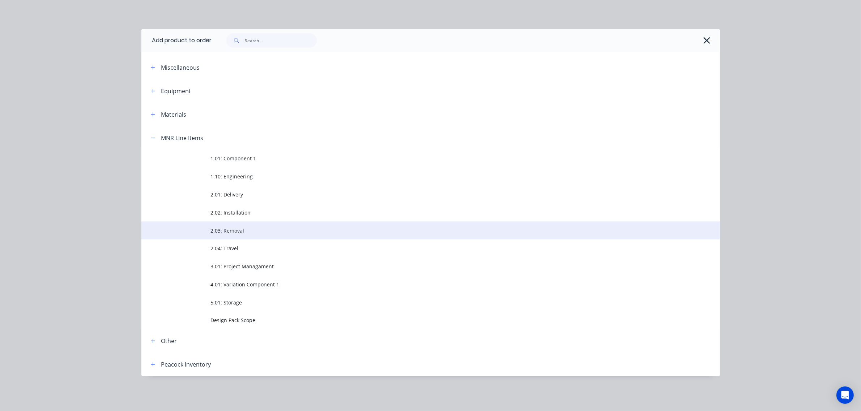
click at [235, 228] on span "2.03: Removal" at bounding box center [414, 231] width 407 height 8
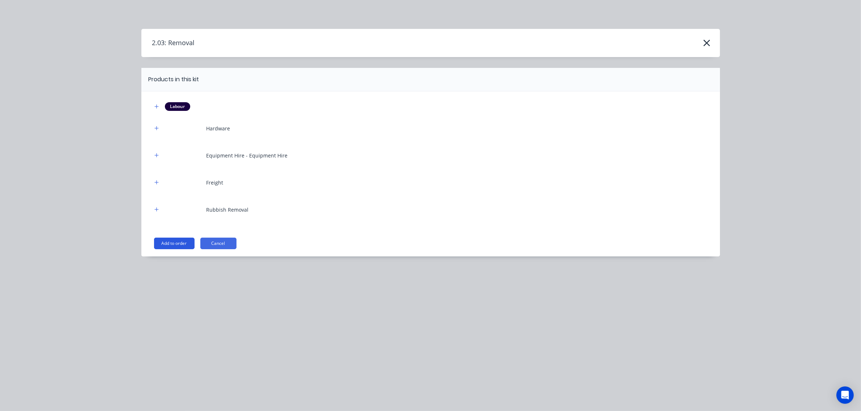
click at [181, 246] on button "Add to order" at bounding box center [174, 244] width 40 height 12
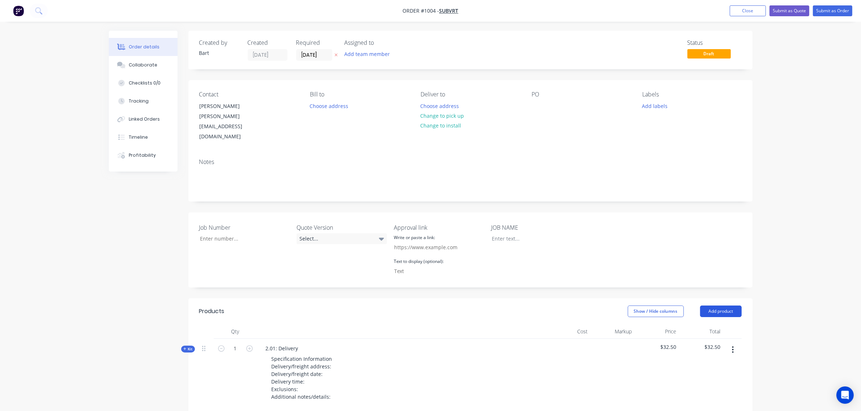
click at [722, 306] on button "Add product" at bounding box center [721, 312] width 42 height 12
click at [705, 325] on div "Product catalogue" at bounding box center [707, 330] width 56 height 10
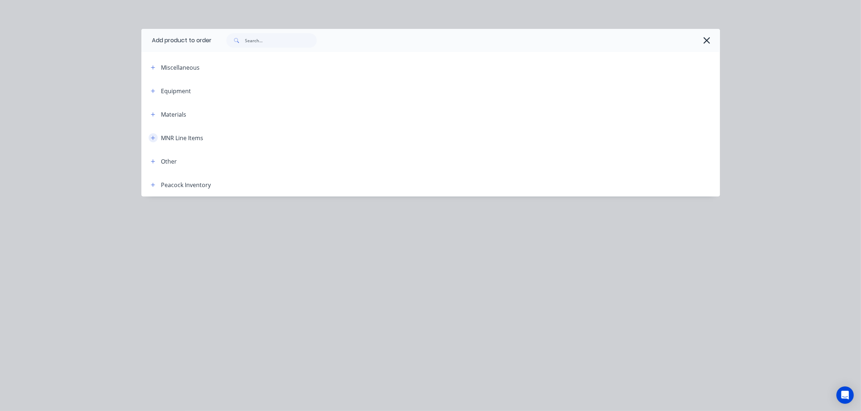
click at [154, 137] on icon "button" at bounding box center [153, 138] width 4 height 5
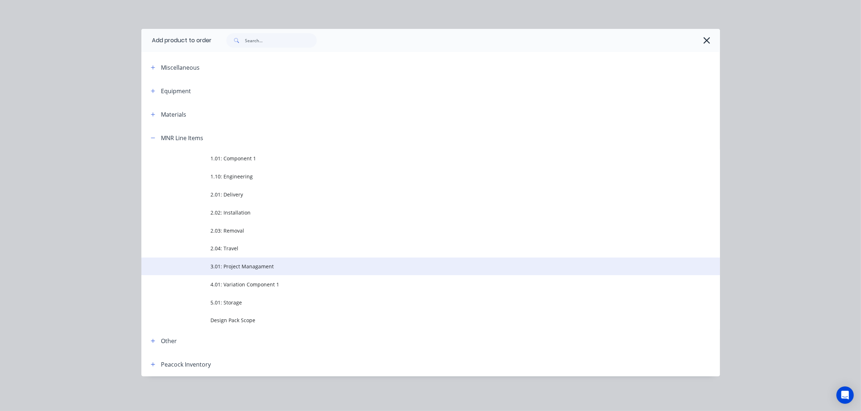
click at [244, 266] on span "3.01: Project Managament" at bounding box center [414, 267] width 407 height 8
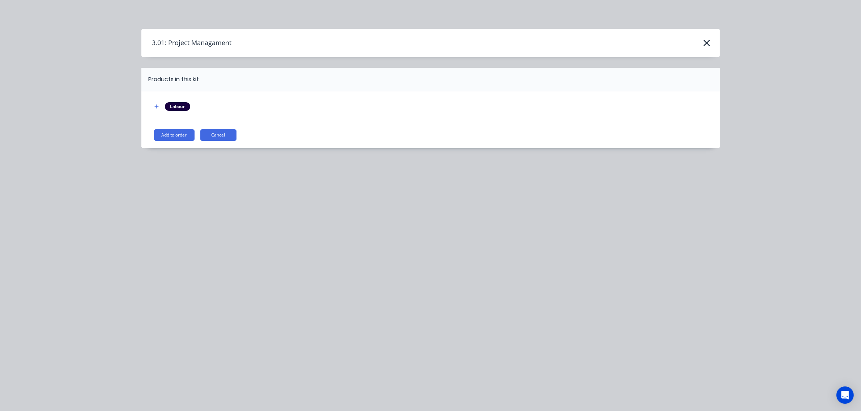
click at [167, 137] on button "Add to order" at bounding box center [174, 135] width 40 height 12
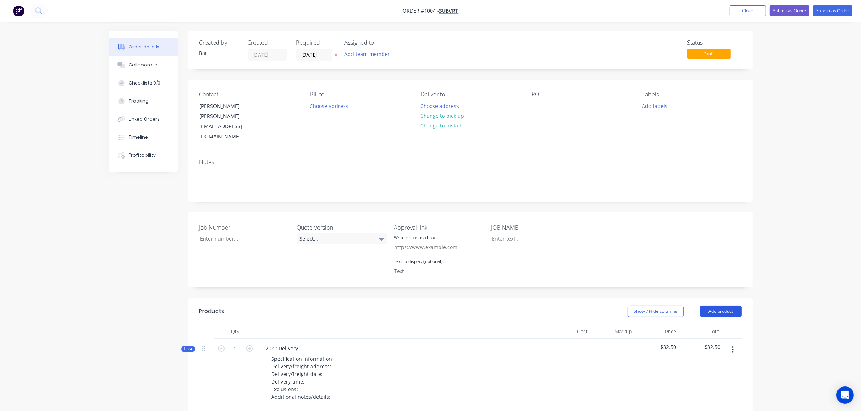
click at [716, 306] on button "Add product" at bounding box center [721, 312] width 42 height 12
click at [699, 325] on div "Product catalogue" at bounding box center [707, 330] width 56 height 10
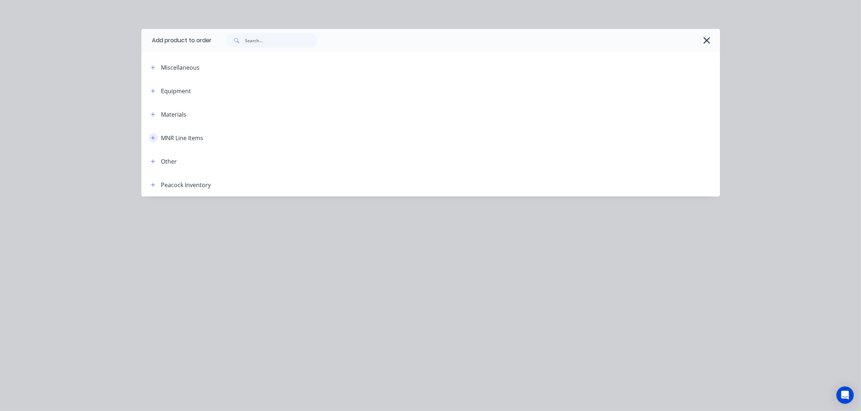
click at [153, 137] on icon "button" at bounding box center [153, 138] width 4 height 4
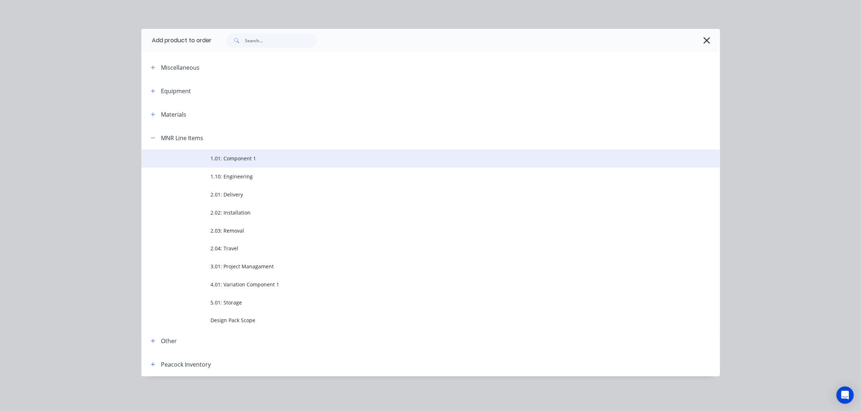
click at [231, 161] on span "1.01: Component 1" at bounding box center [414, 159] width 407 height 8
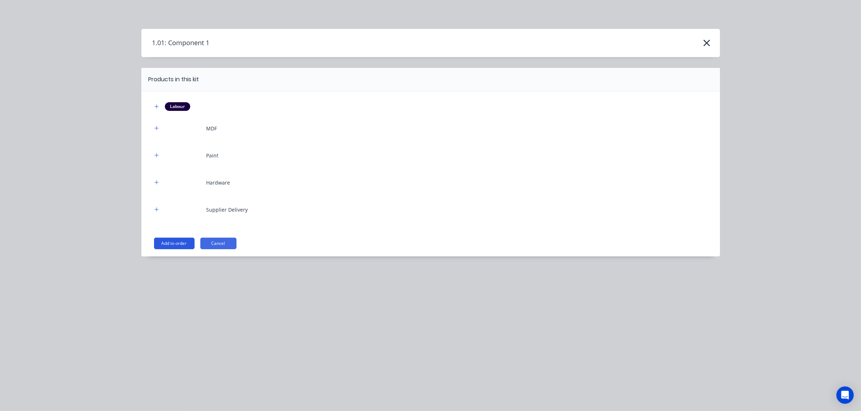
click at [170, 241] on button "Add to order" at bounding box center [174, 244] width 40 height 12
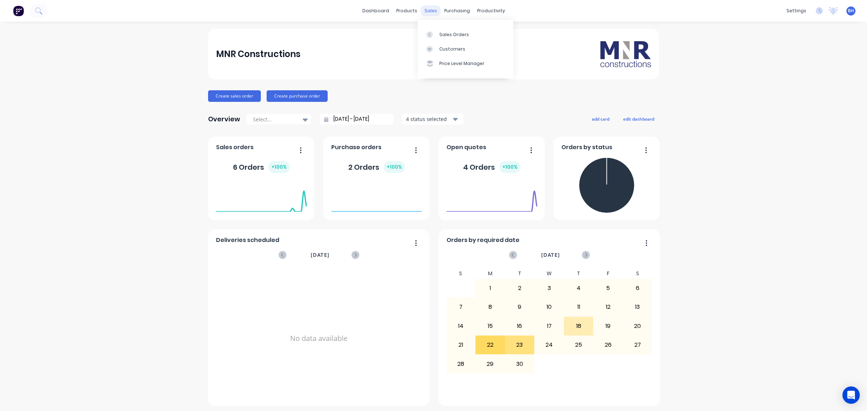
click at [422, 10] on div "sales" at bounding box center [431, 10] width 20 height 11
click at [439, 35] on div "Sales Orders" at bounding box center [454, 34] width 30 height 7
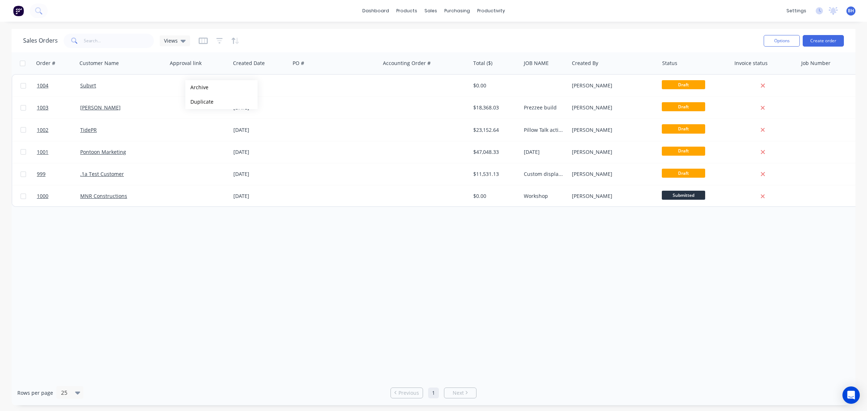
click at [317, 40] on div "Sales Orders Views" at bounding box center [390, 41] width 735 height 18
click at [850, 397] on icon "Open Intercom Messenger" at bounding box center [851, 395] width 8 height 9
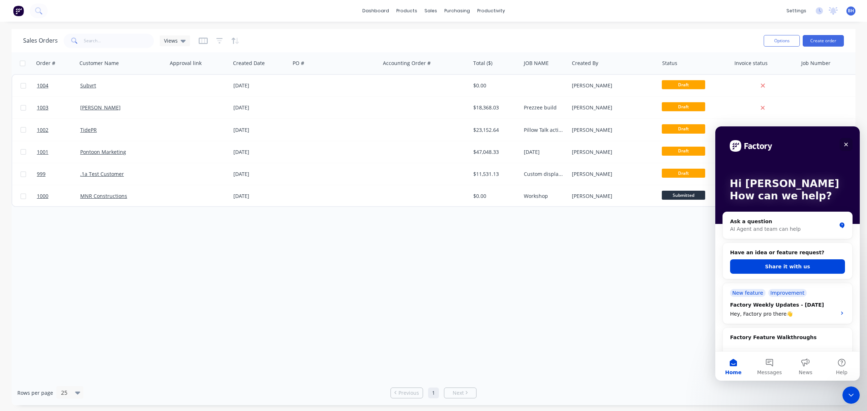
click at [848, 147] on icon "Close" at bounding box center [847, 145] width 6 height 6
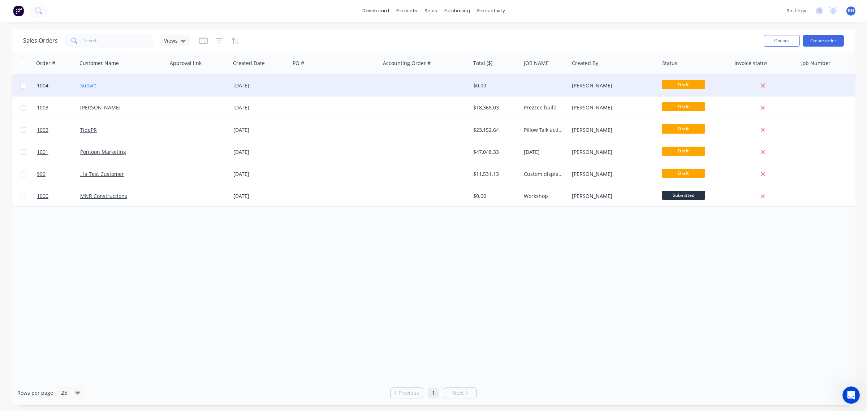
click at [90, 84] on link "Subvrt" at bounding box center [88, 85] width 16 height 7
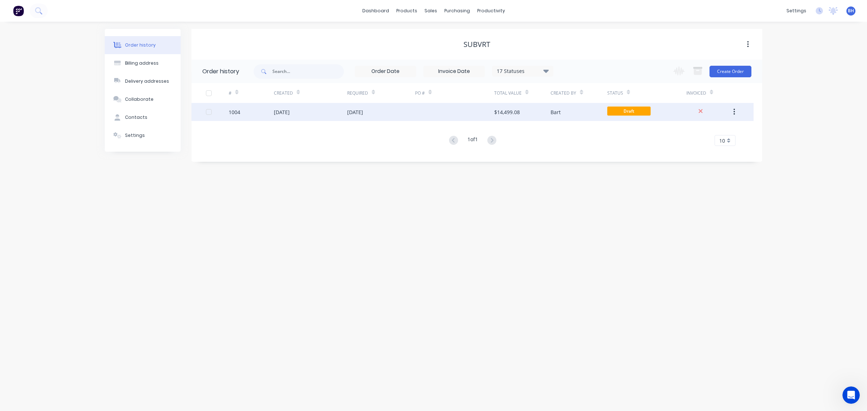
click at [342, 115] on div "[DATE]" at bounding box center [310, 112] width 73 height 18
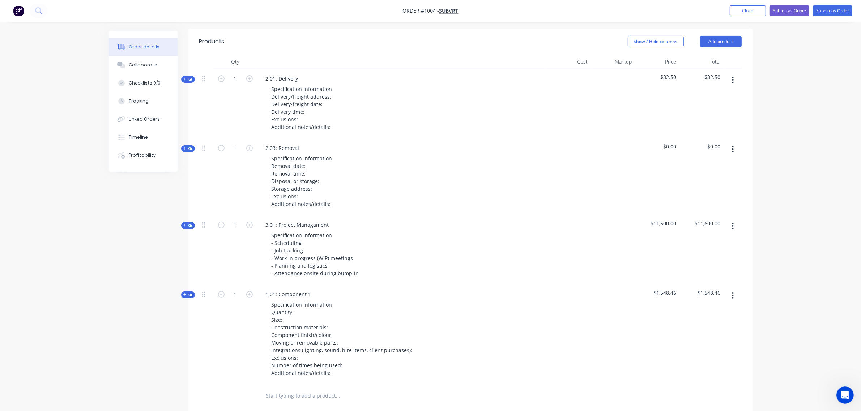
scroll to position [270, 0]
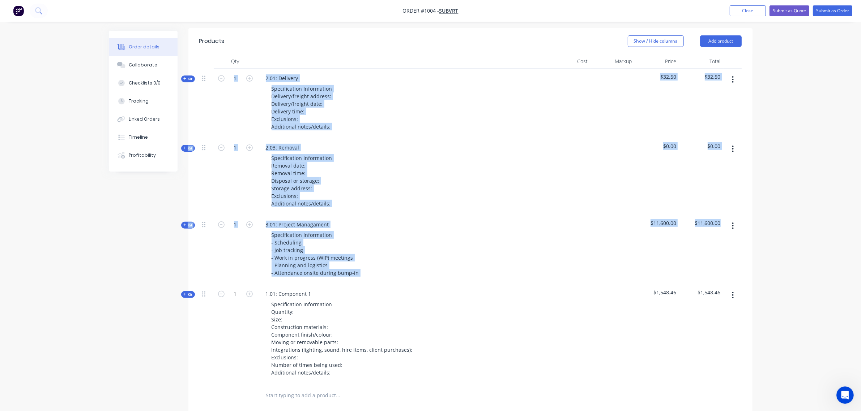
drag, startPoint x: 189, startPoint y: 276, endPoint x: 215, endPoint y: 140, distance: 138.5
click at [213, 103] on div "Kit 1 2.01: Delivery Specification Information Delivery/freight address: Delive…" at bounding box center [470, 227] width 542 height 316
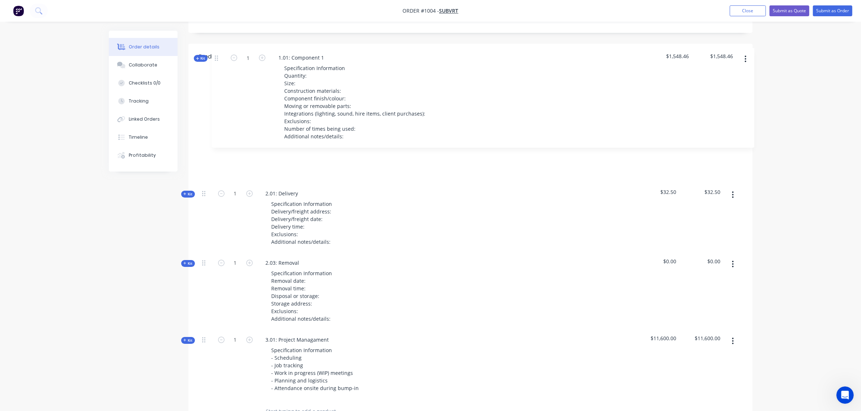
scroll to position [251, 0]
drag, startPoint x: 203, startPoint y: 279, endPoint x: 218, endPoint y: 60, distance: 218.8
click at [217, 55] on div "Products Show / Hide columns Add product Qty Cost Markup Price Total Kit 1 2.01…" at bounding box center [470, 236] width 564 height 379
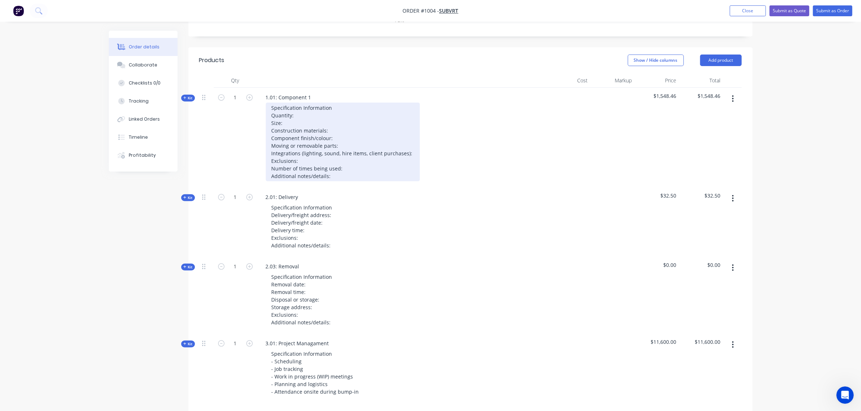
click at [313, 103] on div "Specification Information Quantity: Size: Construction materials: Component fin…" at bounding box center [343, 142] width 154 height 79
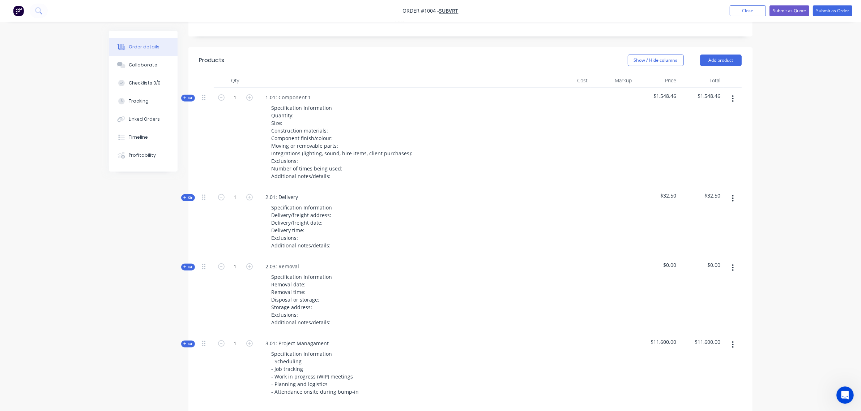
click at [734, 92] on button "button" at bounding box center [732, 98] width 17 height 13
click at [705, 141] on div "Duplicate" at bounding box center [707, 146] width 56 height 10
click at [730, 92] on button "button" at bounding box center [732, 98] width 17 height 13
click at [717, 141] on div "Duplicate" at bounding box center [707, 146] width 56 height 10
click at [733, 95] on icon "button" at bounding box center [733, 99] width 2 height 8
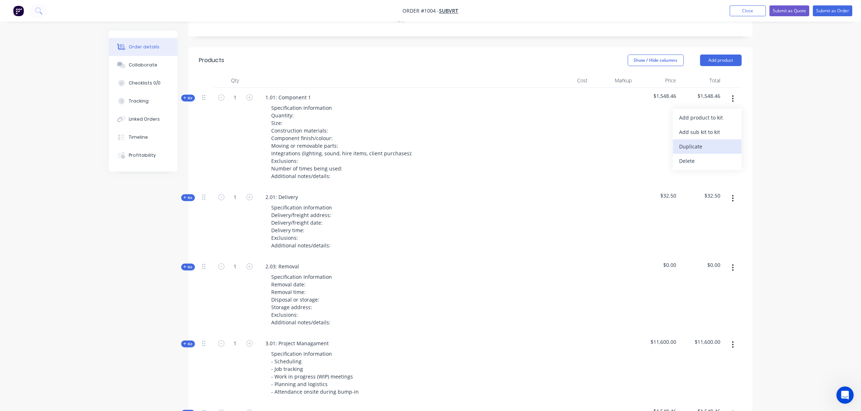
click at [718, 141] on div "Duplicate" at bounding box center [707, 146] width 56 height 10
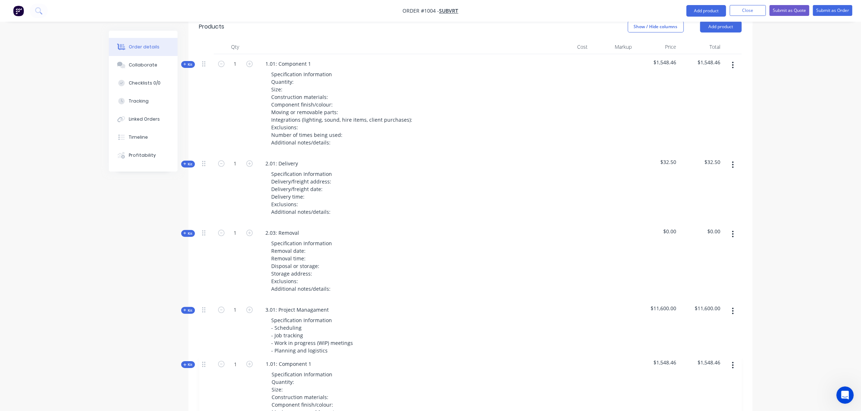
scroll to position [286, 0]
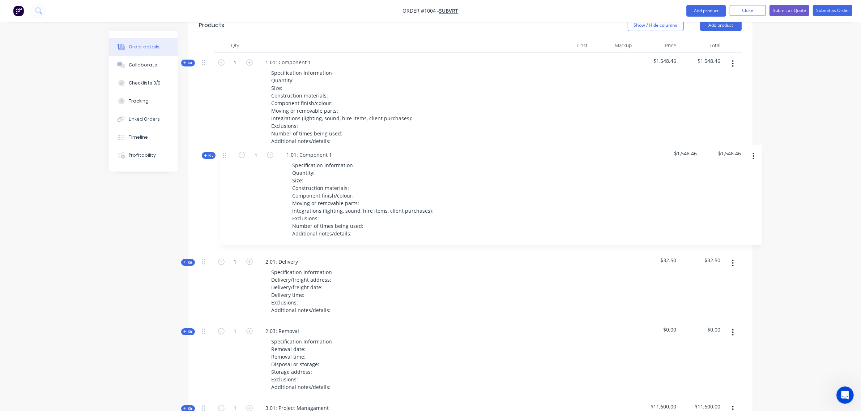
drag, startPoint x: 205, startPoint y: 369, endPoint x: 226, endPoint y: 147, distance: 222.9
click at [226, 147] on div "Kit 1 1.01: Component 1 Specification Information Quantity: Size: Construction …" at bounding box center [470, 360] width 542 height 615
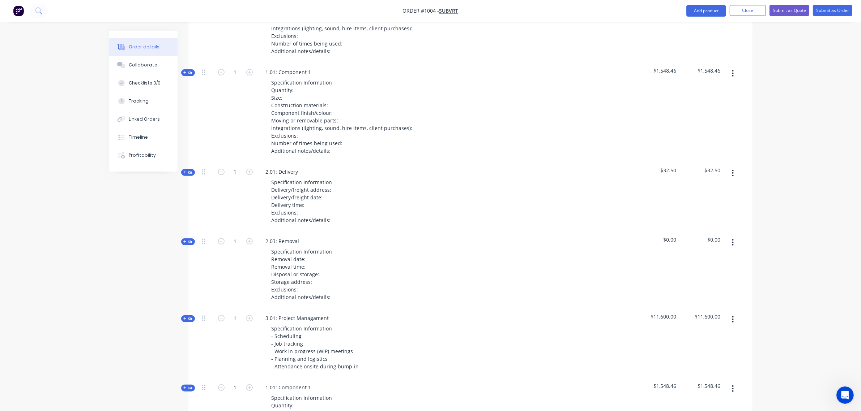
scroll to position [379, 0]
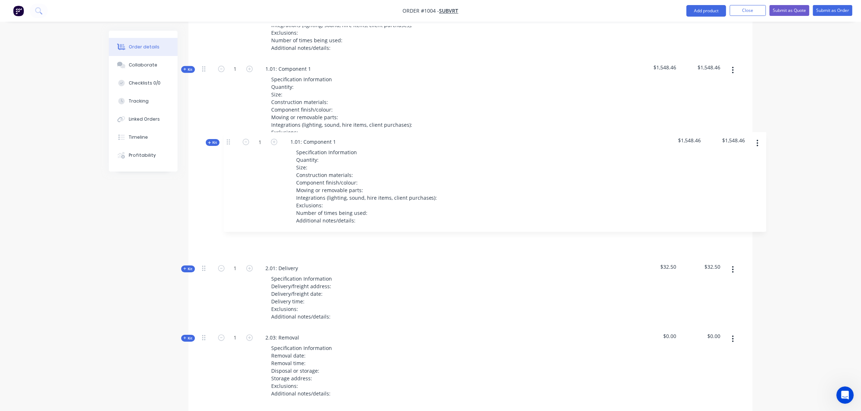
drag, startPoint x: 203, startPoint y: 373, endPoint x: 230, endPoint y: 140, distance: 233.9
click at [230, 140] on div "Kit 1 1.01: Component 1 Specification Information Quantity: Size: Construction …" at bounding box center [470, 267] width 542 height 615
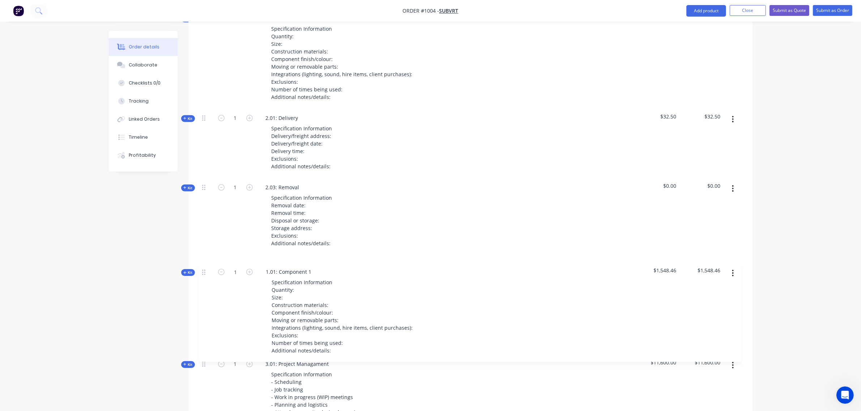
scroll to position [532, 0]
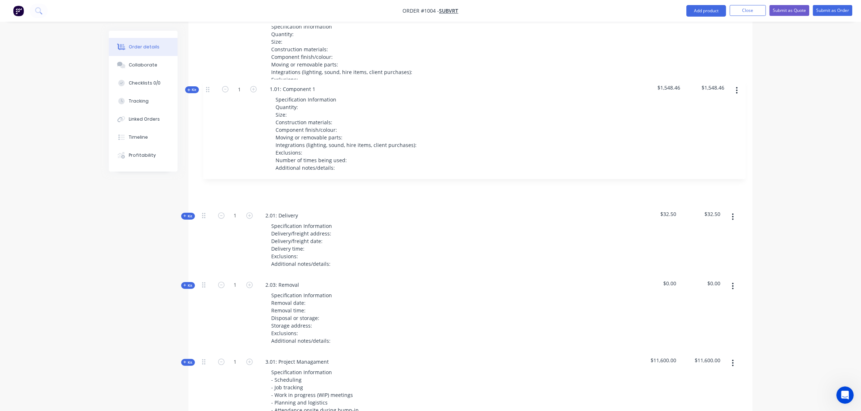
drag, startPoint x: 205, startPoint y: 317, endPoint x: 209, endPoint y: 89, distance: 228.5
click at [209, 89] on div "Kit 1 1.01: Component 1 Specification Information Quantity: Size: Construction …" at bounding box center [470, 114] width 542 height 615
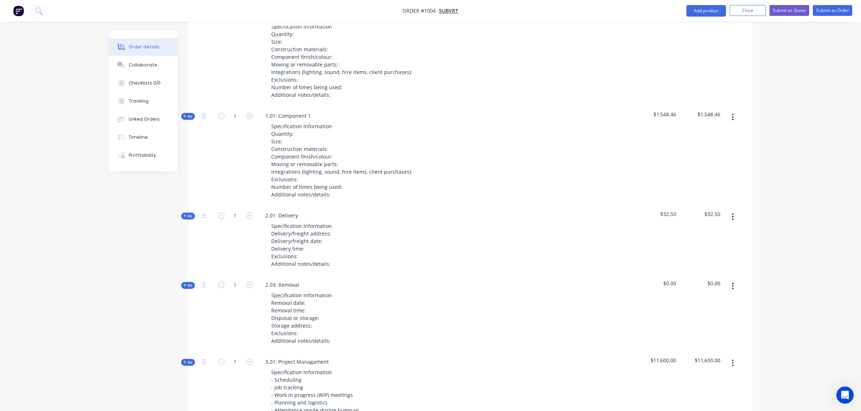
click at [733, 213] on icon "button" at bounding box center [733, 217] width 2 height 8
click at [697, 260] on div "Duplicate" at bounding box center [707, 265] width 56 height 10
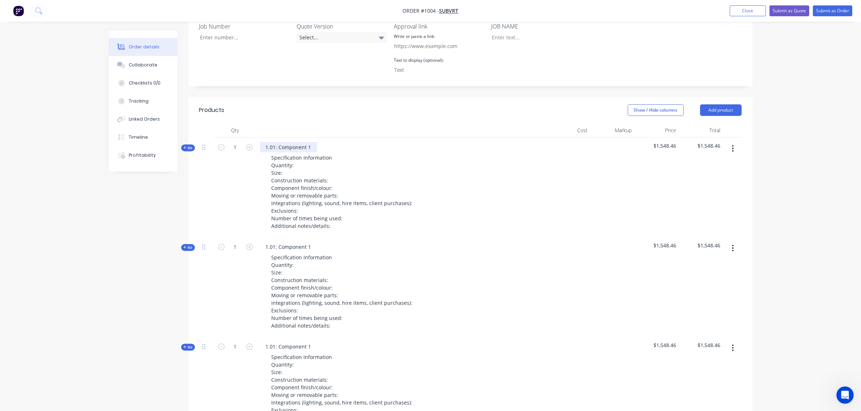
scroll to position [201, 0]
click at [297, 142] on div "1.01: Component 1" at bounding box center [288, 147] width 57 height 10
click at [304, 142] on div "1.01: New base" at bounding box center [284, 147] width 48 height 10
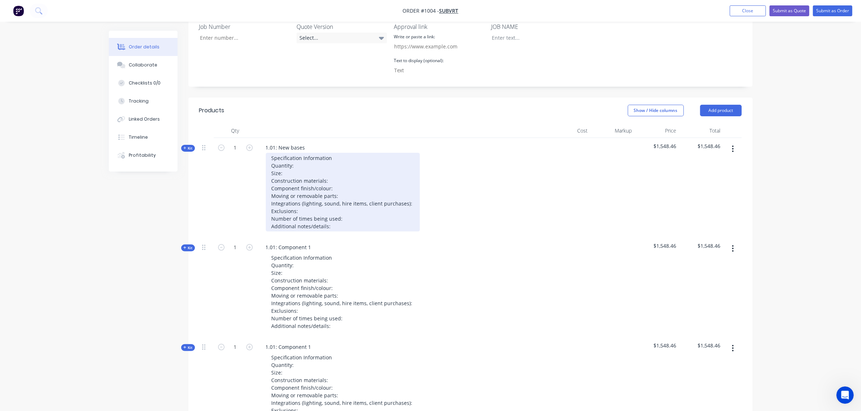
click at [299, 153] on div "Specification Information Quantity: Size: Construction materials: Component fin…" at bounding box center [343, 192] width 154 height 79
click at [295, 156] on div "Specification Information Quantity: 2 Size: Construction materials: Component f…" at bounding box center [343, 192] width 154 height 79
click at [369, 156] on div "Specification Information Quantity: 2 Size: Approx 1300mm (W) x 960mm (D) Const…" at bounding box center [343, 192] width 154 height 79
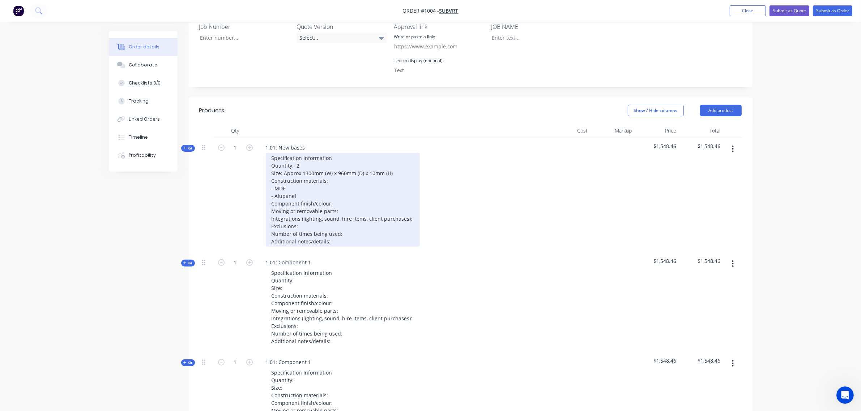
click at [351, 183] on div "Specification Information Quantity: 2 Size: Approx 1300mm (W) x 960mm (D) x 10m…" at bounding box center [343, 200] width 154 height 94
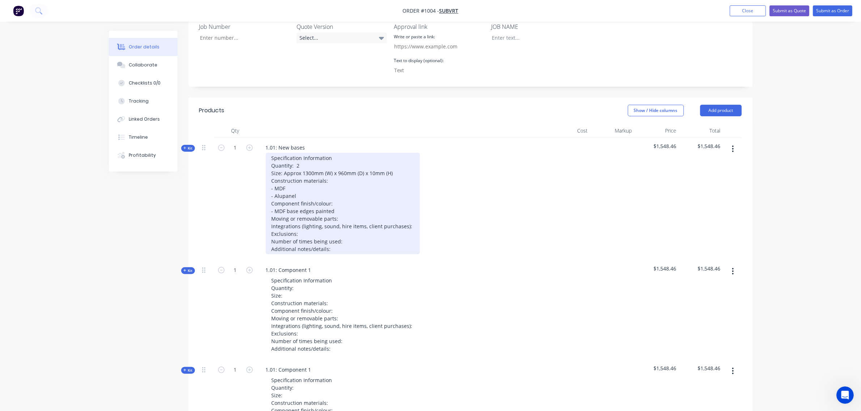
click at [337, 192] on div "Specification Information Quantity: 2 Size: Approx 1300mm (W) x 960mm (D) x 10m…" at bounding box center [343, 204] width 154 height 102
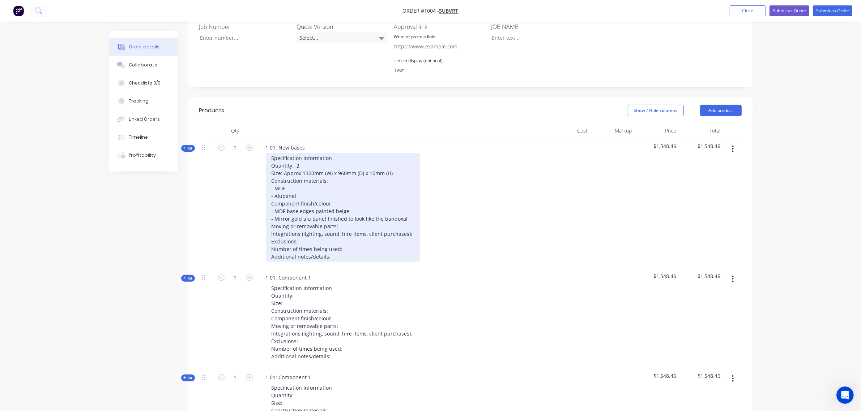
click at [348, 210] on div "Specification Information Quantity: 2 Size: Approx 1300mm (W) x 960mm (D) x 10m…" at bounding box center [343, 207] width 154 height 109
click at [408, 215] on div "Specification Information Quantity: 2 Size: Approx 1300mm (W) x 960mm (D) x 10m…" at bounding box center [343, 207] width 154 height 109
click at [312, 224] on div "Specification Information Quantity: 2 Size: Approx 1300mm (W) x 960mm (D) x 10m…" at bounding box center [347, 207] width 163 height 109
click at [351, 231] on div "Specification Information Quantity: 2 Size: Approx 1300mm (W) x 960mm (D) x 10m…" at bounding box center [347, 207] width 163 height 109
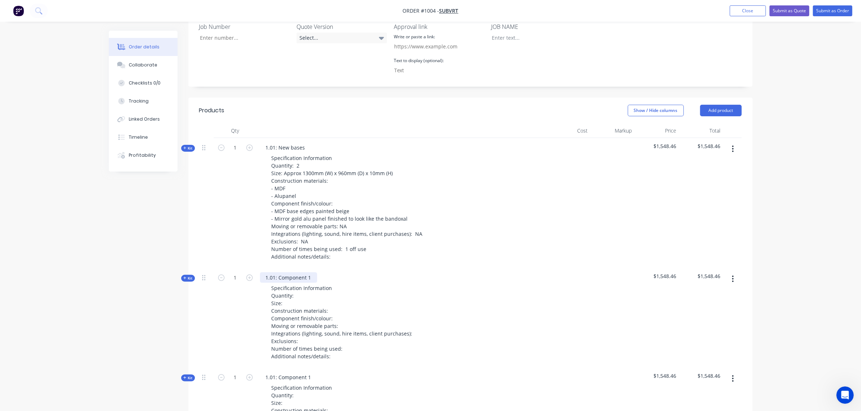
click at [311, 273] on div "1.01: Component 1" at bounding box center [288, 278] width 57 height 10
click at [305, 273] on div "1.01: Component 1" at bounding box center [288, 278] width 57 height 10
click at [286, 273] on div "1.01: Component 1" at bounding box center [288, 278] width 57 height 10
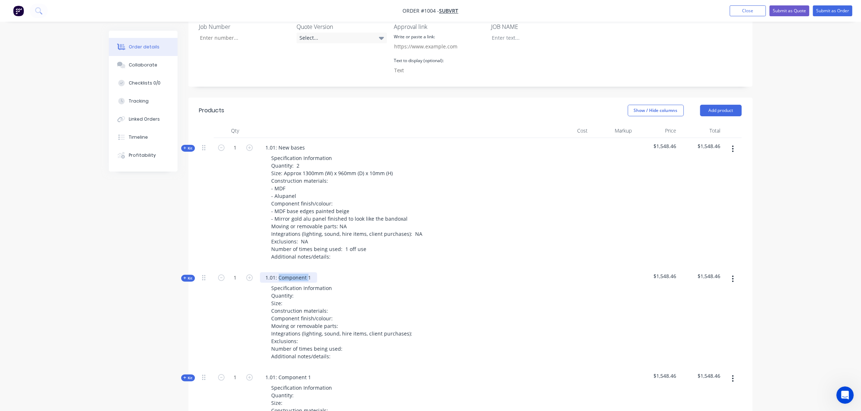
click at [286, 273] on div "1.01: Component 1" at bounding box center [288, 278] width 57 height 10
click at [275, 273] on div "1.01:" at bounding box center [271, 278] width 23 height 10
click at [303, 268] on div "1.02: Specification Information Quantity: Size: Construction materials: Compone…" at bounding box center [401, 318] width 289 height 100
click at [304, 268] on div "1.02: Specification Information Quantity: Size: Construction materials: Compone…" at bounding box center [401, 318] width 289 height 100
drag, startPoint x: 288, startPoint y: 259, endPoint x: 277, endPoint y: 258, distance: 11.2
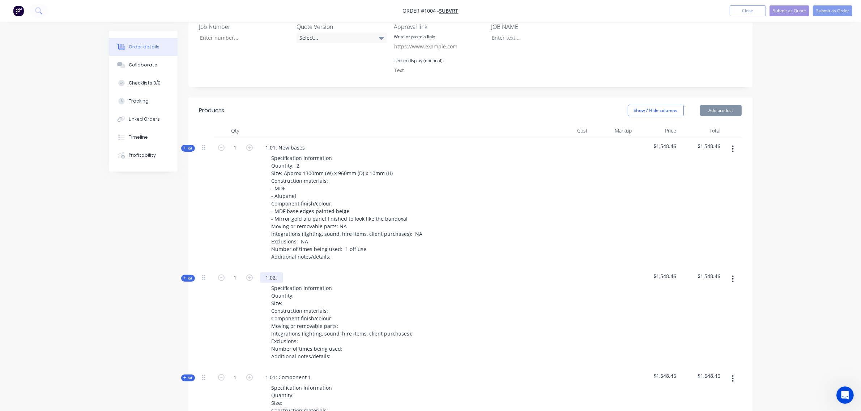
click at [285, 268] on div "1.02: Specification Information Quantity: Size: Construction materials: Compone…" at bounding box center [401, 318] width 289 height 100
click at [277, 273] on div "1.02:" at bounding box center [271, 278] width 23 height 10
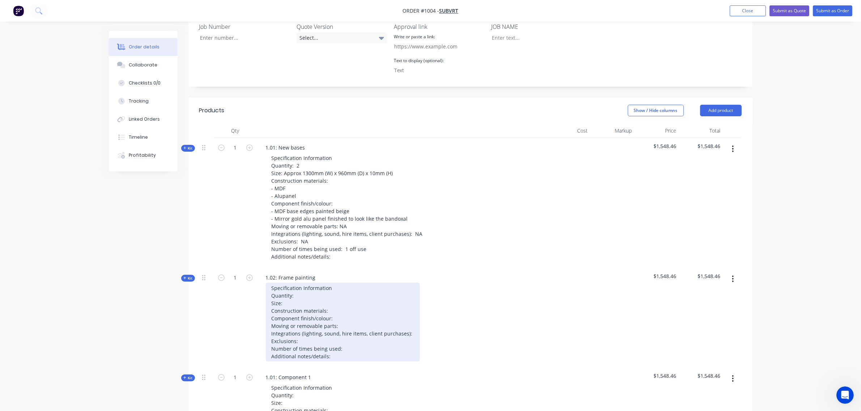
click at [301, 283] on div "Specification Information Quantity: Size: Construction materials: Component fin…" at bounding box center [343, 322] width 154 height 79
click at [295, 284] on div "Specification Information Quantity: 2 Size: Construction materials: Component f…" at bounding box center [343, 322] width 154 height 79
click at [301, 283] on div "Specification Information Quantity: 2 Size: Construction materials: Component f…" at bounding box center [343, 322] width 154 height 79
click at [295, 285] on div "Specification Information Quantity: 1 Size: Construction materials: Component f…" at bounding box center [343, 322] width 154 height 79
click at [313, 284] on div "Specification Information Quantity: 1 Size: Construction materials: Component f…" at bounding box center [343, 322] width 154 height 79
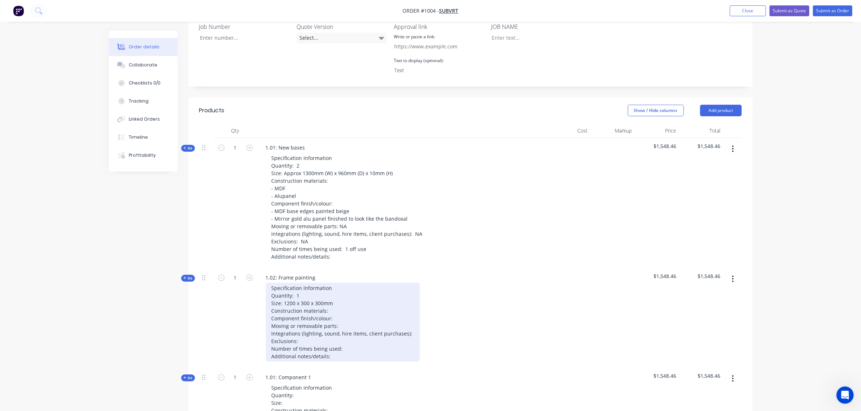
click at [355, 297] on div "Specification Information Quantity: 1 Size: 1200 x 300 x 300mm Construction mat…" at bounding box center [343, 322] width 154 height 79
click at [352, 291] on div "Specification Information Quantity: 1 Size: 1200 x 300 x 300mm Construction mat…" at bounding box center [343, 322] width 154 height 79
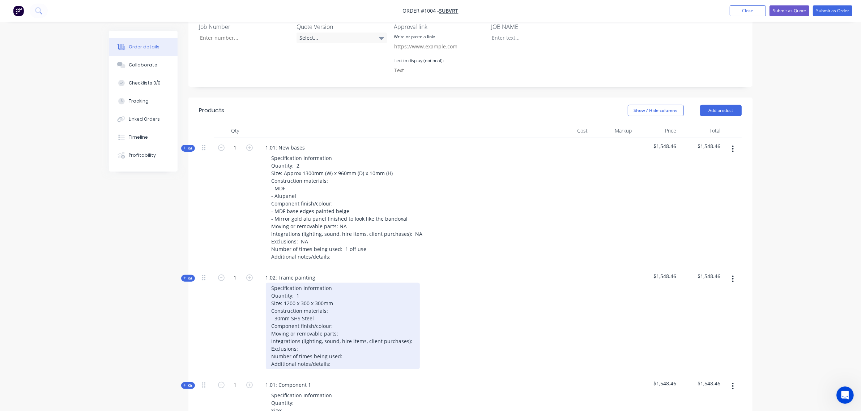
click at [342, 308] on div "Specification Information Quantity: 1 Size: 1200 x 300 x 300mm Construction mat…" at bounding box center [343, 326] width 154 height 86
click at [314, 314] on div "Specification Information Quantity: 1 Size: 1200 x 300 x 300mm Construction mat…" at bounding box center [343, 330] width 154 height 94
click at [347, 321] on div "Specification Information Quantity: 1 Size: 1200 x 300 x 300mm Construction mat…" at bounding box center [343, 330] width 154 height 94
click at [409, 331] on div "Specification Information Quantity: 1 Size: 1200 x 300 x 300mm Construction mat…" at bounding box center [343, 330] width 154 height 94
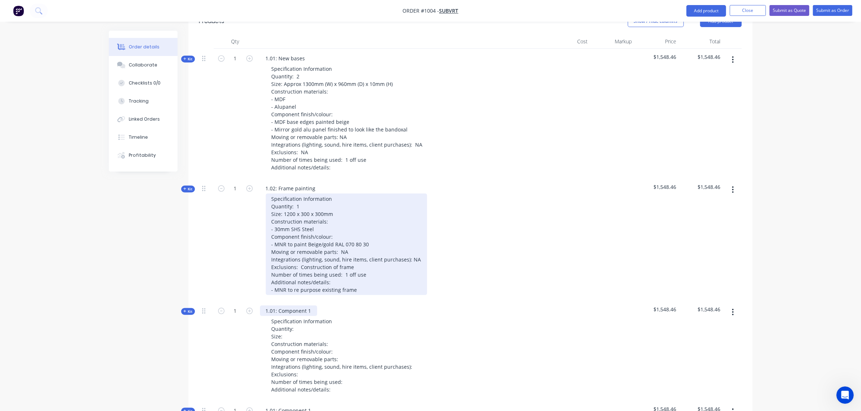
scroll to position [291, 0]
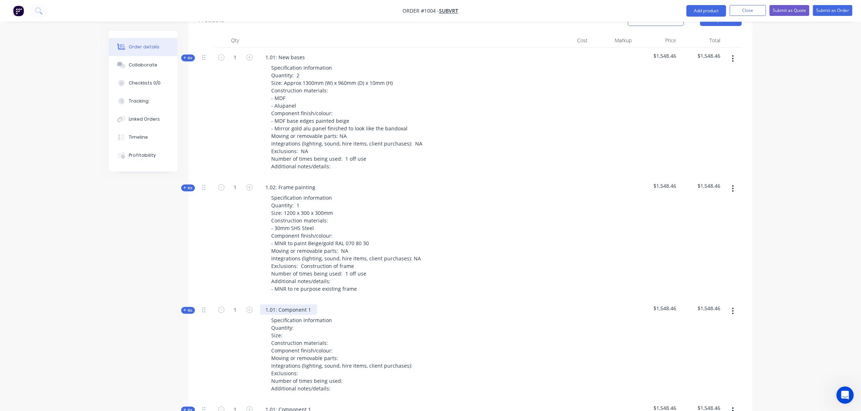
click at [311, 305] on div "1.01: Component 1" at bounding box center [288, 310] width 57 height 10
click at [293, 300] on div "1.03: Specification Information Quantity: Size: Construction materials: Compone…" at bounding box center [401, 350] width 289 height 100
click at [281, 305] on div "1.03:" at bounding box center [271, 310] width 23 height 10
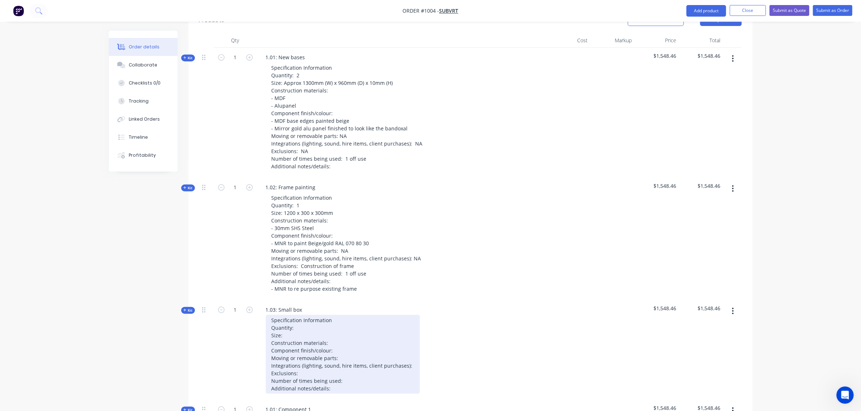
click at [298, 315] on div "Specification Information Quantity: Size: Construction materials: Component fin…" at bounding box center [343, 354] width 154 height 79
click at [300, 317] on div "Specification Information Quantity: 1 Size: Construction materials: Component f…" at bounding box center [343, 354] width 154 height 79
click at [334, 325] on div "Specification Information Quantity: 1 Size: 385 x 260 x 260mm Construction mate…" at bounding box center [343, 354] width 154 height 79
click at [339, 340] on div "Specification Information Quantity: 1 Size: 385 x 260 x 260mm Construction mate…" at bounding box center [343, 358] width 154 height 86
click at [337, 337] on div "Specification Information Quantity: 1 Size: 385 x 260 x 260mm Construction mate…" at bounding box center [343, 358] width 154 height 86
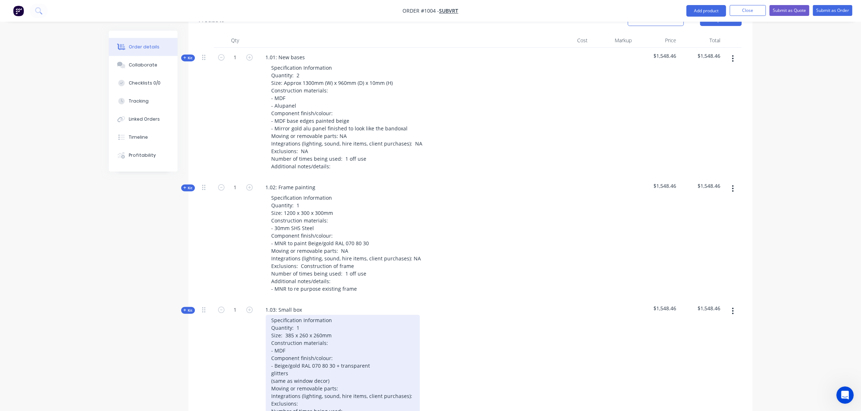
click at [273, 361] on div "Specification Information Quantity: 1 Size: 385 x 260 x 260mm Construction mate…" at bounding box center [343, 369] width 154 height 109
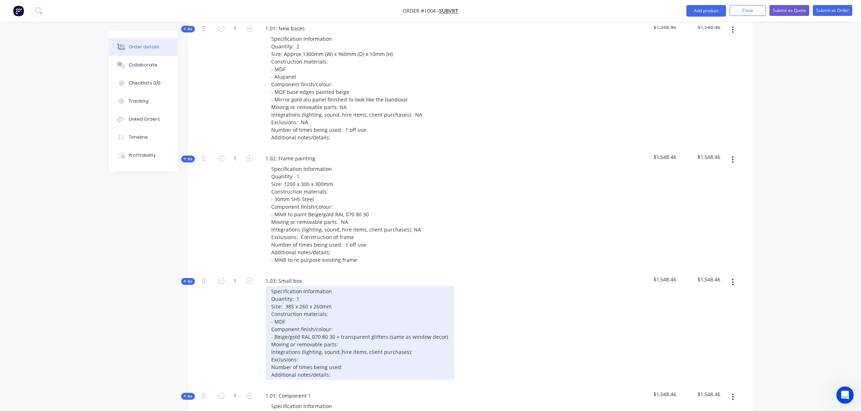
drag, startPoint x: 339, startPoint y: 333, endPoint x: 343, endPoint y: 325, distance: 8.9
click at [340, 330] on div "Specification Information Quantity: 1 Size: 385 x 260 x 260mm Construction mate…" at bounding box center [360, 333] width 188 height 94
click at [344, 322] on div "Specification Information Quantity: 1 Size: 385 x 260 x 260mm Construction mate…" at bounding box center [360, 333] width 188 height 94
click at [344, 325] on div "Specification Information Quantity: 1 Size: 385 x 260 x 260mm Construction mate…" at bounding box center [360, 333] width 188 height 94
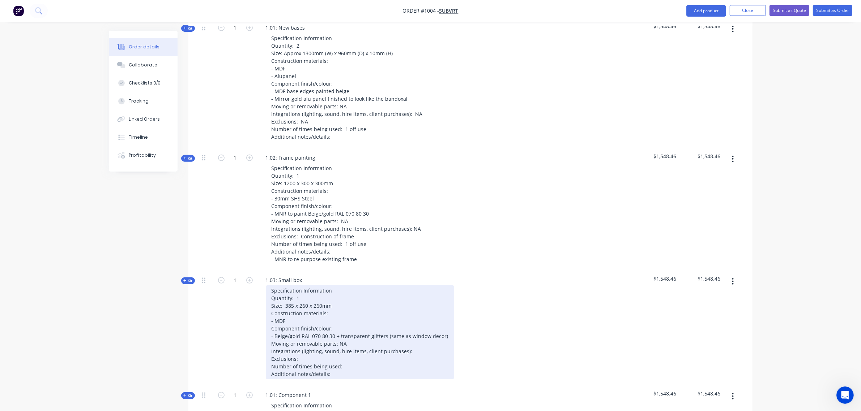
click at [412, 329] on div "Specification Information Quantity: 1 Size: 385 x 260 x 260mm Construction mate…" at bounding box center [360, 333] width 188 height 94
click at [369, 346] on div "Specification Information Quantity: 1 Size: 385 x 260 x 260mm Construction mate…" at bounding box center [360, 333] width 188 height 94
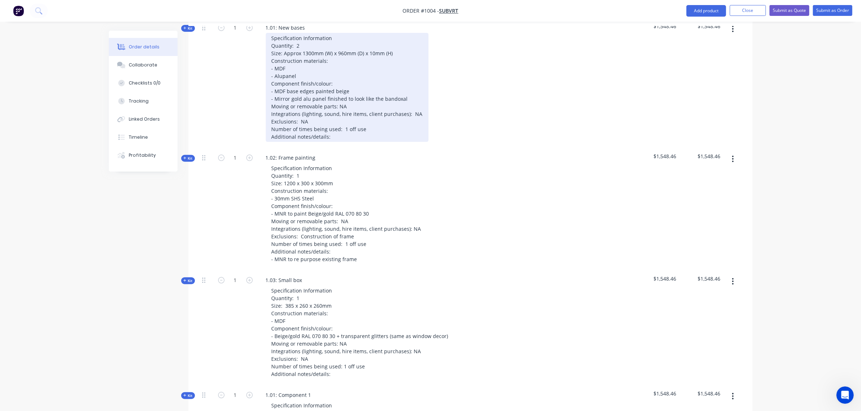
click at [336, 118] on div "Specification Information Quantity: 2 Size: Approx 1300mm (W) x 960mm (D) x 10m…" at bounding box center [347, 87] width 163 height 109
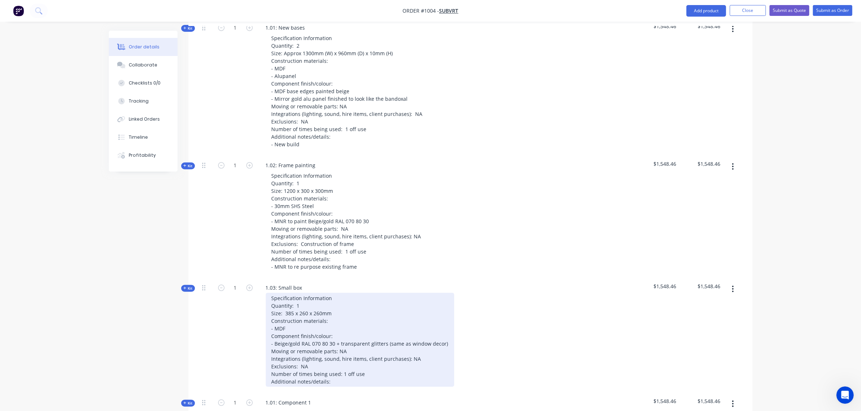
click at [332, 364] on div "Specification Information Quantity: 1 Size: 385 x 260 x 260mm Construction mate…" at bounding box center [360, 340] width 188 height 94
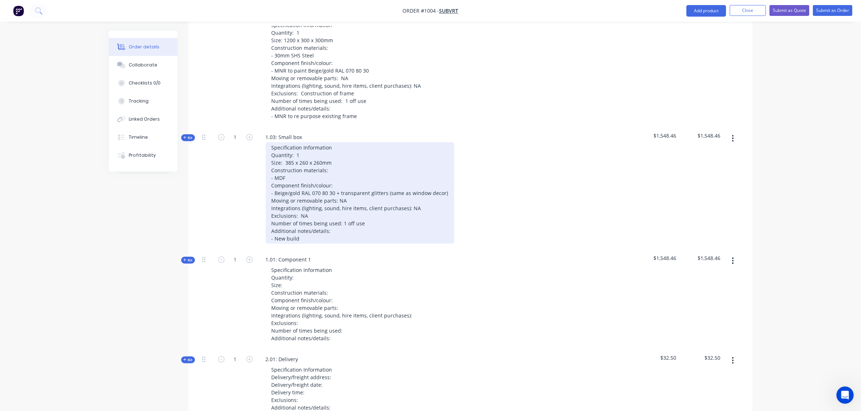
scroll to position [472, 0]
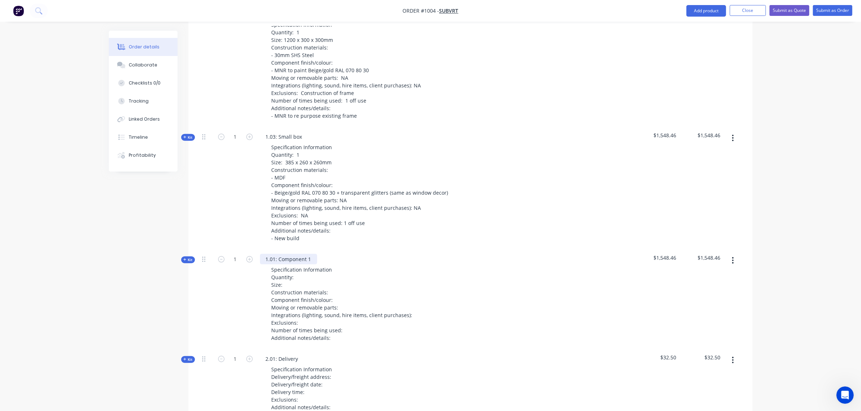
click at [310, 254] on div "1.01: Component 1" at bounding box center [288, 259] width 57 height 10
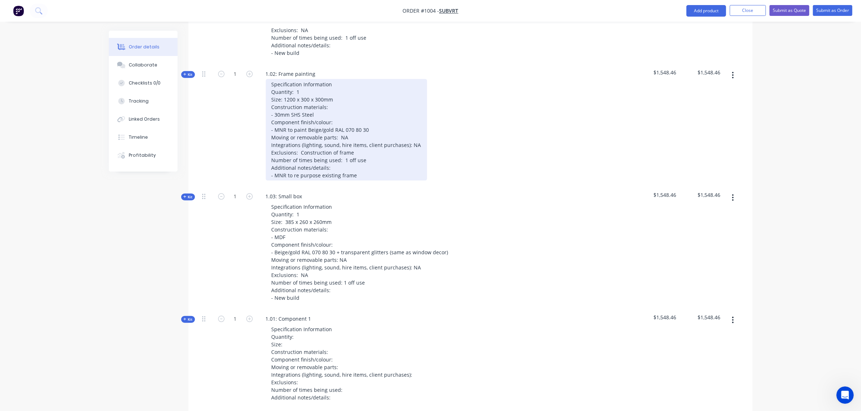
scroll to position [412, 0]
click at [299, 80] on div "Specification Information Quantity: 1 Size: 1200 x 300 x 300mm Construction mat…" at bounding box center [346, 131] width 161 height 102
click at [283, 80] on div "Specification Information Quantity: 2 Size: 1200 x 300 x 300mm Construction mat…" at bounding box center [346, 131] width 161 height 102
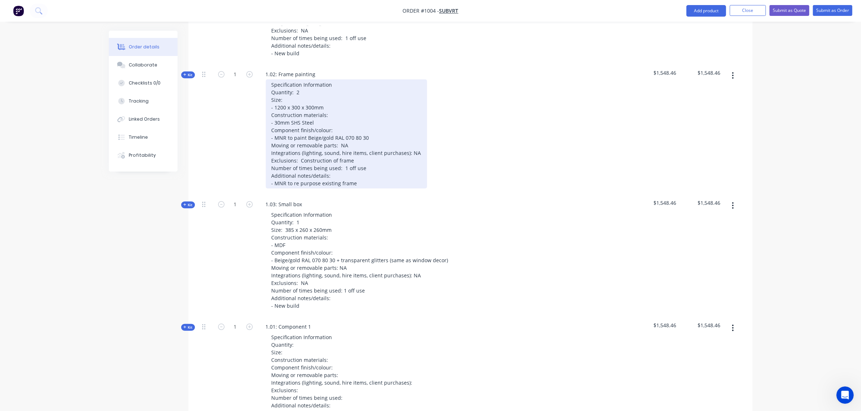
click at [326, 87] on div "Specification Information Quantity: 2 Size: - 1200 x 300 x 300mm Construction m…" at bounding box center [346, 134] width 161 height 109
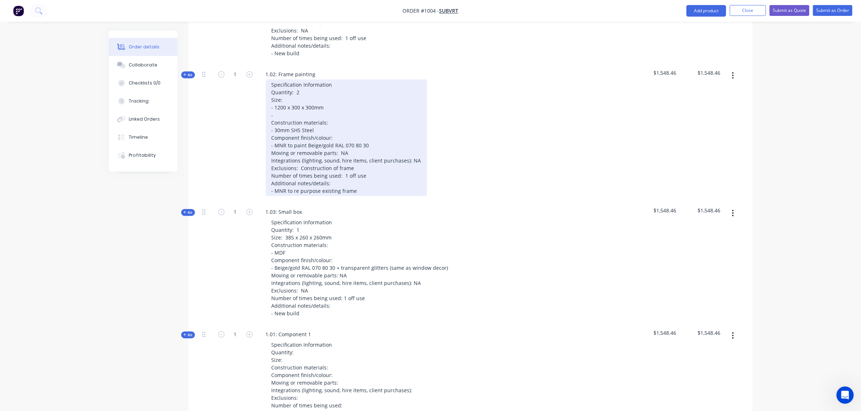
click at [282, 96] on div "Specification Information Quantity: 2 Size: - 1200 x 300 x 300mm - Construction…" at bounding box center [346, 138] width 161 height 117
click at [315, 98] on div "Specification Information Quantity: 2 Size: - 1200 x 300 x 300mm - 1000 x 620 x…" at bounding box center [346, 138] width 161 height 117
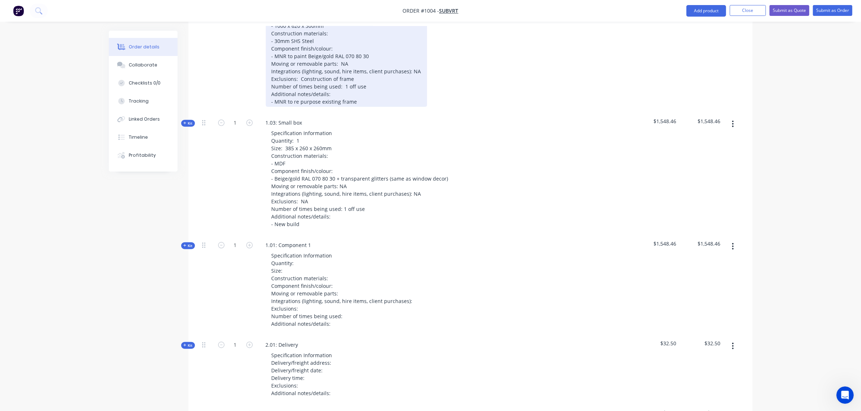
scroll to position [502, 0]
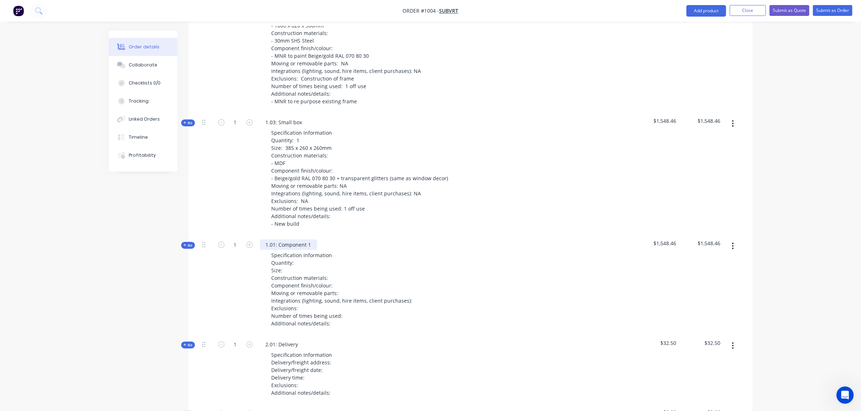
click at [294, 240] on div "1.01: Component 1" at bounding box center [288, 245] width 57 height 10
click at [308, 240] on div "1.01: Component 1" at bounding box center [288, 245] width 57 height 10
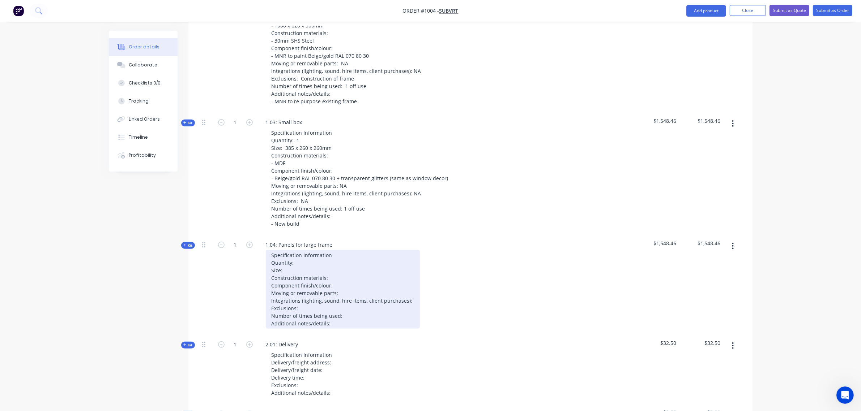
click at [297, 250] on div "Specification Information Quantity: Size: Construction materials: Component fin…" at bounding box center [343, 289] width 154 height 79
click at [296, 250] on div "Specification Information Quantity: 5 Size: Construction materials: Component f…" at bounding box center [343, 289] width 154 height 79
click at [338, 253] on div "Specification Information Quantity: 5 Size: To suit internal sizes of steel fra…" at bounding box center [343, 289] width 154 height 79
click at [340, 261] on div "Specification Information Quantity: 5 Size: To suit internal sizes of existing …" at bounding box center [343, 289] width 154 height 79
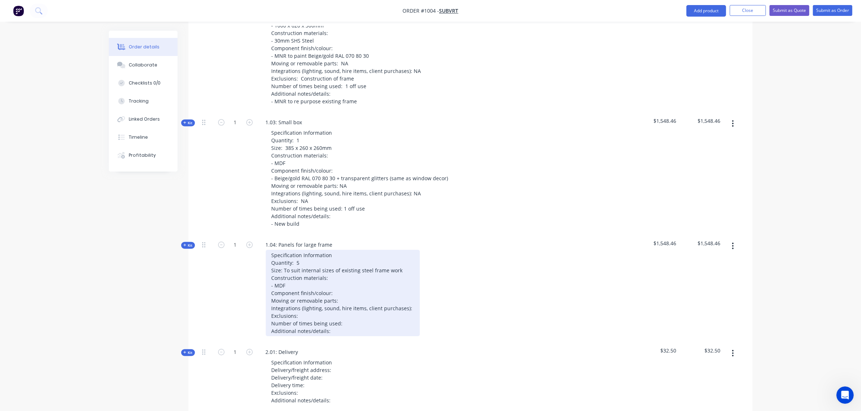
click at [335, 274] on div "Specification Information Quantity: 5 Size: To suit internal sizes of existing …" at bounding box center [343, 293] width 154 height 86
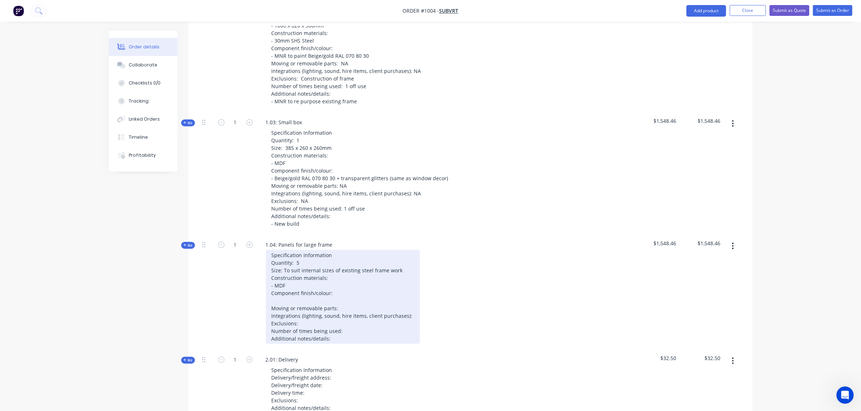
click at [302, 284] on div "Specification Information Quantity: 5 Size: To suit internal sizes of existing …" at bounding box center [343, 297] width 154 height 94
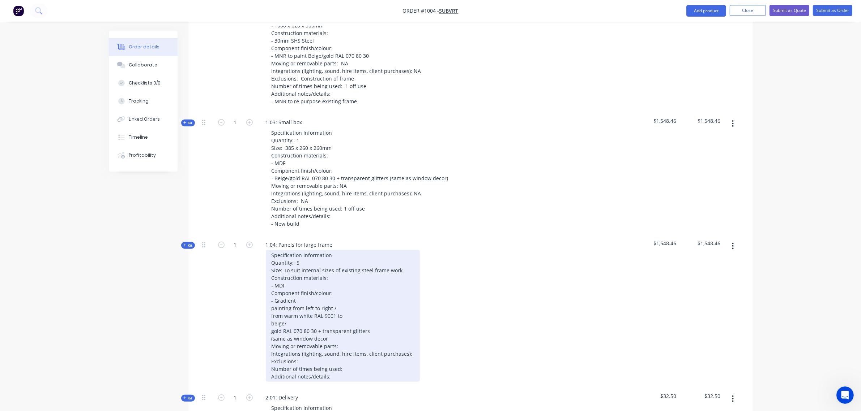
click at [270, 305] on div "Specification Information Quantity: 5 Size: To suit internal sizes of existing …" at bounding box center [343, 316] width 154 height 132
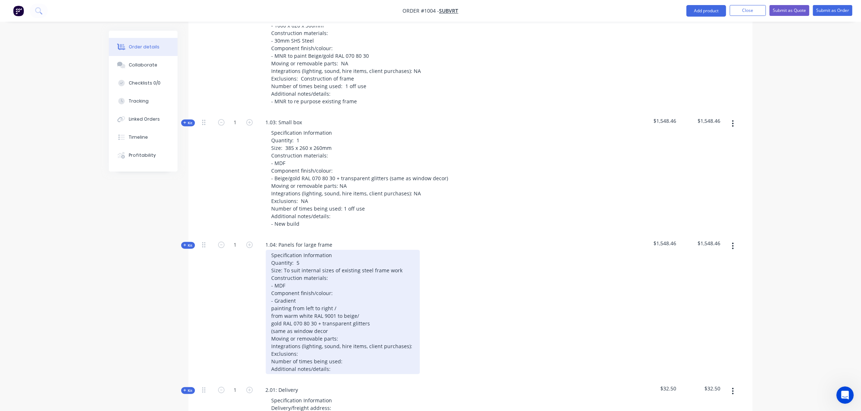
click at [269, 293] on div "Specification Information Quantity: 5 Size: To suit internal sizes of existing …" at bounding box center [343, 312] width 154 height 124
click at [271, 297] on div "Specification Information Quantity: 5 Size: To suit internal sizes of existing …" at bounding box center [343, 312] width 154 height 124
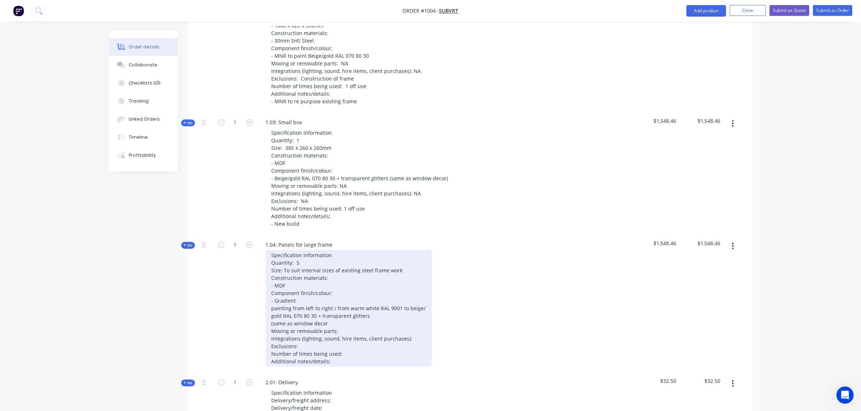
click at [270, 299] on div "Specification Information Quantity: 5 Size: To suit internal sizes of existing …" at bounding box center [349, 308] width 166 height 117
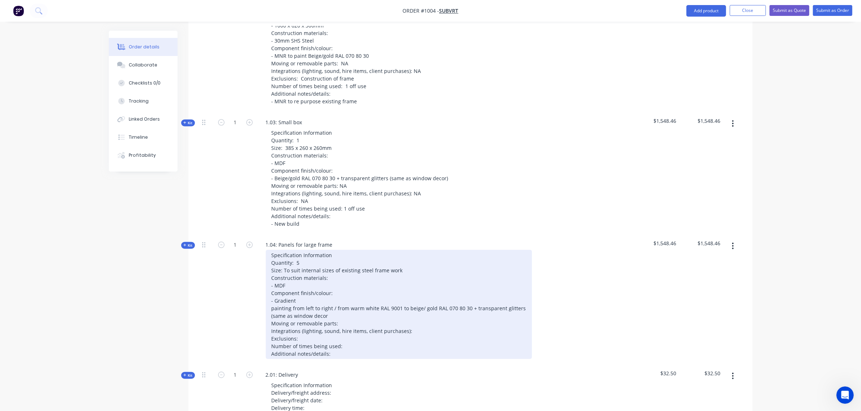
click at [271, 299] on div "Specification Information Quantity: 5 Size: To suit internal sizes of existing …" at bounding box center [399, 304] width 266 height 109
click at [331, 297] on div "Specification Information Quantity: 5 Size: To suit internal sizes of existing …" at bounding box center [399, 304] width 266 height 109
click at [340, 306] on div "Specification Information Quantity: 5 Size: To suit internal sizes of existing …" at bounding box center [399, 304] width 266 height 109
click at [421, 314] on div "Specification Information Quantity: 5 Size: To suit internal sizes of existing …" at bounding box center [399, 304] width 266 height 109
click at [374, 328] on div "Specification Information Quantity: 5 Size: To suit internal sizes of existing …" at bounding box center [399, 304] width 266 height 109
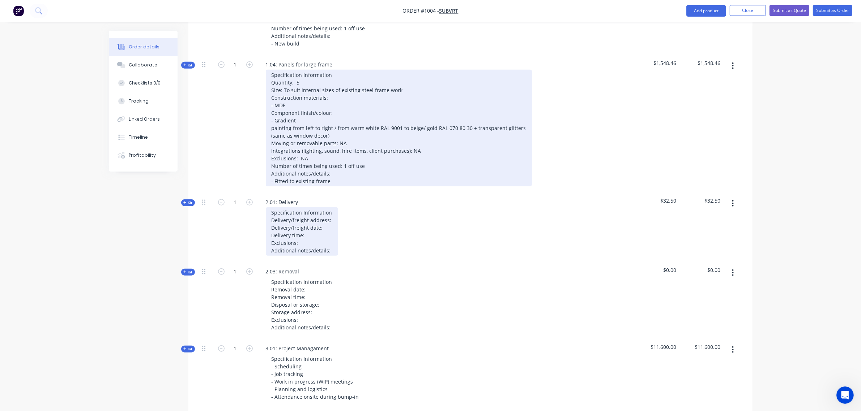
scroll to position [682, 0]
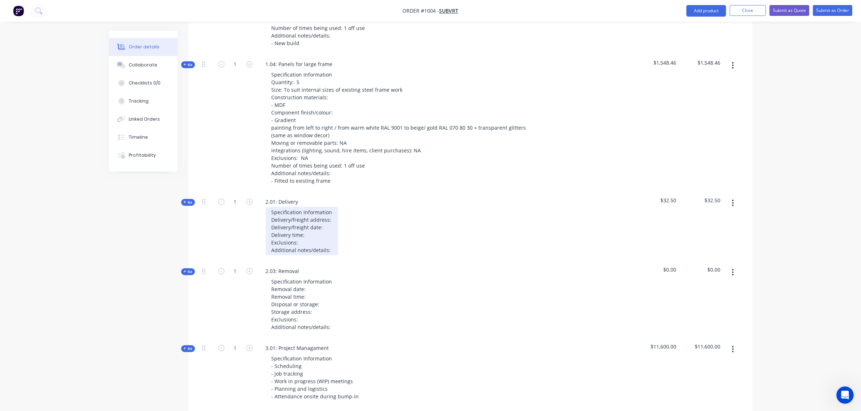
click at [333, 207] on div "Specification Information Delivery/freight address: Delivery/freight date: Deli…" at bounding box center [302, 231] width 72 height 48
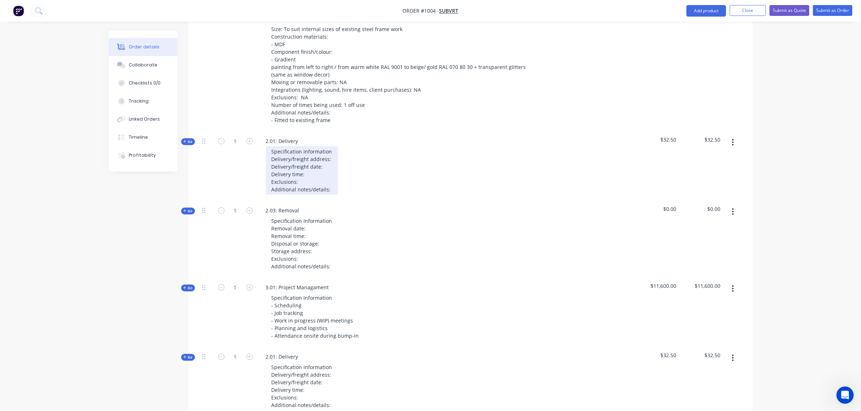
scroll to position [746, 0]
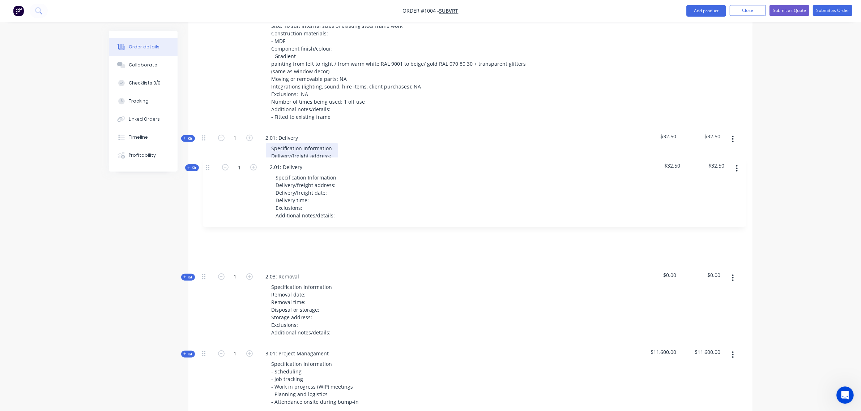
drag, startPoint x: 203, startPoint y: 339, endPoint x: 208, endPoint y: 159, distance: 180.1
click at [208, 159] on div "Kit 1 1.01: New bases Specification Information Quantity: 2 Size: Approx 1300mm…" at bounding box center [470, 3] width 542 height 821
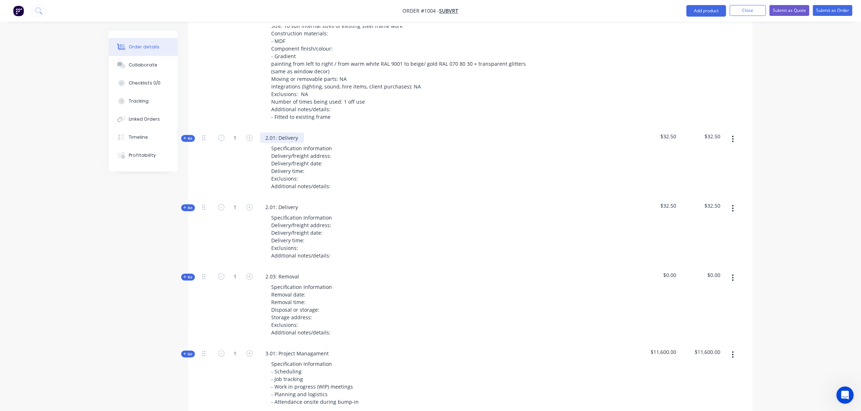
click at [290, 133] on div "2.01: Delivery" at bounding box center [282, 138] width 44 height 10
drag, startPoint x: 299, startPoint y: 120, endPoint x: 279, endPoint y: 122, distance: 19.3
click at [279, 133] on div "2.01: Delivery" at bounding box center [282, 138] width 44 height 10
click at [331, 143] on div "Specification Information Delivery/freight address: Delivery/freight date: Deli…" at bounding box center [302, 167] width 72 height 48
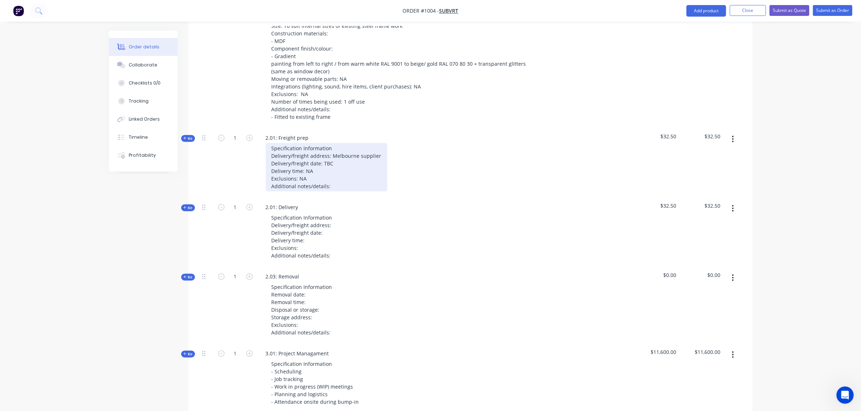
click at [335, 170] on div "Specification Information Delivery/freight address: Melbourne supplier Delivery…" at bounding box center [326, 167] width 121 height 48
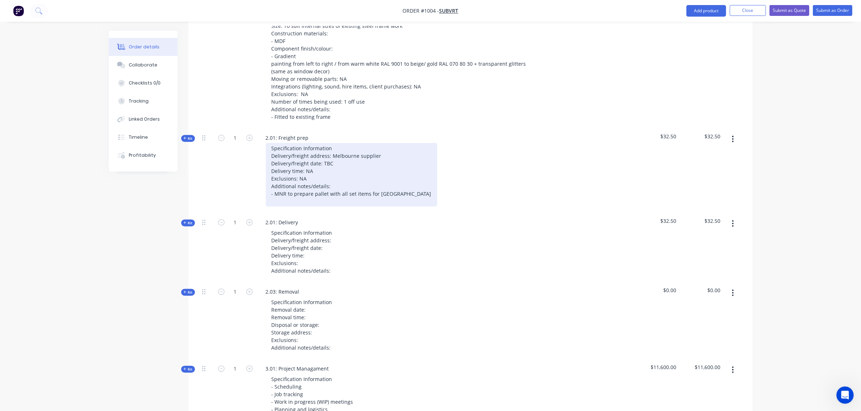
click at [311, 161] on div "Specification Information Delivery/freight address: Melbourne supplier Delivery…" at bounding box center [351, 175] width 171 height 64
click at [299, 181] on div "Specification Information Delivery/freight address: Melbourne supplier Delivery…" at bounding box center [351, 175] width 171 height 64
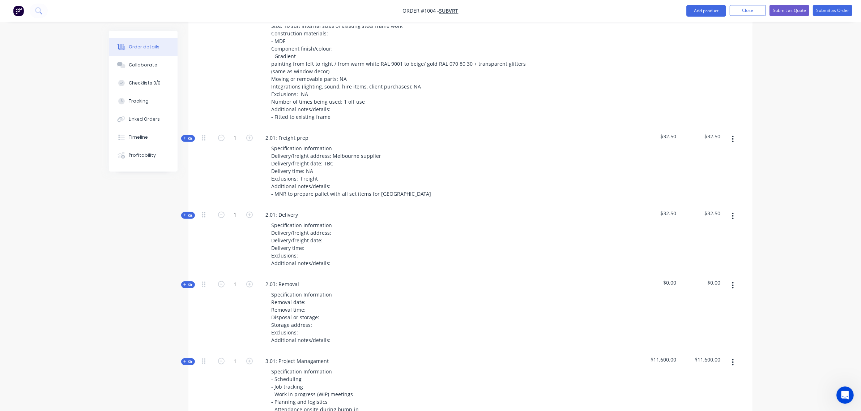
click at [192, 136] on span "Kit" at bounding box center [187, 138] width 9 height 5
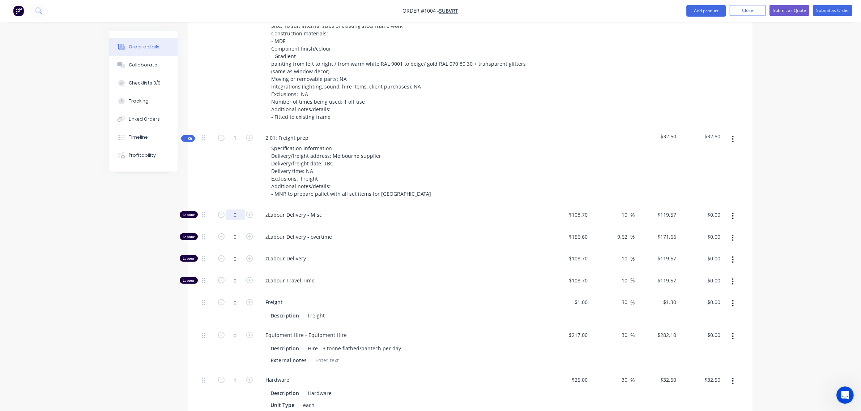
click at [232, 210] on input "0" at bounding box center [235, 215] width 19 height 11
type input "2"
type input "$239.14"
click at [233, 375] on input "1" at bounding box center [235, 380] width 19 height 11
click at [233, 375] on input "3" at bounding box center [235, 380] width 19 height 11
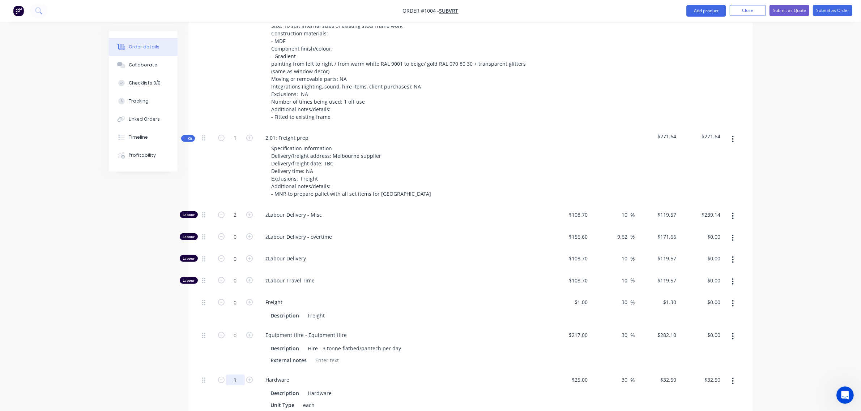
click at [233, 375] on input "3" at bounding box center [235, 380] width 19 height 11
type input "5"
type input "$162.50"
click at [223, 154] on div "1" at bounding box center [235, 166] width 43 height 77
click at [185, 137] on icon at bounding box center [184, 139] width 3 height 4
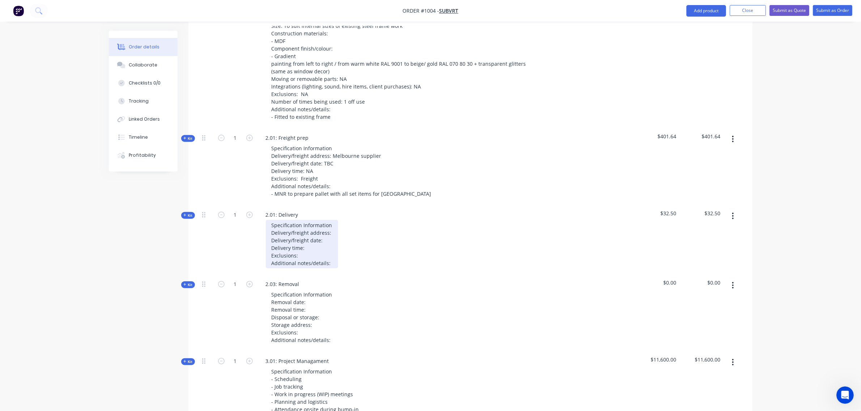
click at [333, 220] on div "Specification Information Delivery/freight address: Delivery/freight date: Deli…" at bounding box center [302, 244] width 72 height 48
click at [307, 230] on div "Specification Information Delivery/freight address: [PERSON_NAME] Sydney Delive…" at bounding box center [332, 244] width 132 height 48
click at [302, 237] on div "Specification Information Delivery/freight address: [PERSON_NAME] Sydney Delive…" at bounding box center [332, 244] width 132 height 48
click at [337, 248] on div "Specification Information Delivery/freight address: [PERSON_NAME] Sydney Delive…" at bounding box center [332, 244] width 132 height 48
drag, startPoint x: 317, startPoint y: 230, endPoint x: 304, endPoint y: 231, distance: 12.7
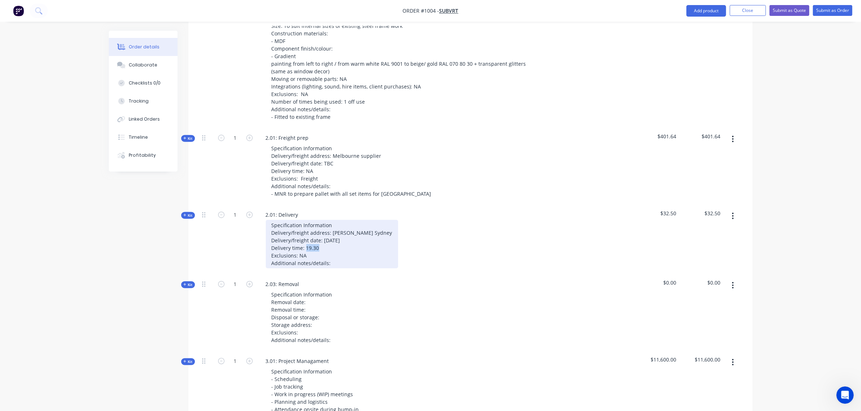
click at [304, 231] on div "Specification Information Delivery/freight address: [PERSON_NAME] Sydney Delive…" at bounding box center [332, 244] width 132 height 48
click at [331, 244] on div "Specification Information Delivery/freight address: [PERSON_NAME] Sydney Delive…" at bounding box center [332, 244] width 132 height 48
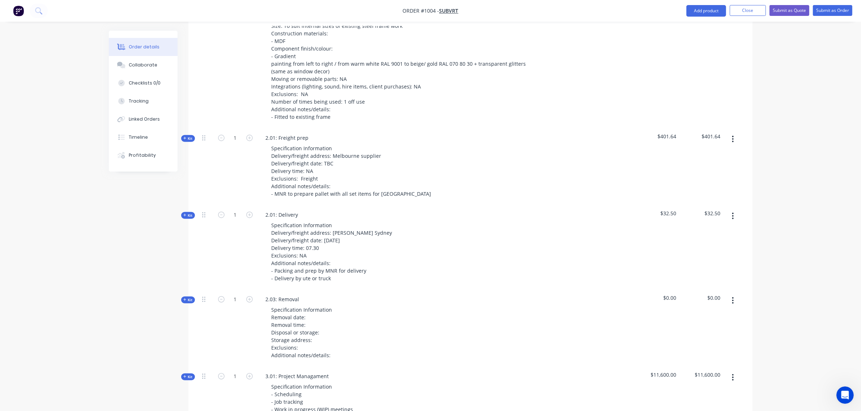
click at [184, 214] on icon at bounding box center [184, 216] width 3 height 4
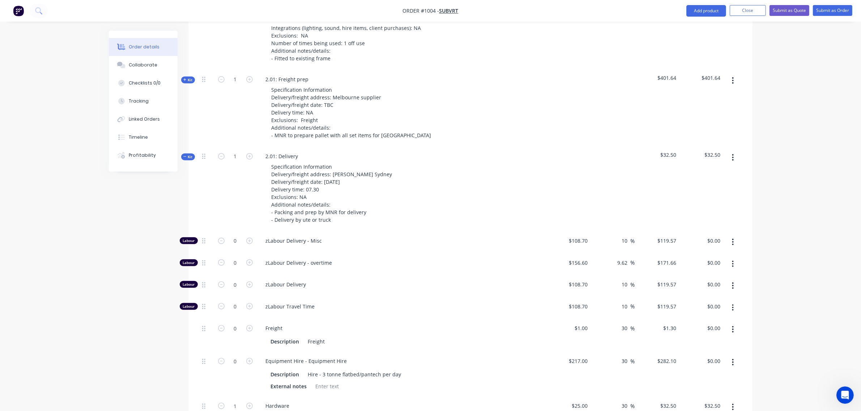
scroll to position [806, 0]
click at [233, 235] on input "0" at bounding box center [235, 240] width 19 height 11
type input "2"
type input "$239.14"
click at [232, 257] on input "0" at bounding box center [235, 262] width 19 height 11
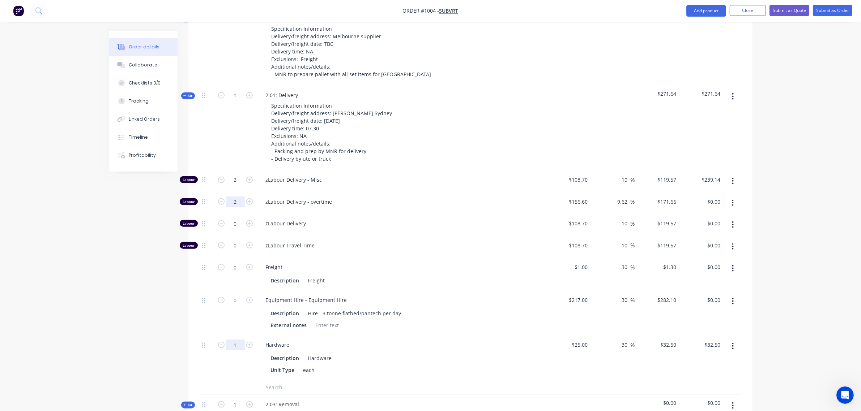
type input "2"
type input "$343.32"
click at [231, 340] on input "1" at bounding box center [235, 345] width 19 height 11
type input "5"
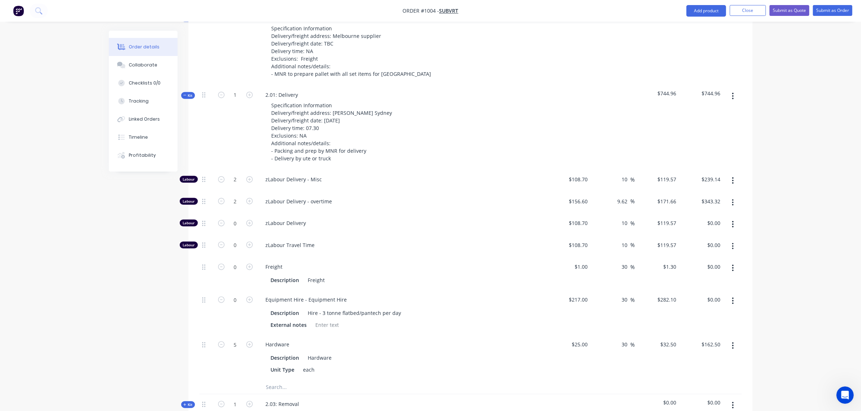
type input "$162.50"
click at [214, 127] on div "1" at bounding box center [235, 127] width 43 height 85
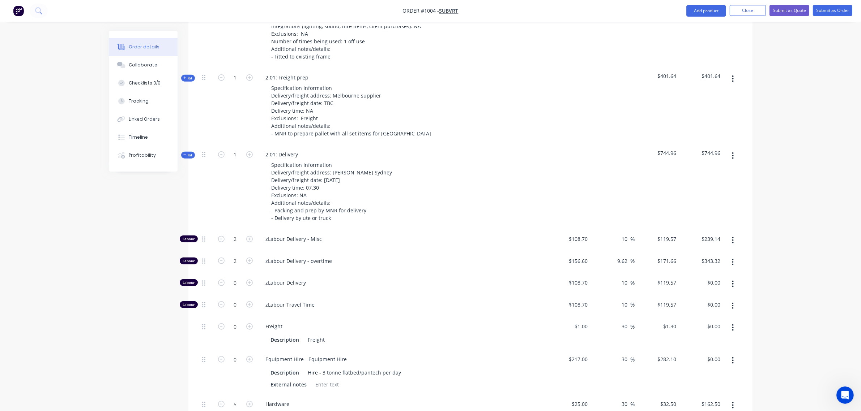
scroll to position [806, 0]
click at [189, 153] on span "Kit" at bounding box center [187, 155] width 9 height 5
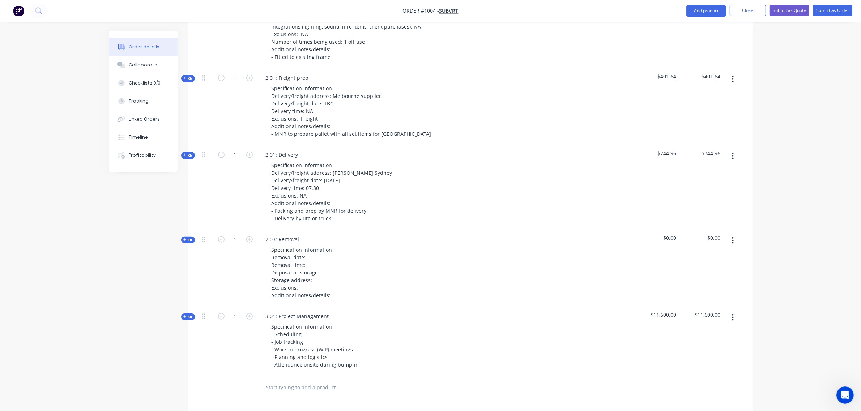
click at [188, 237] on span "Kit" at bounding box center [187, 239] width 9 height 5
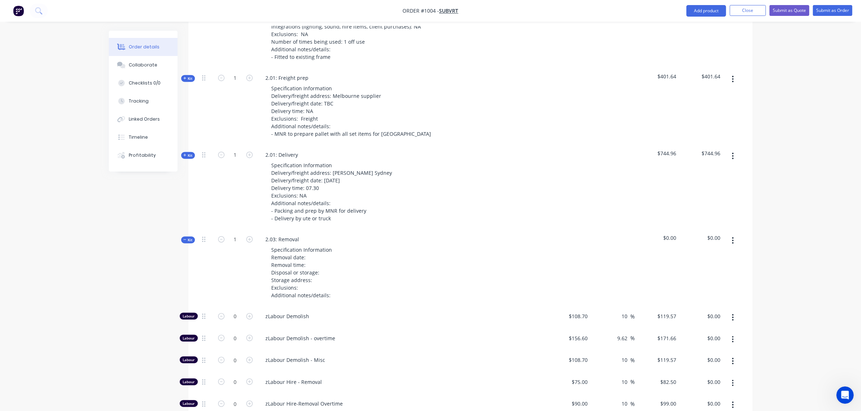
click at [191, 237] on span "Kit" at bounding box center [187, 239] width 9 height 5
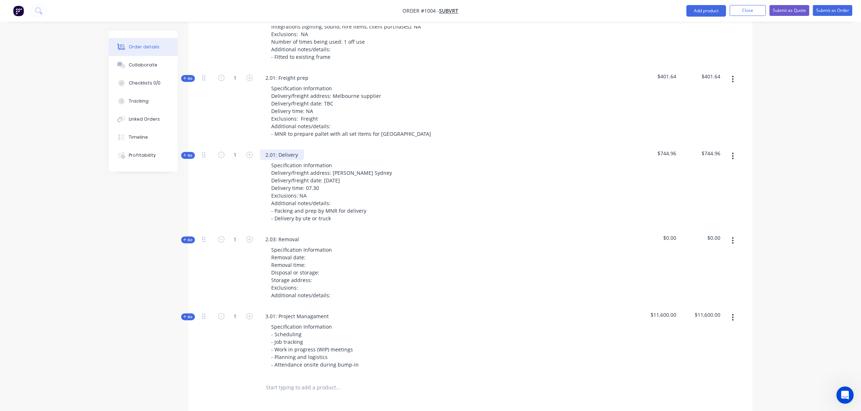
click at [292, 150] on div "2.01: Delivery" at bounding box center [282, 155] width 44 height 10
click at [299, 150] on div "2.01: Delivery" at bounding box center [282, 155] width 44 height 10
click at [185, 154] on icon at bounding box center [184, 156] width 3 height 4
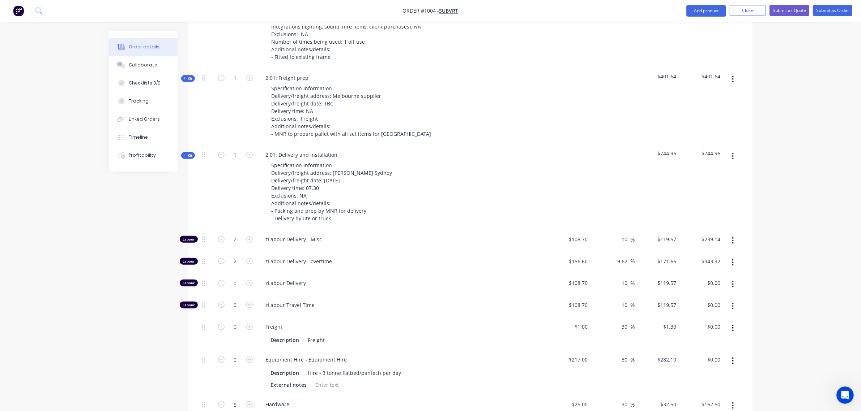
click at [271, 279] on span "zLabour Delivery" at bounding box center [405, 283] width 278 height 8
click at [278, 301] on span "zLabour Travel Time" at bounding box center [405, 305] width 278 height 8
click at [282, 274] on div "zLabour Delivery" at bounding box center [401, 285] width 289 height 22
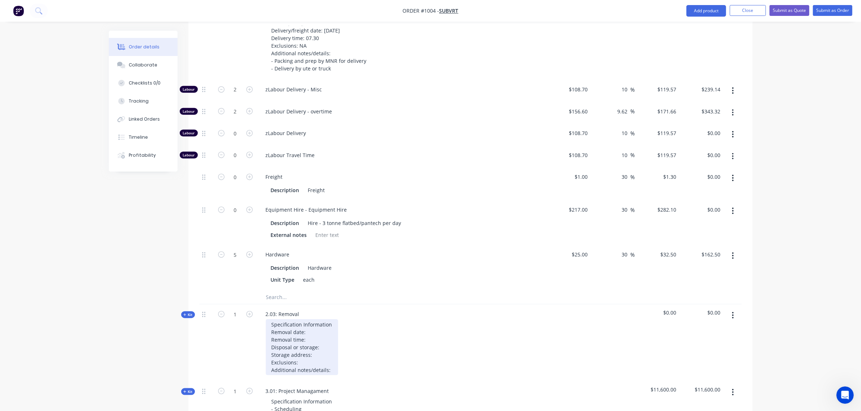
scroll to position [957, 0]
click at [283, 289] on input "text" at bounding box center [338, 296] width 145 height 14
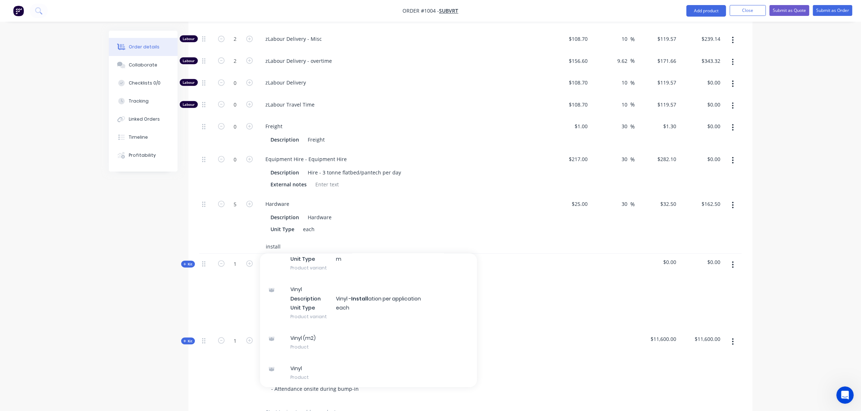
scroll to position [1007, 0]
click at [293, 239] on input "install" at bounding box center [338, 246] width 145 height 14
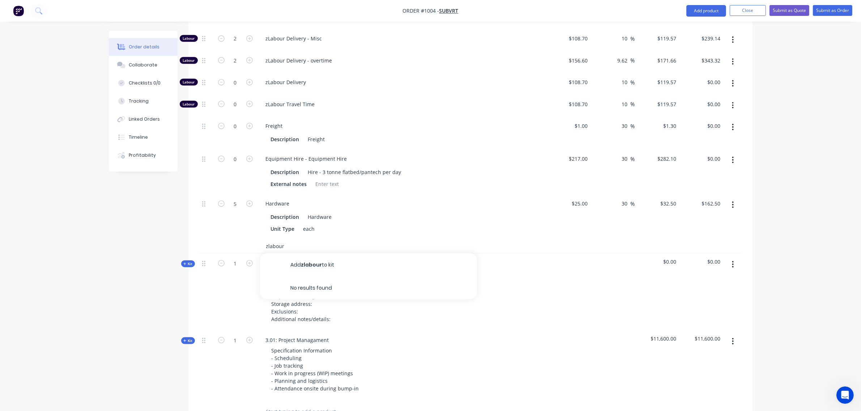
click at [288, 239] on input "zlabour" at bounding box center [338, 246] width 145 height 14
type input "i"
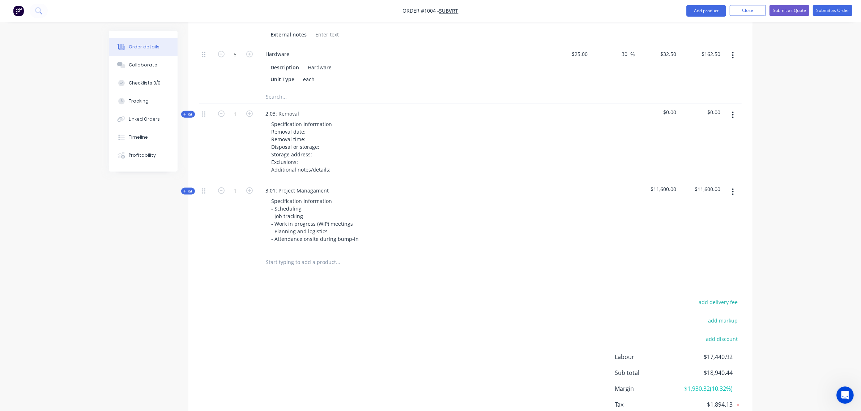
scroll to position [1158, 0]
click at [310, 254] on input "text" at bounding box center [338, 261] width 145 height 14
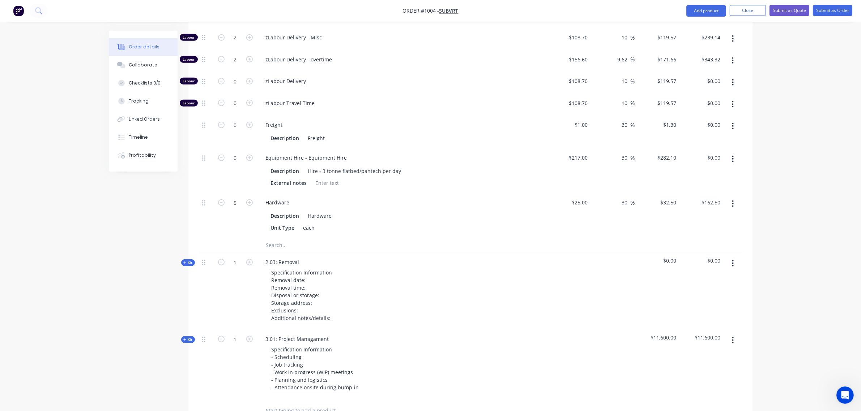
scroll to position [1008, 0]
click at [283, 239] on input "text" at bounding box center [338, 246] width 145 height 14
click at [280, 239] on input "labour" at bounding box center [338, 246] width 145 height 14
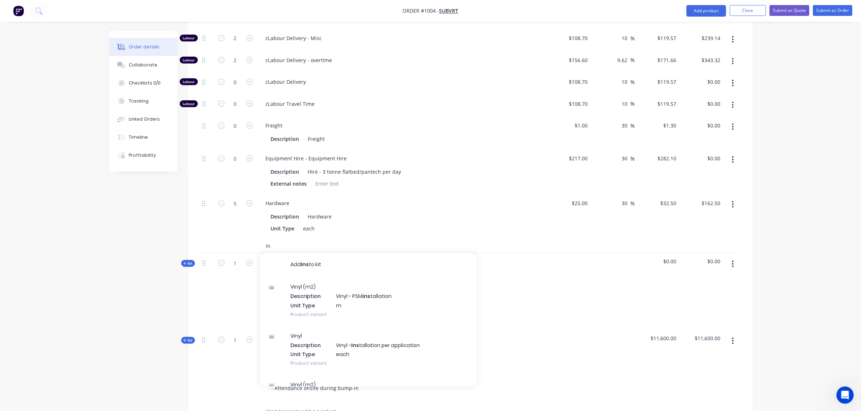
type input "I"
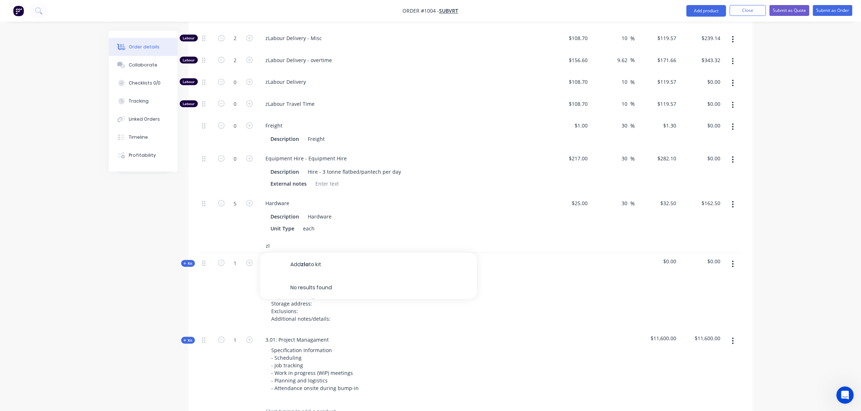
type input "z"
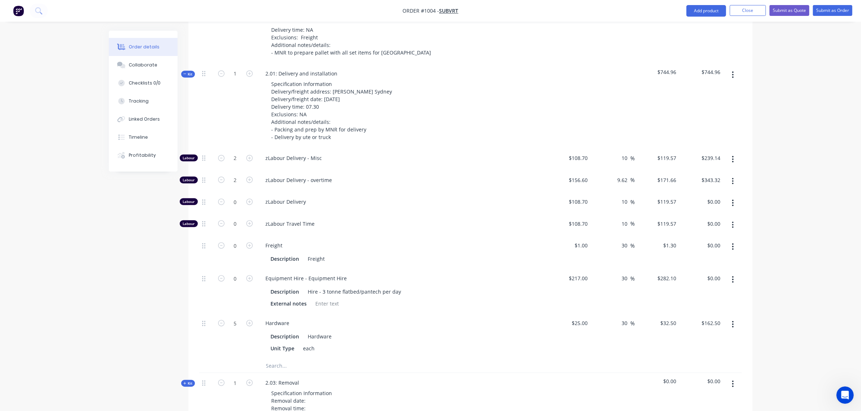
scroll to position [887, 0]
click at [292, 198] on span "zLabour Delivery" at bounding box center [405, 202] width 278 height 8
click at [730, 197] on button "button" at bounding box center [732, 203] width 17 height 13
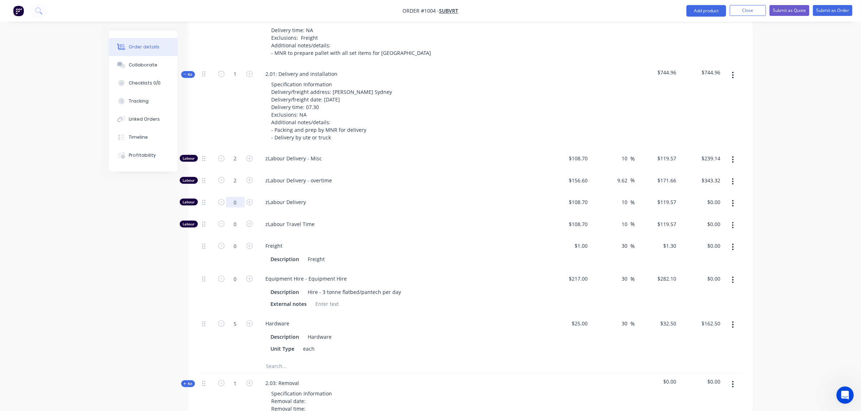
click at [231, 197] on input "0" at bounding box center [235, 202] width 19 height 11
type input "3"
type input "$358.71"
click at [206, 89] on div at bounding box center [206, 106] width 14 height 85
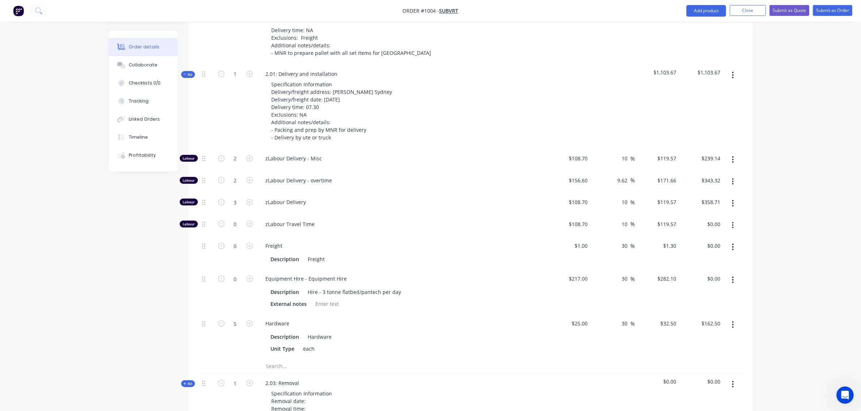
click at [189, 72] on span "Kit" at bounding box center [187, 74] width 9 height 5
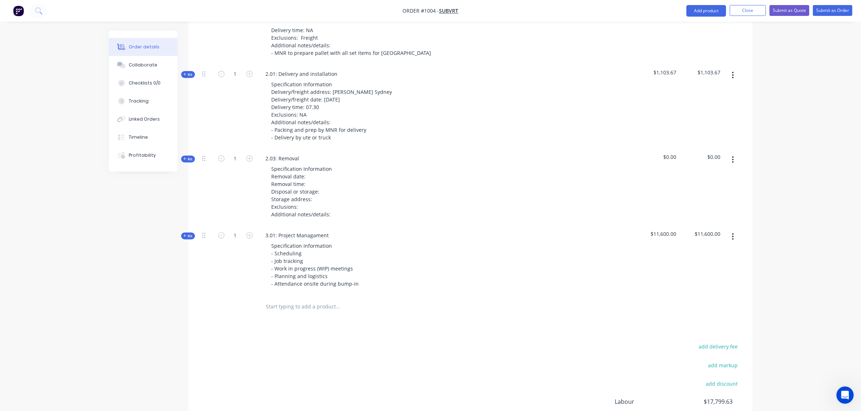
click at [190, 156] on span "Kit" at bounding box center [187, 158] width 9 height 5
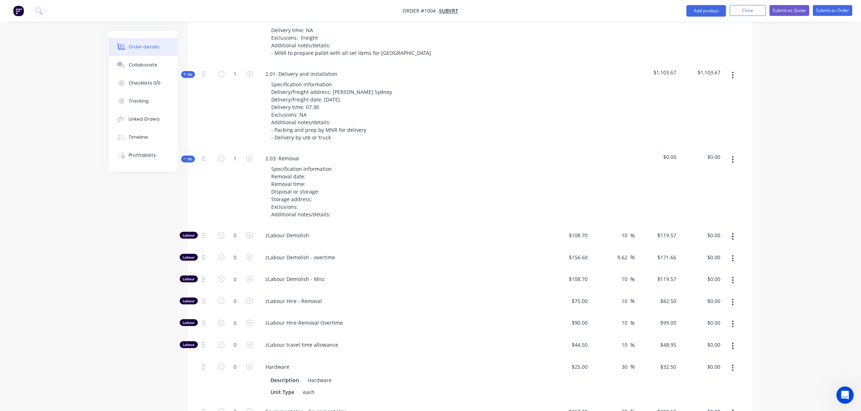
click at [734, 153] on button "button" at bounding box center [732, 159] width 17 height 13
click at [702, 217] on div "Delete" at bounding box center [707, 222] width 56 height 10
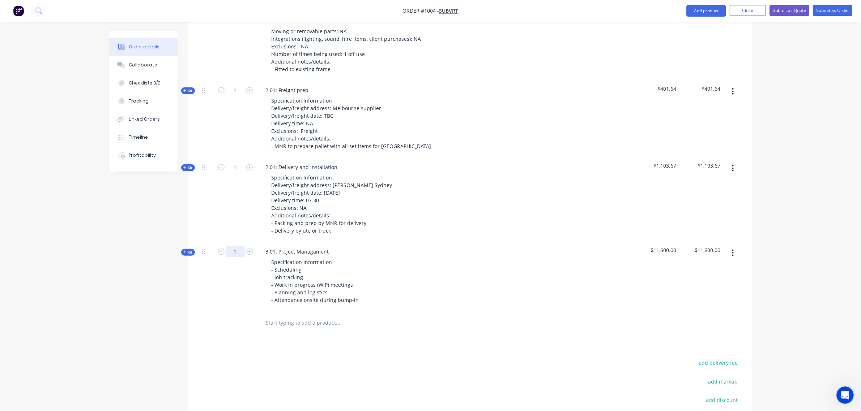
scroll to position [794, 0]
click at [190, 250] on span "Kit" at bounding box center [187, 252] width 9 height 5
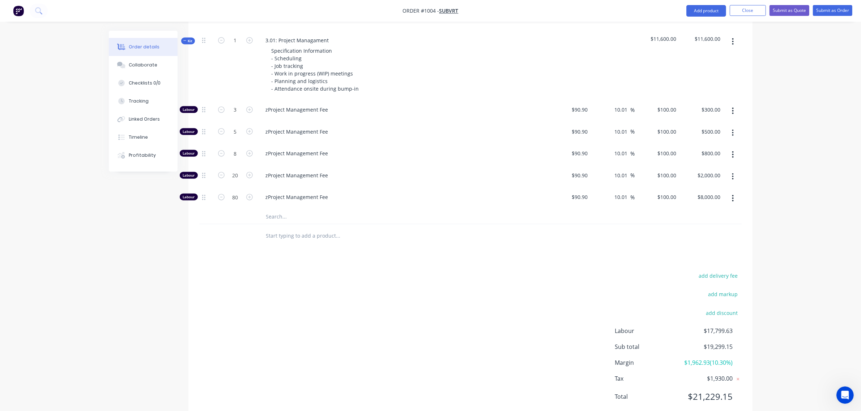
scroll to position [1009, 0]
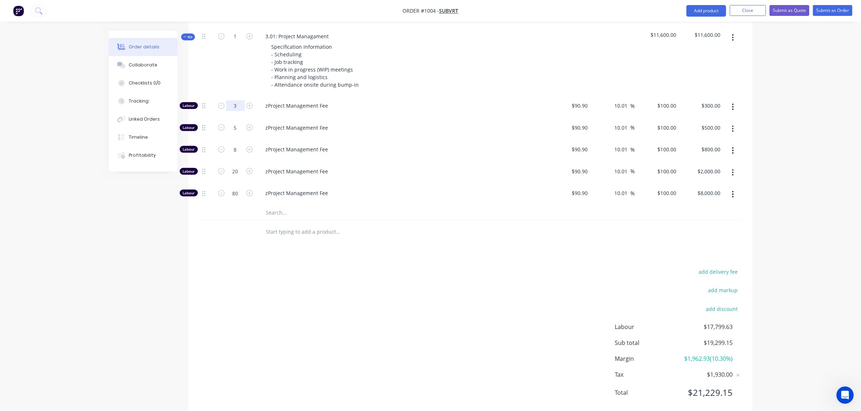
click at [228, 100] on input "3" at bounding box center [235, 105] width 19 height 11
type input "0"
type input "$0.00"
click at [230, 123] on input "5" at bounding box center [235, 128] width 19 height 11
type input "0"
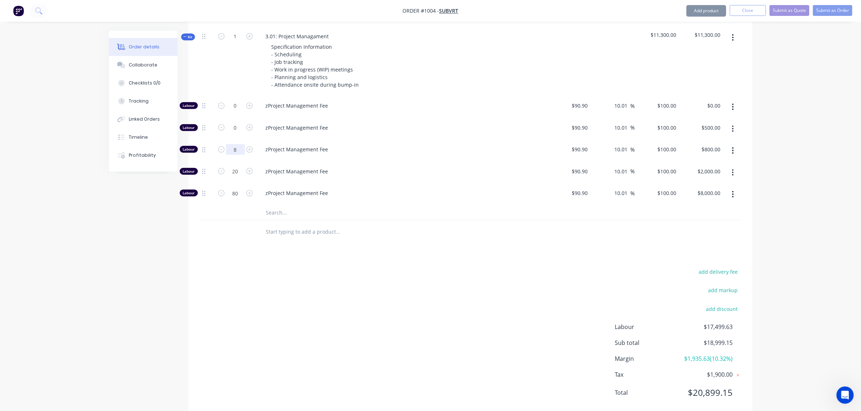
type input "$0.00"
click at [230, 144] on input "8" at bounding box center [235, 149] width 19 height 11
type input "0"
type input "$0.00"
click at [232, 166] on input "20" at bounding box center [235, 171] width 19 height 11
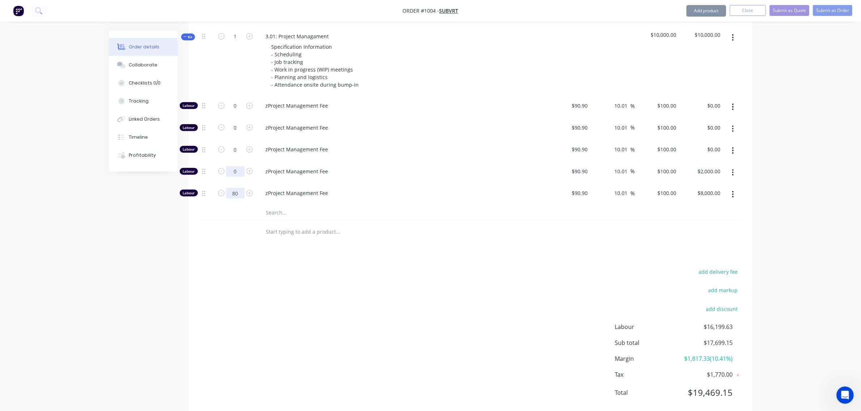
type input "0"
type input "$0.00"
click at [234, 188] on input "80" at bounding box center [235, 193] width 19 height 11
type input "0"
type input "$0.00"
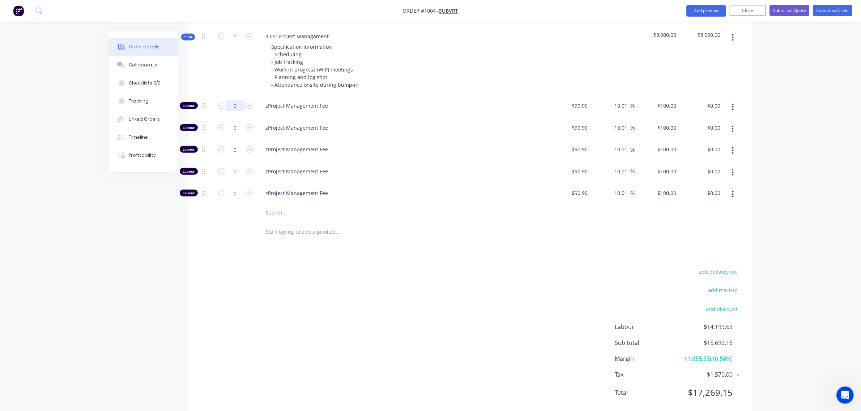
click at [231, 100] on input "0" at bounding box center [235, 105] width 19 height 11
type input "17"
type input "$1,700.00"
click at [293, 102] on span "zProject Management Fee" at bounding box center [405, 106] width 278 height 8
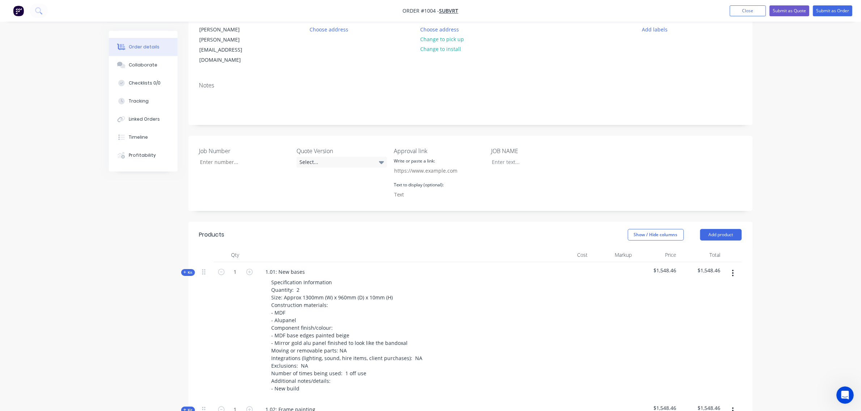
scroll to position [76, 0]
click at [320, 222] on header "Products Show / Hide columns Add product" at bounding box center [470, 235] width 564 height 26
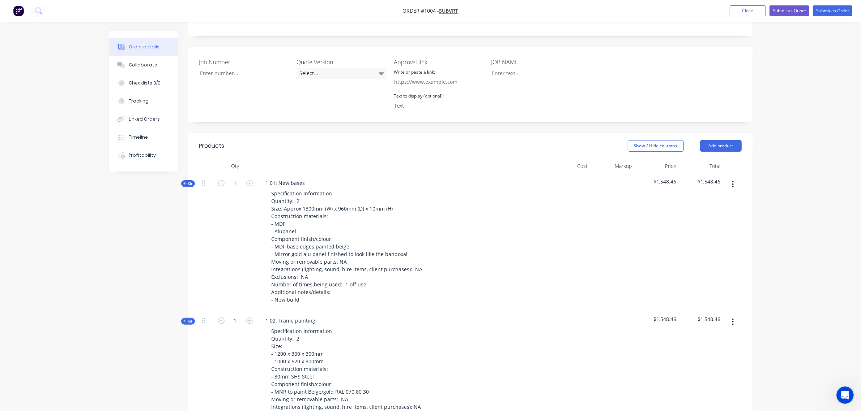
scroll to position [166, 0]
click at [189, 180] on span "Kit" at bounding box center [187, 182] width 9 height 5
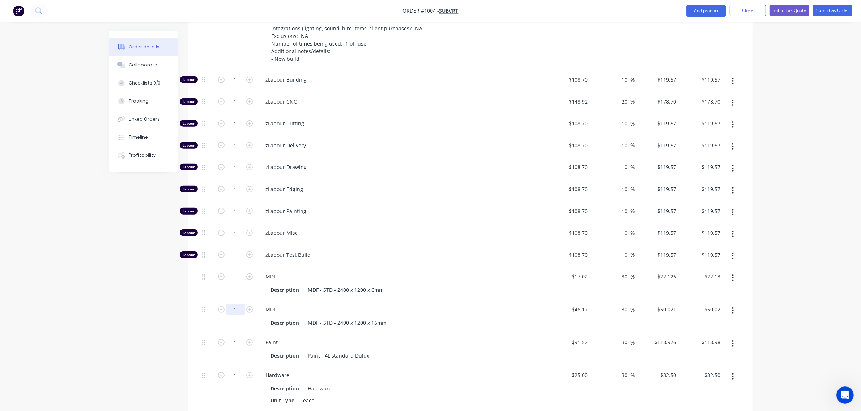
scroll to position [407, 0]
click at [237, 304] on input "1" at bounding box center [235, 309] width 19 height 11
click at [233, 337] on input "1" at bounding box center [235, 342] width 19 height 11
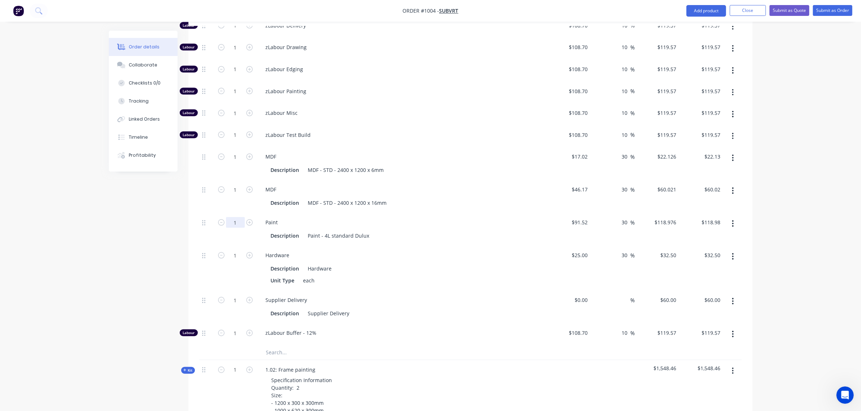
scroll to position [527, 0]
click at [282, 345] on input "text" at bounding box center [338, 352] width 145 height 14
type input "alupanel gold mirror"
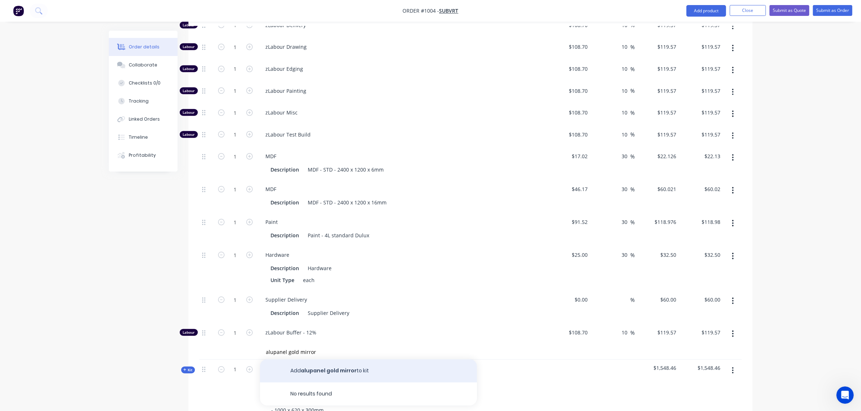
click at [317, 360] on button "Add alupanel gold mirror to kit" at bounding box center [368, 371] width 217 height 23
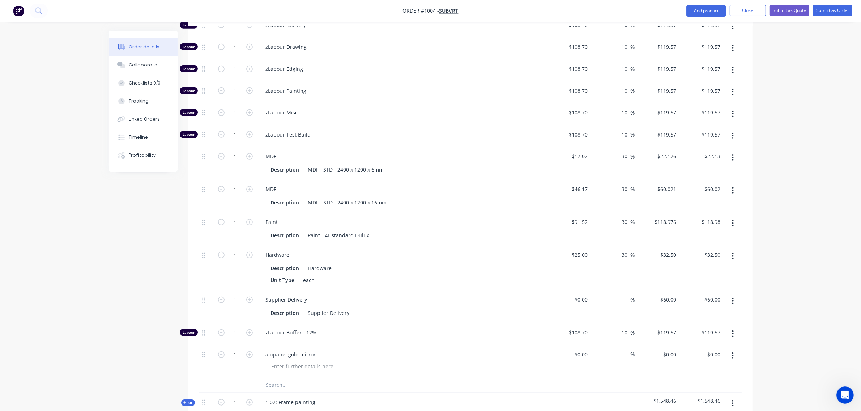
scroll to position [528, 0]
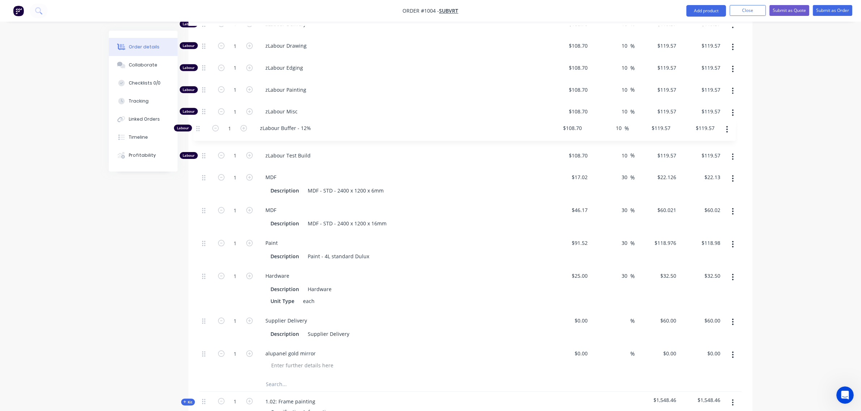
drag, startPoint x: 203, startPoint y: 316, endPoint x: 201, endPoint y: 143, distance: 172.8
click at [580, 344] on div "$0.00" at bounding box center [568, 360] width 44 height 33
click at [580, 344] on div "0 $0.00" at bounding box center [568, 360] width 44 height 33
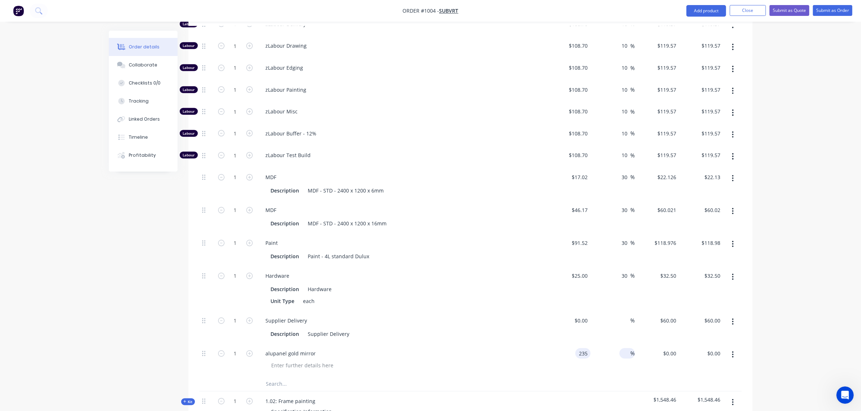
type input "$235.00"
click at [625, 348] on input at bounding box center [626, 353] width 8 height 10
type input "30"
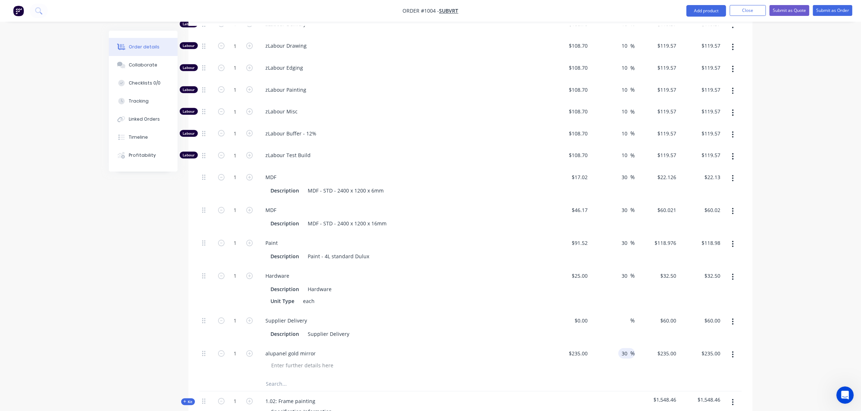
type input "$305.50"
click at [620, 292] on div "30 30 %" at bounding box center [612, 288] width 44 height 45
click at [620, 311] on div "%" at bounding box center [612, 327] width 44 height 33
click at [625, 316] on input at bounding box center [626, 321] width 8 height 10
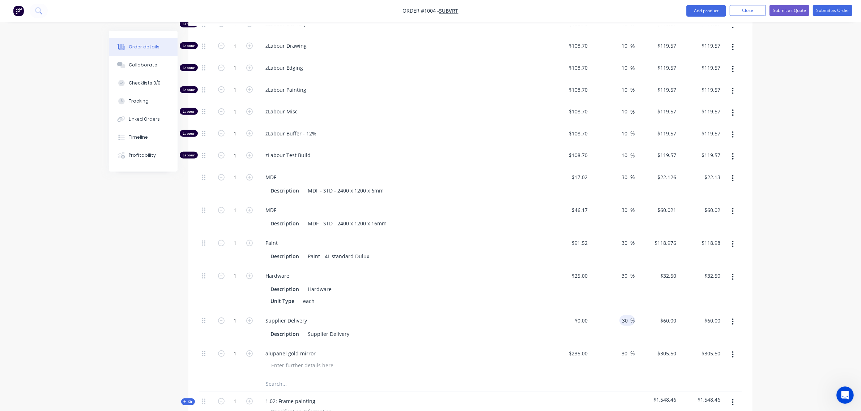
type input "30"
type input "$0.00"
click at [611, 274] on div "30 30 %" at bounding box center [612, 288] width 44 height 45
click at [230, 271] on input "1" at bounding box center [235, 276] width 19 height 11
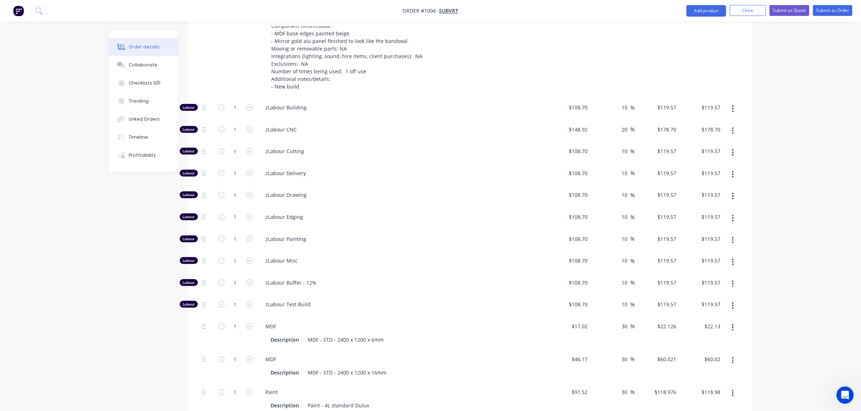
scroll to position [378, 0]
type input "3"
type input "$97.50"
click at [230, 191] on input "1" at bounding box center [235, 196] width 19 height 11
type input "3"
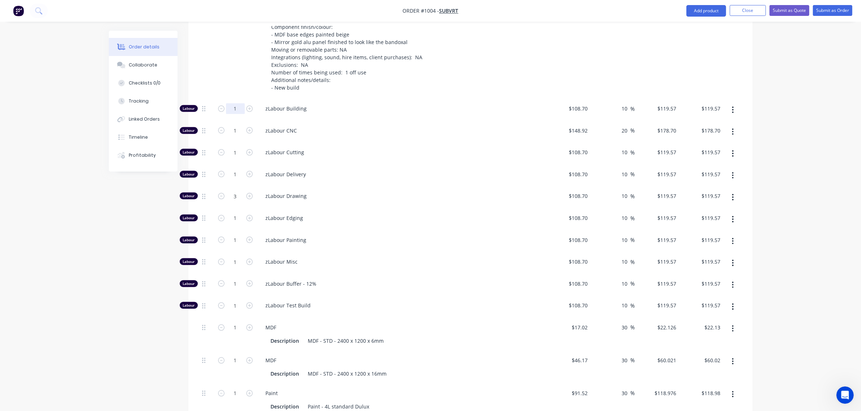
type input "$358.71"
click at [227, 103] on input "1" at bounding box center [235, 108] width 19 height 11
type input "4"
type input "$478.28"
click at [228, 125] on input "1" at bounding box center [235, 130] width 19 height 11
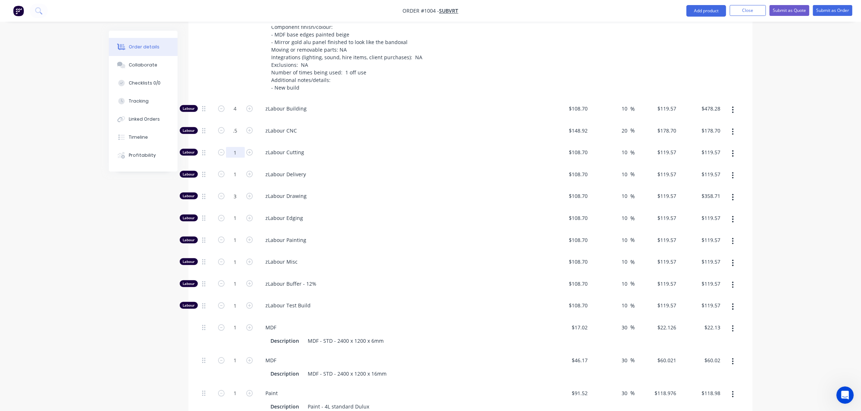
type input "0.5"
type input "$89.35"
click at [232, 147] on input "1" at bounding box center [235, 152] width 19 height 11
type input "0.5"
type input "$59.79"
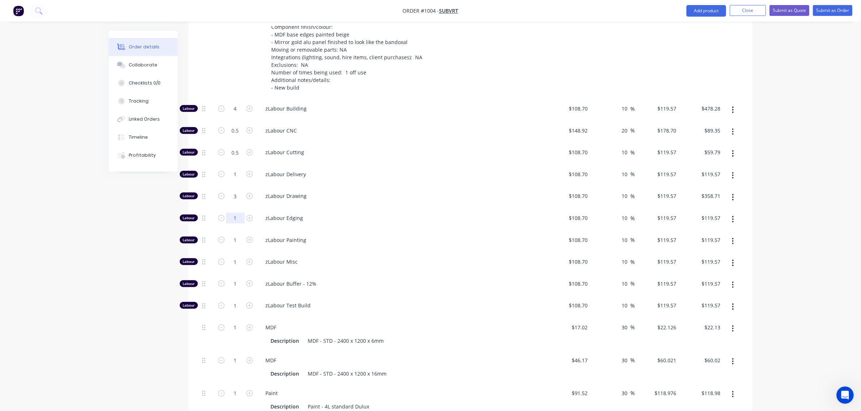
click at [228, 213] on input "1" at bounding box center [235, 218] width 19 height 11
type input "0"
type input "$0.00"
click at [231, 235] on input "1" at bounding box center [235, 240] width 19 height 11
type input "4"
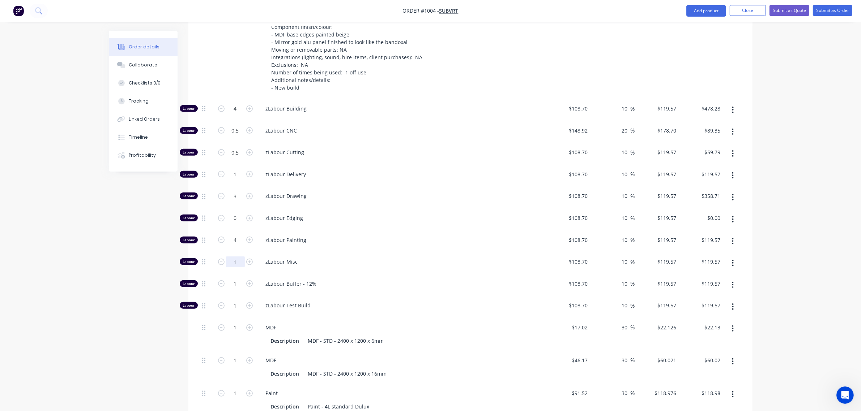
type input "$478.28"
click at [230, 257] on input "1" at bounding box center [235, 262] width 19 height 11
type input "3"
type input "$358.71"
click at [230, 279] on input "1" at bounding box center [235, 284] width 19 height 11
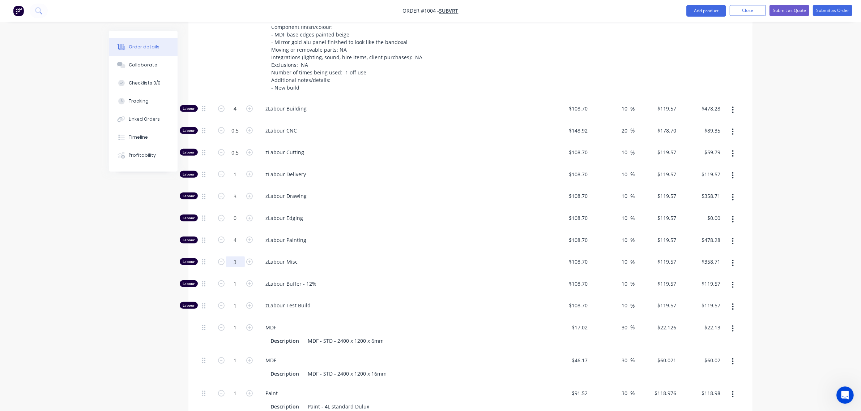
click at [233, 257] on input "3" at bounding box center [235, 262] width 19 height 11
type input "2"
type input "$239.14"
click at [228, 279] on input "1" at bounding box center [235, 284] width 19 height 11
type input "0.5"
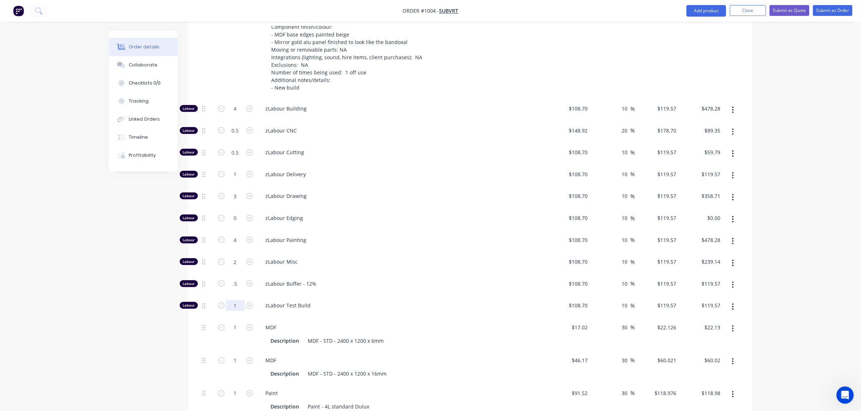
type input "$59.79"
click at [232, 300] on input "1" at bounding box center [235, 305] width 19 height 11
type input "0.5"
type input "$59.79"
click at [371, 209] on div "zLabour Edging" at bounding box center [401, 220] width 289 height 22
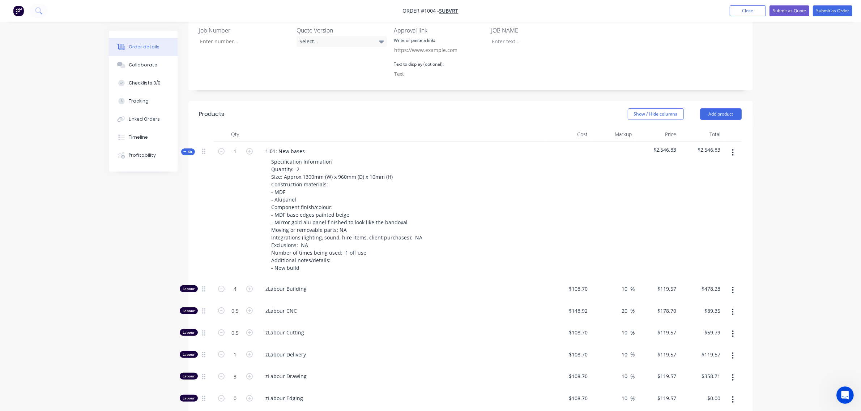
scroll to position [197, 0]
click at [189, 150] on span "Kit" at bounding box center [187, 152] width 9 height 5
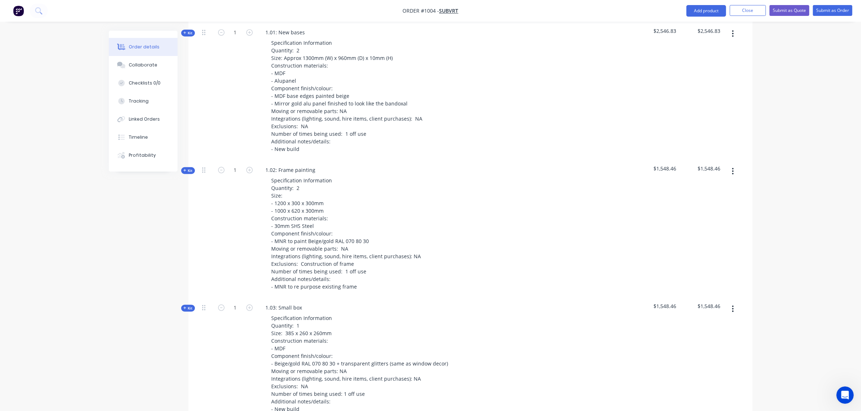
scroll to position [317, 0]
click at [190, 167] on span "Kit" at bounding box center [187, 169] width 9 height 5
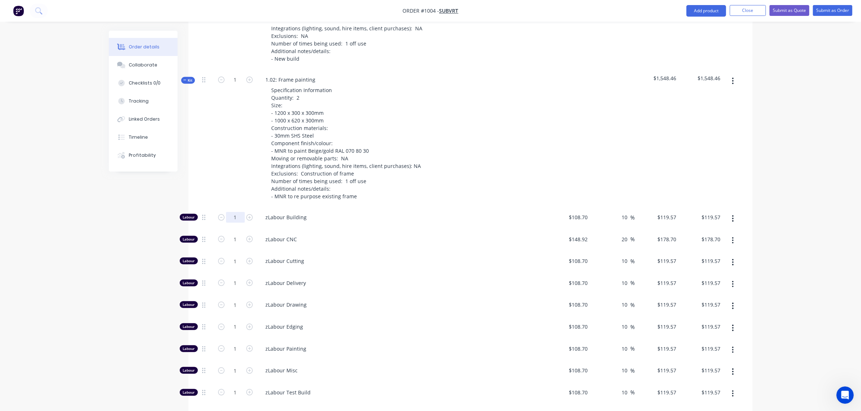
scroll to position [407, 0]
click at [230, 212] on input "1" at bounding box center [235, 217] width 19 height 11
type input "0"
type input "$0.00"
click at [231, 234] on input "1" at bounding box center [235, 239] width 19 height 11
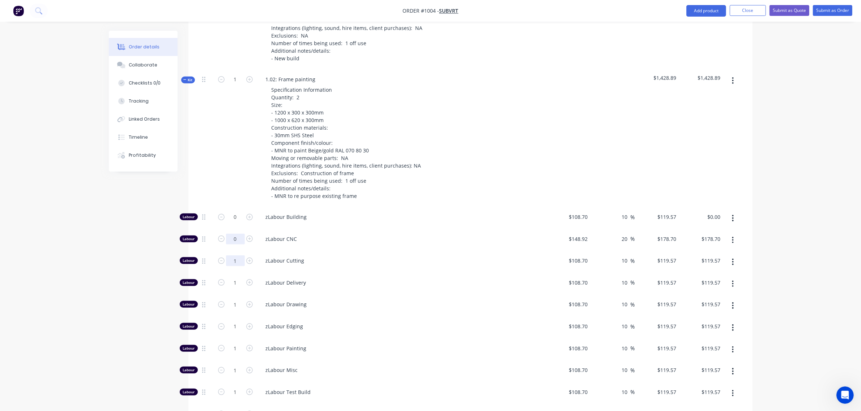
type input "0"
type input "$0.00"
click at [232, 256] on input "1" at bounding box center [235, 261] width 19 height 11
type input "0"
type input "$0.00"
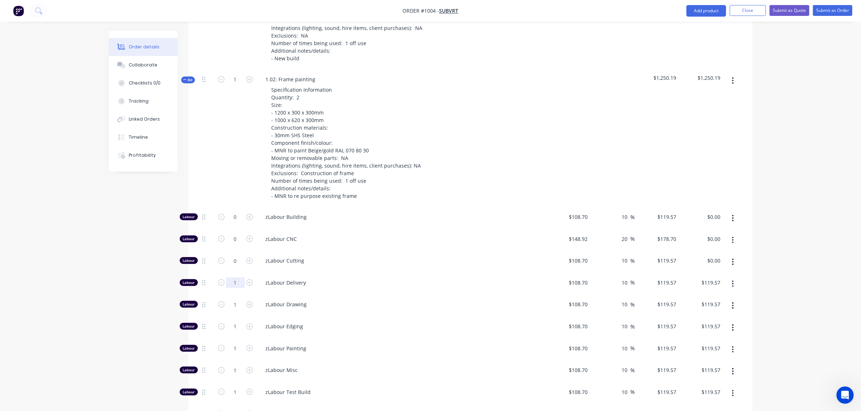
click at [232, 278] on input "1" at bounding box center [235, 283] width 19 height 11
type input "0.5"
type input "$59.79"
click at [228, 299] on input "1" at bounding box center [235, 304] width 19 height 11
type input "0"
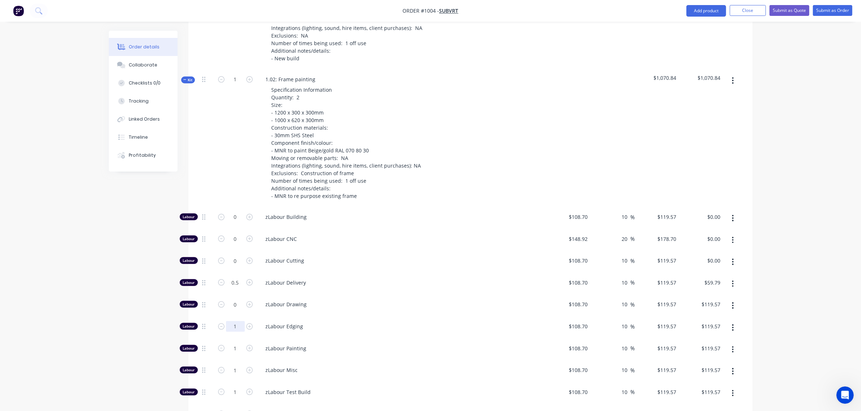
type input "$0.00"
click at [231, 321] on input "1" at bounding box center [235, 326] width 19 height 11
type input "0"
type input "$0.00"
click at [232, 343] on input "1" at bounding box center [235, 348] width 19 height 11
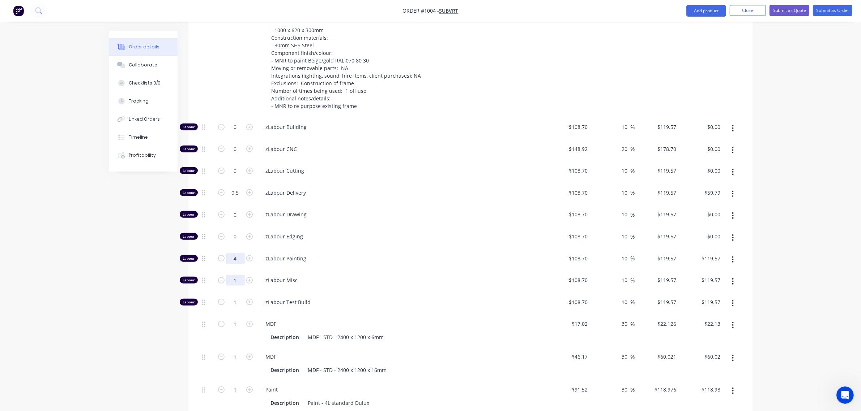
type input "4"
type input "$478.28"
click at [228, 275] on input "1" at bounding box center [235, 280] width 19 height 11
click at [228, 275] on input "0" at bounding box center [235, 280] width 19 height 11
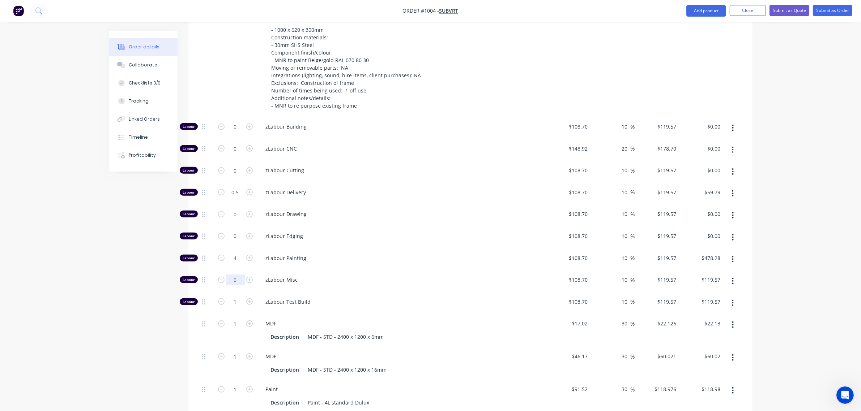
click at [228, 275] on input "0" at bounding box center [235, 280] width 19 height 11
type input "2"
type input "$239.14"
click at [231, 297] on input "1" at bounding box center [235, 302] width 19 height 11
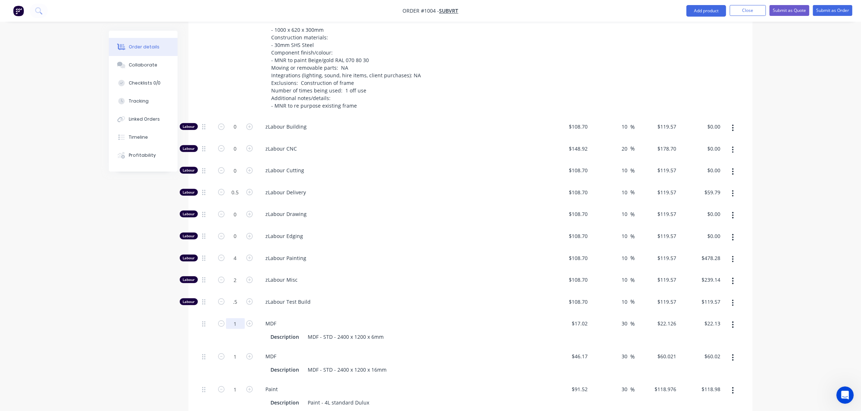
type input "0.5"
type input "$59.79"
click at [229, 318] on input "1" at bounding box center [235, 323] width 19 height 11
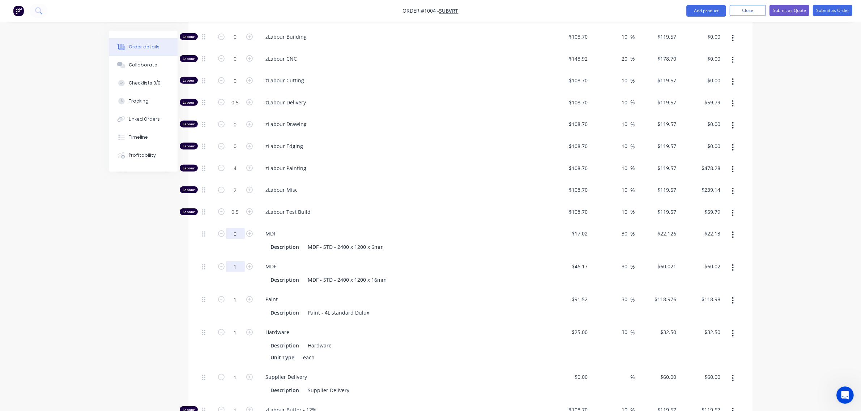
scroll to position [588, 0]
type input "0"
type input "$0.00"
click at [234, 261] on input "1" at bounding box center [235, 266] width 19 height 11
type input "0"
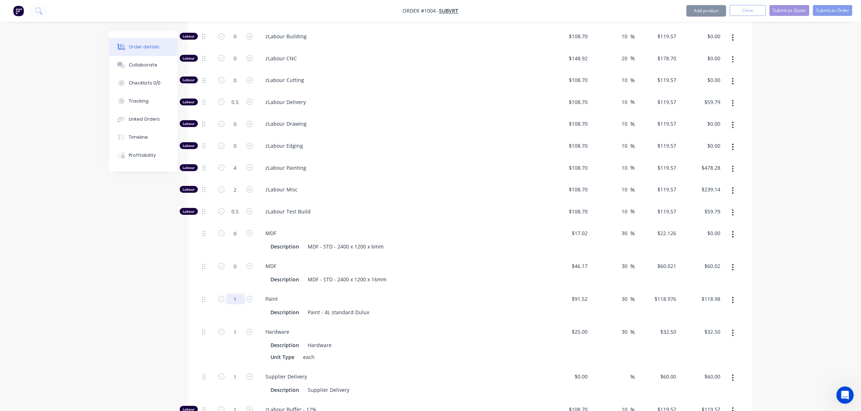
type input "$0.00"
click at [232, 294] on input "1" at bounding box center [235, 299] width 19 height 11
type input "2"
type input "$237.95"
click at [236, 327] on input "1" at bounding box center [235, 332] width 19 height 11
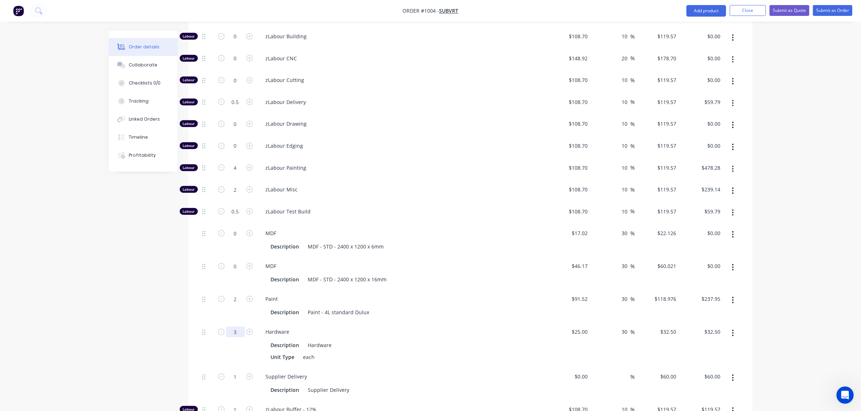
type input "3"
type input "$97.50"
click at [173, 286] on div "Created by [PERSON_NAME] Created [DATE] Required [DATE] Assigned to Add team me…" at bounding box center [430, 351] width 643 height 1817
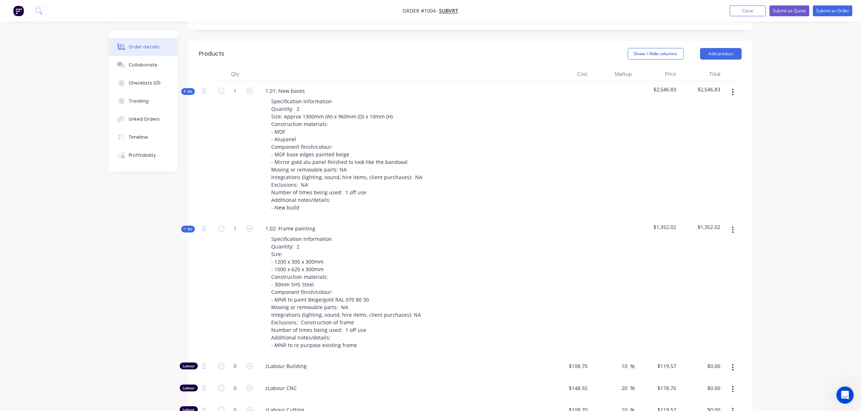
scroll to position [257, 0]
click at [185, 228] on icon at bounding box center [184, 230] width 3 height 4
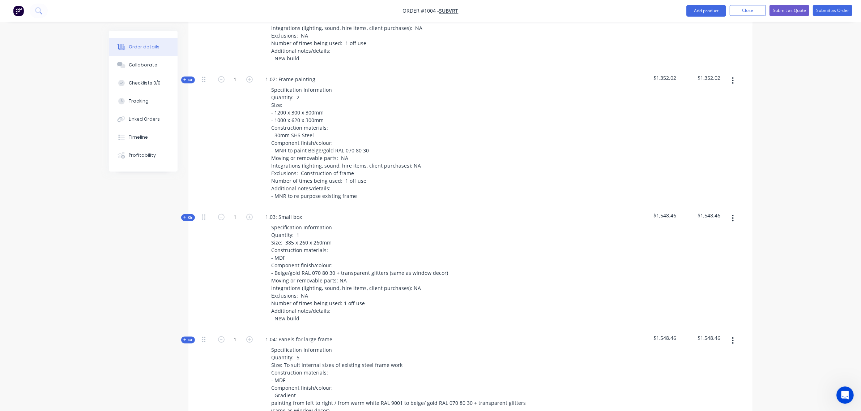
click at [188, 215] on span "Kit" at bounding box center [187, 217] width 9 height 5
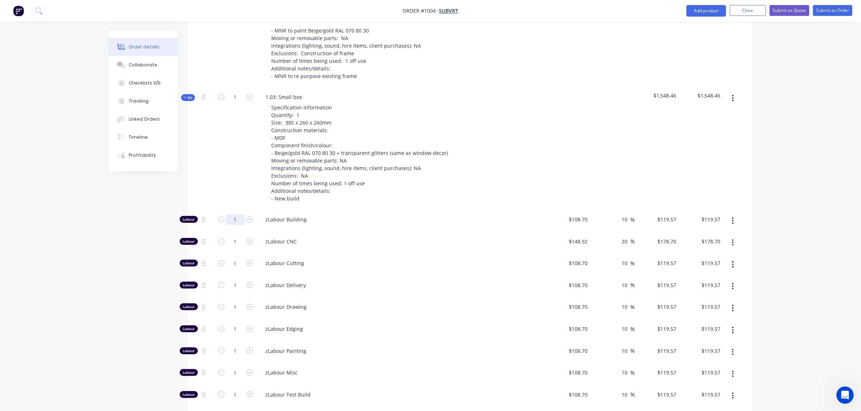
scroll to position [528, 0]
click at [232, 214] on input "1" at bounding box center [235, 219] width 19 height 11
type input "0.5"
type input "$59.79"
click at [230, 236] on input "1" at bounding box center [235, 241] width 19 height 11
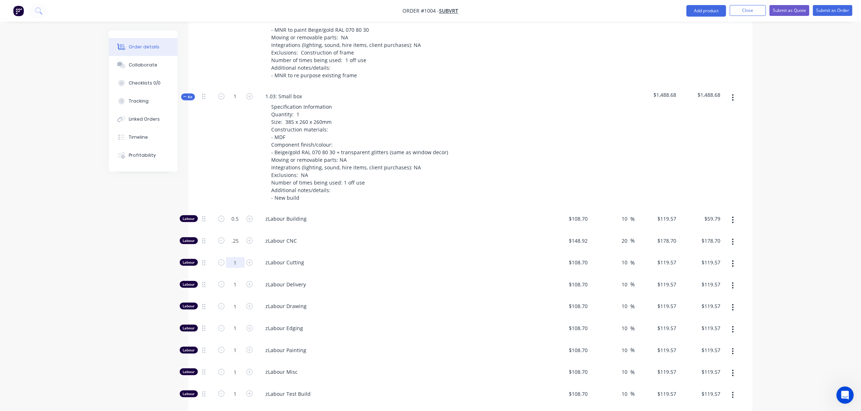
type input "0.25"
type input "$44.68"
click at [232, 257] on input "1" at bounding box center [235, 262] width 19 height 11
type input "0"
type input "$0.00"
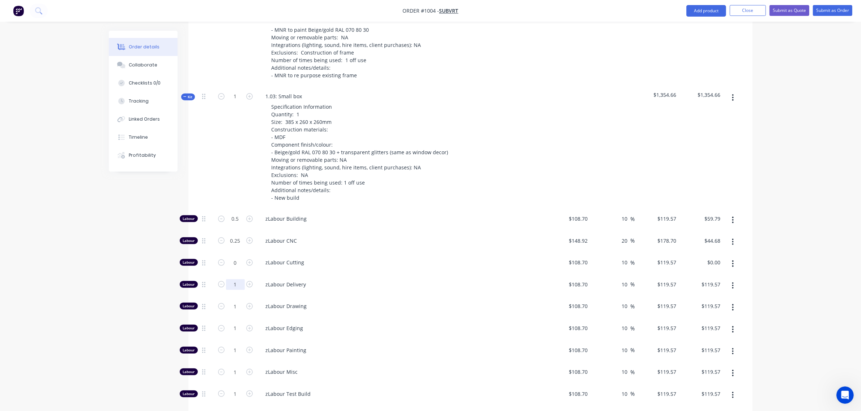
click at [228, 279] on input "1" at bounding box center [235, 284] width 19 height 11
type input "0.5"
type input "$59.79"
click at [232, 301] on input "1" at bounding box center [235, 306] width 19 height 11
type input "0.5"
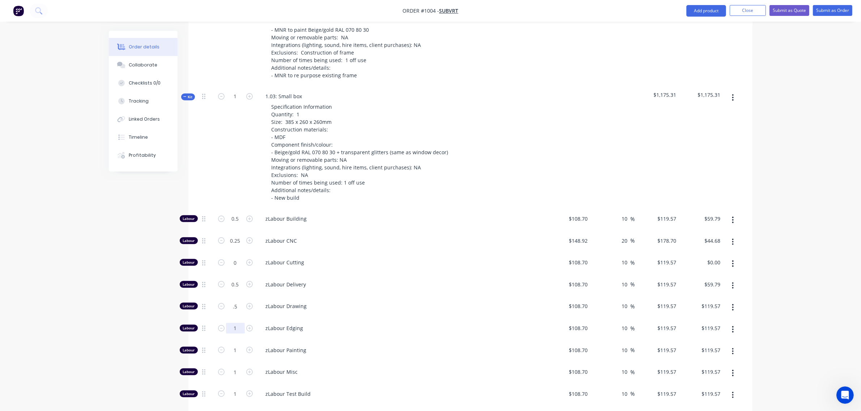
type input "$59.79"
click at [230, 323] on input "1" at bounding box center [235, 328] width 19 height 11
type input "0"
type input "$0.00"
click at [239, 345] on input "1" at bounding box center [235, 350] width 19 height 11
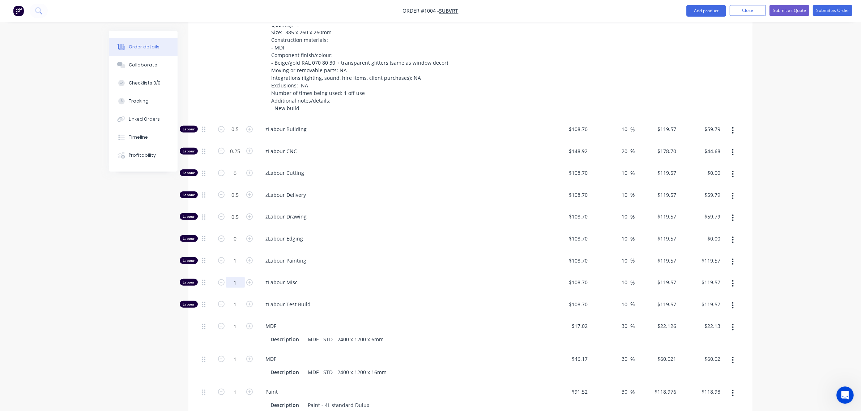
scroll to position [618, 0]
click at [233, 276] on input "1" at bounding box center [235, 281] width 19 height 11
type input "0.5"
type input "$59.79"
click at [230, 299] on input "1" at bounding box center [235, 304] width 19 height 11
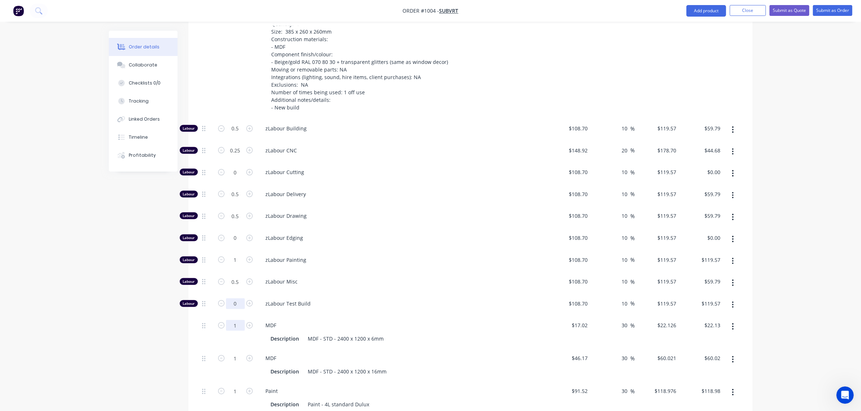
type input "0"
type input "$0.00"
click at [228, 320] on input "1" at bounding box center [235, 325] width 19 height 11
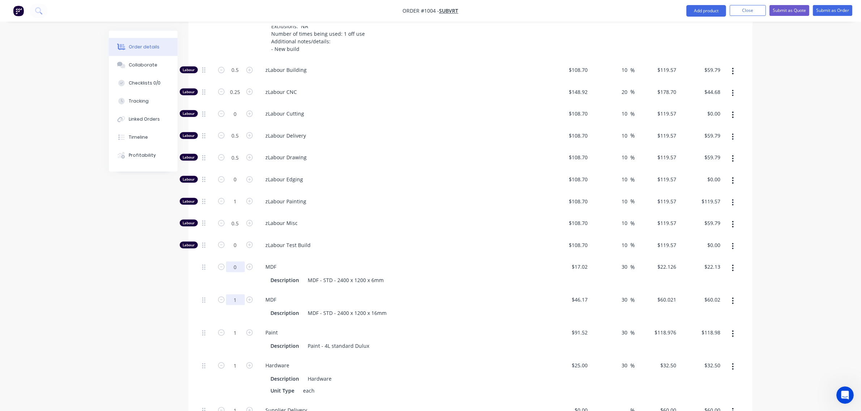
type input "0"
type input "$0.00"
click at [231, 294] on input "1" at bounding box center [235, 299] width 19 height 11
type input "0.5"
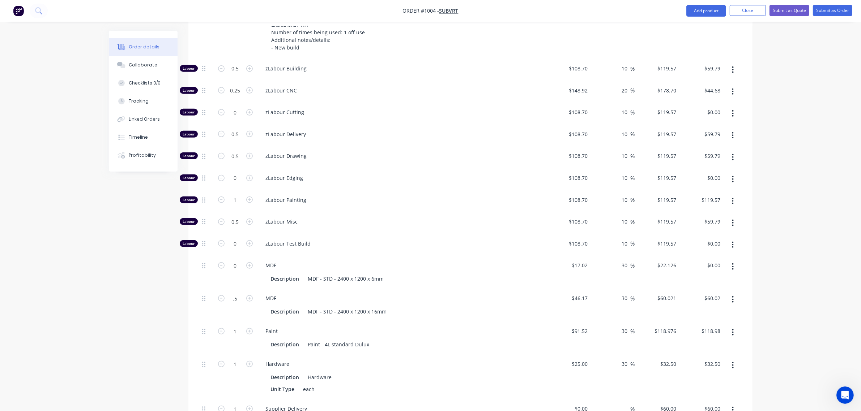
type input "$30.01"
click at [169, 272] on div "Created by [PERSON_NAME] Created [DATE] Required [DATE] Assigned to Add team me…" at bounding box center [430, 261] width 643 height 1817
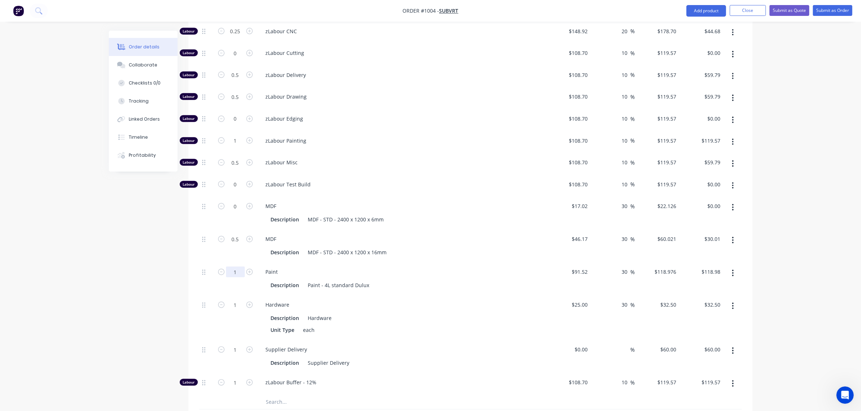
click at [232, 267] on input "1" at bounding box center [235, 272] width 19 height 11
type input "0.5"
type input "$59.49"
click at [172, 243] on div "Created by [PERSON_NAME] Created [DATE] Required [DATE] Assigned to Add team me…" at bounding box center [430, 201] width 643 height 1817
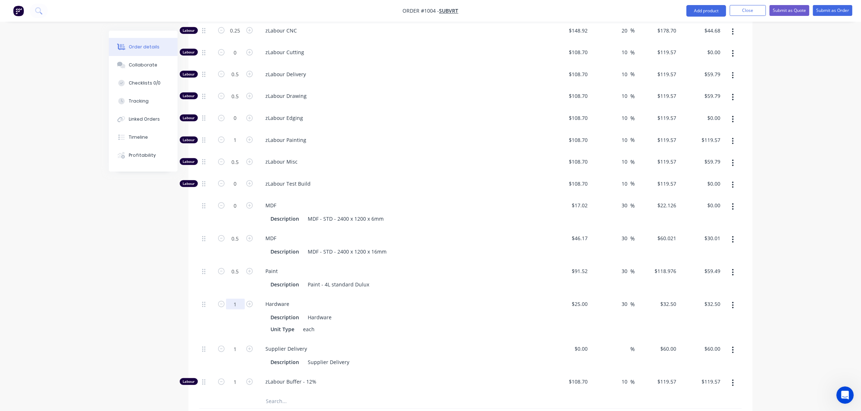
click at [232, 299] on input "1" at bounding box center [235, 304] width 19 height 11
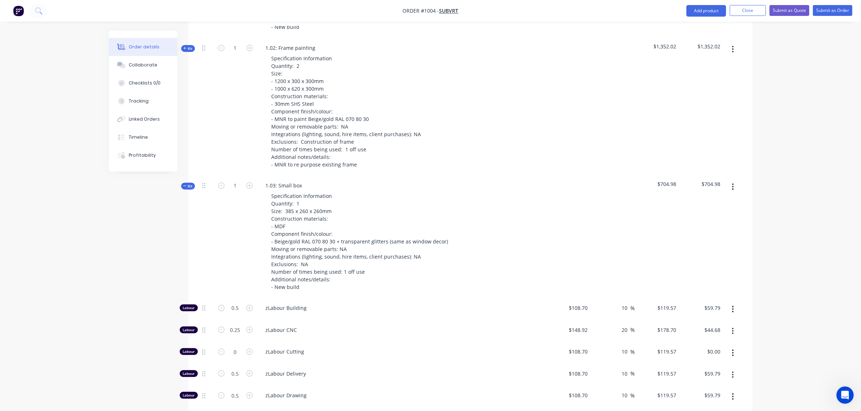
scroll to position [437, 0]
click at [187, 185] on span "Kit" at bounding box center [187, 187] width 9 height 5
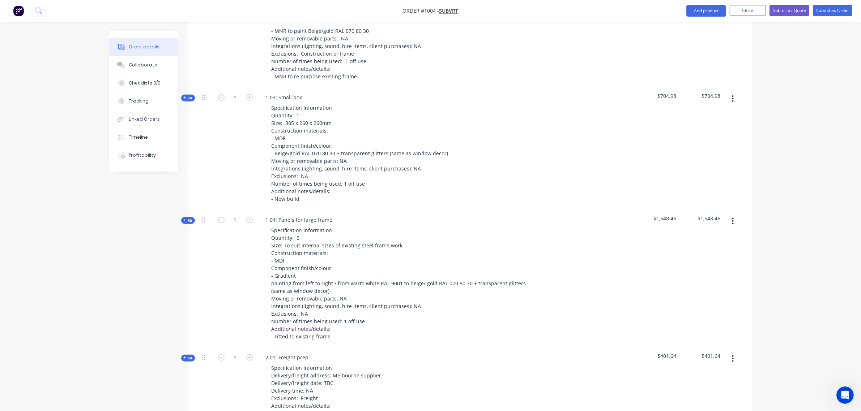
scroll to position [527, 0]
click at [186, 218] on icon at bounding box center [184, 220] width 3 height 4
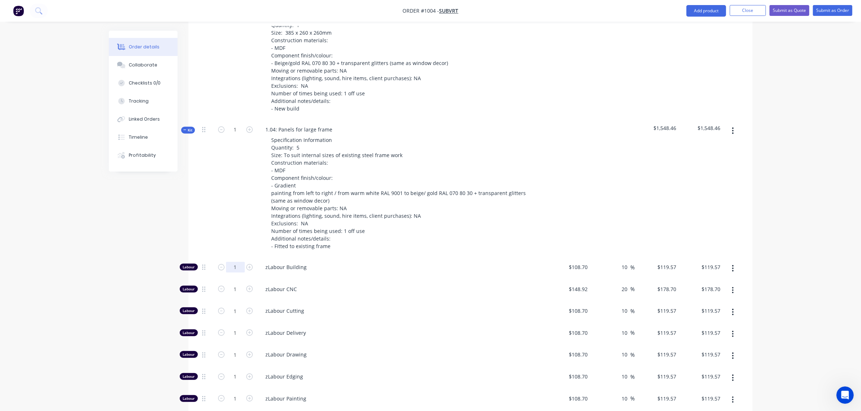
scroll to position [617, 0]
click at [232, 262] on input "1" at bounding box center [235, 267] width 19 height 11
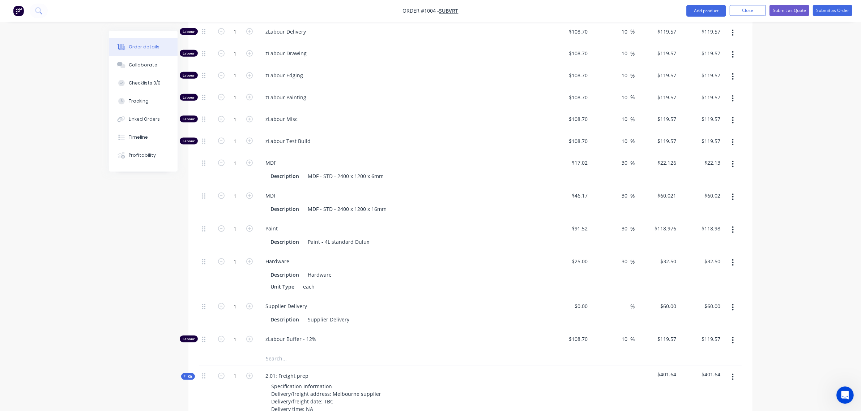
scroll to position [920, 0]
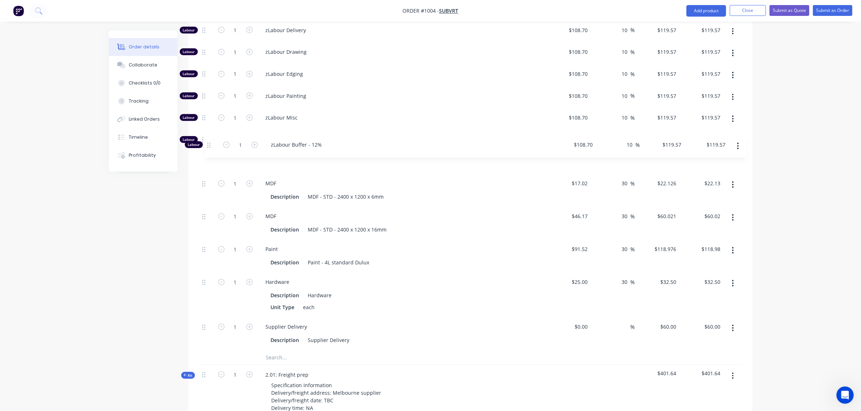
drag, startPoint x: 203, startPoint y: 324, endPoint x: 208, endPoint y: 141, distance: 183.0
click at [208, 141] on div "Labour 1 zLabour Building $108.70 $108.70 10 10 % $119.57 $119.57 $119.57 $119.…" at bounding box center [470, 153] width 542 height 396
click at [282, 350] on input "text" at bounding box center [338, 357] width 145 height 14
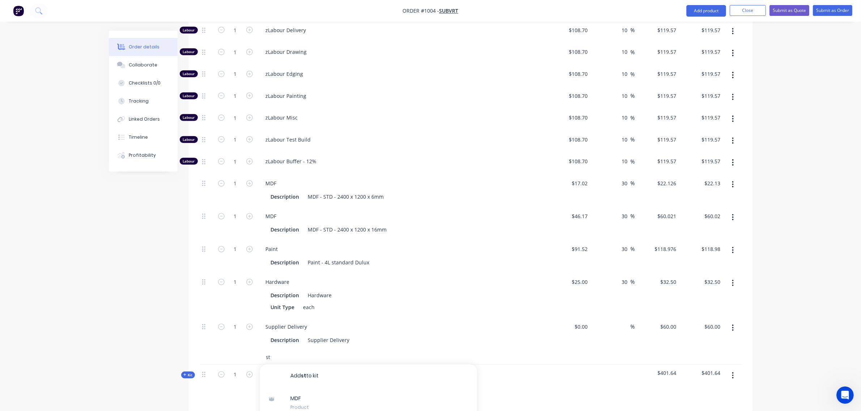
type input "s"
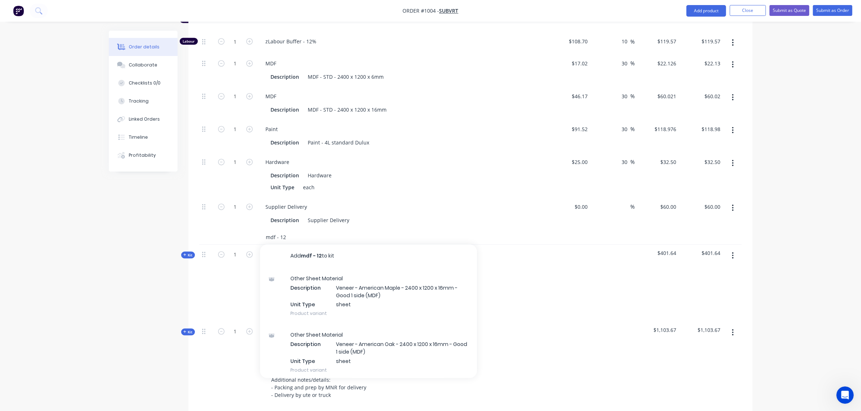
scroll to position [1040, 0]
click at [293, 230] on input "mdf - 12" at bounding box center [338, 237] width 145 height 14
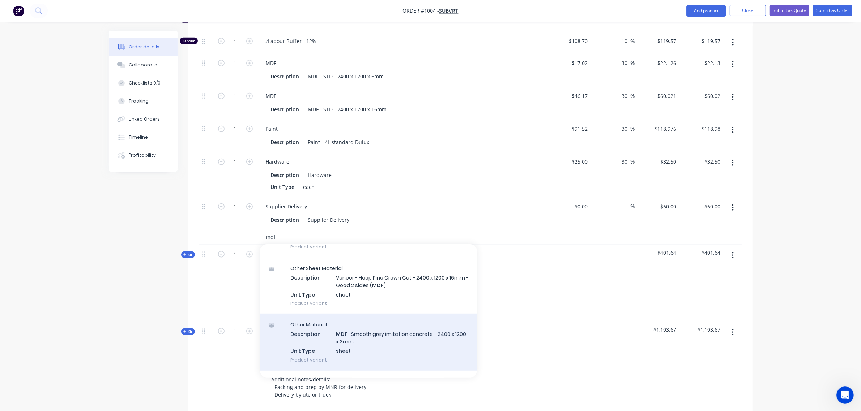
scroll to position [662, 0]
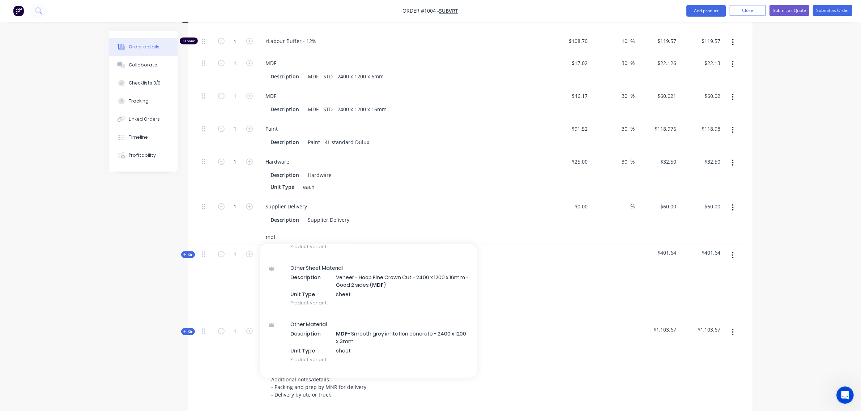
type input "mdf"
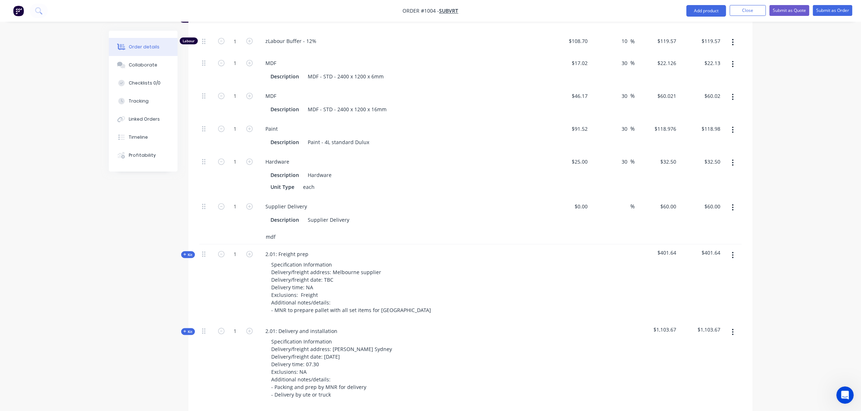
click at [291, 230] on input "mdf" at bounding box center [338, 237] width 145 height 14
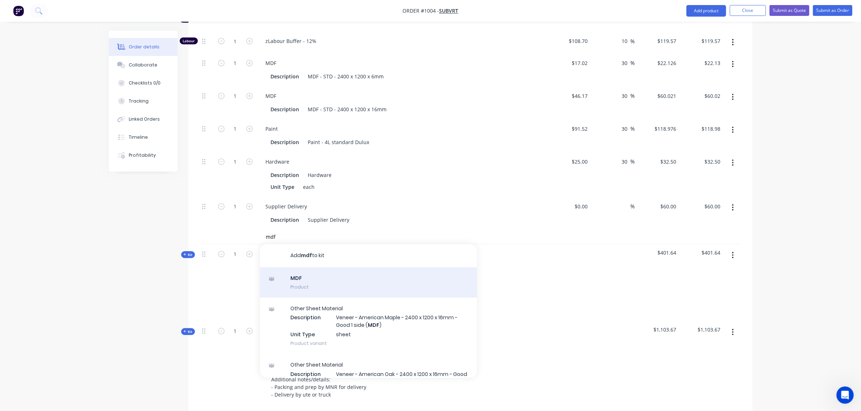
click at [307, 267] on div "MDF Product" at bounding box center [368, 282] width 217 height 30
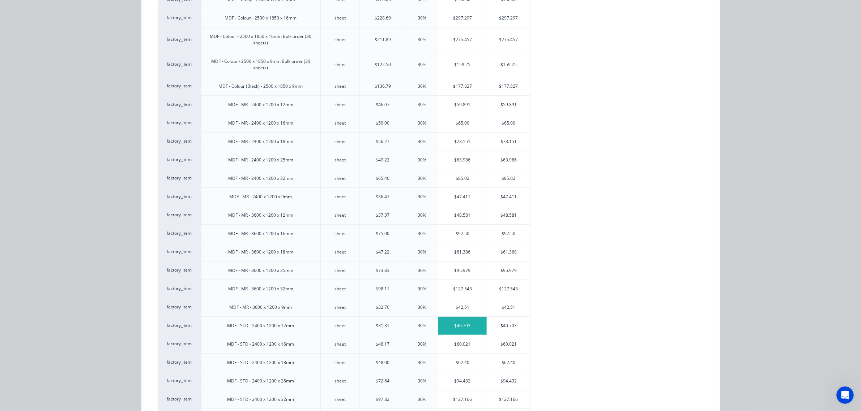
scroll to position [120, 0]
click at [459, 328] on div "$40.703" at bounding box center [462, 326] width 48 height 18
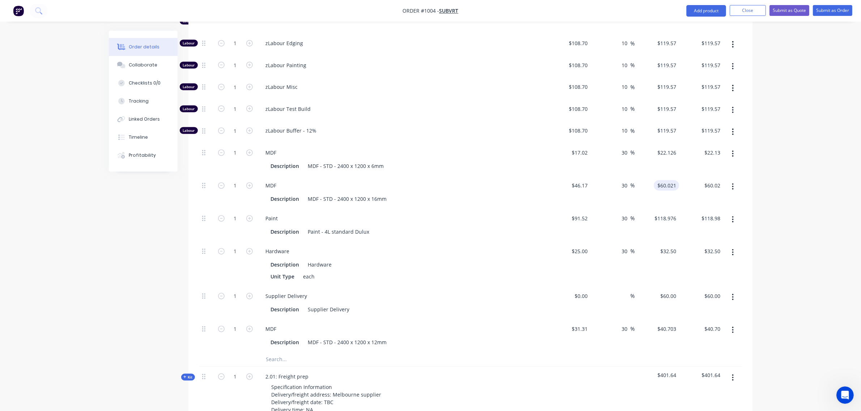
scroll to position [950, 0]
click at [731, 148] on button "button" at bounding box center [732, 154] width 17 height 13
click at [698, 197] on div "Delete" at bounding box center [707, 202] width 56 height 10
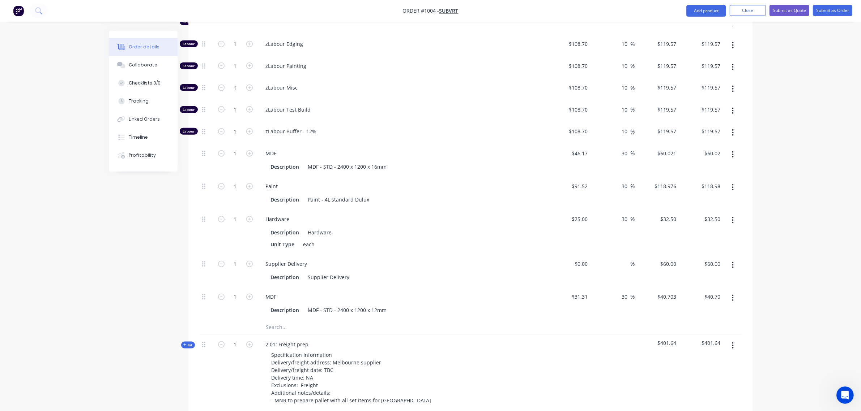
click at [730, 148] on button "button" at bounding box center [732, 154] width 17 height 13
click at [713, 197] on div "Delete" at bounding box center [707, 202] width 56 height 10
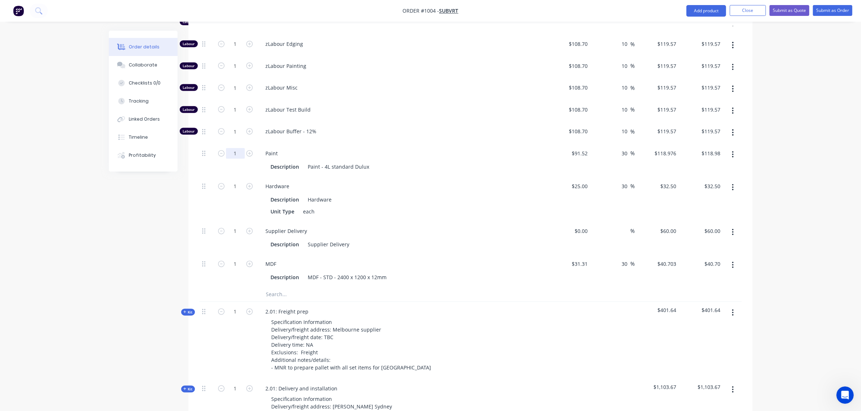
click at [235, 148] on input "1" at bounding box center [235, 153] width 19 height 11
type input "1.5"
type input "$178.46"
click at [233, 181] on input "1" at bounding box center [235, 186] width 19 height 11
type input "3"
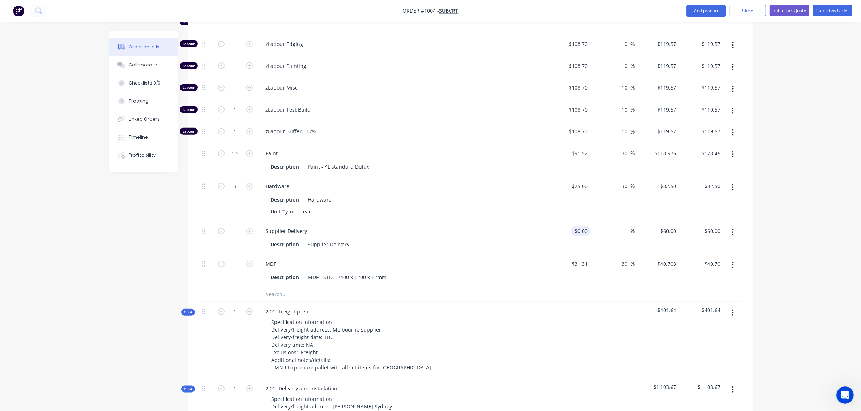
type input "$97.50"
click at [579, 222] on div "0 $0.00" at bounding box center [568, 238] width 44 height 33
type input "$0.00"
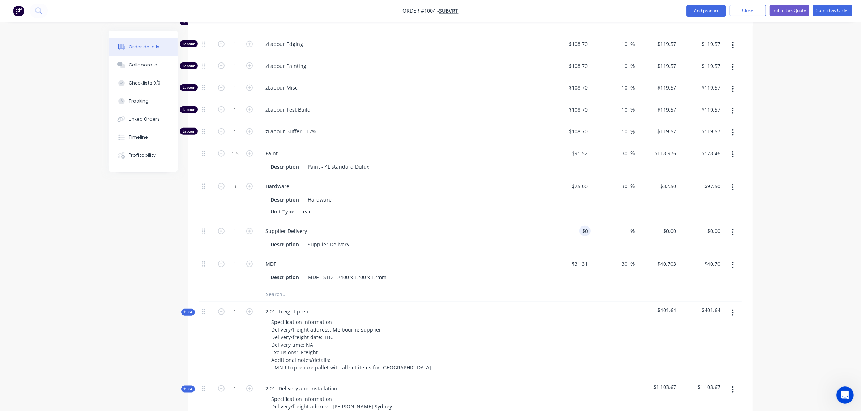
click at [579, 222] on div "$0.00 0" at bounding box center [568, 238] width 44 height 33
click at [579, 222] on div "0 0" at bounding box center [568, 238] width 44 height 33
click at [579, 222] on div "$0.00 0" at bounding box center [568, 238] width 44 height 33
click at [579, 222] on div "0 0" at bounding box center [568, 238] width 44 height 33
type input "$50.00"
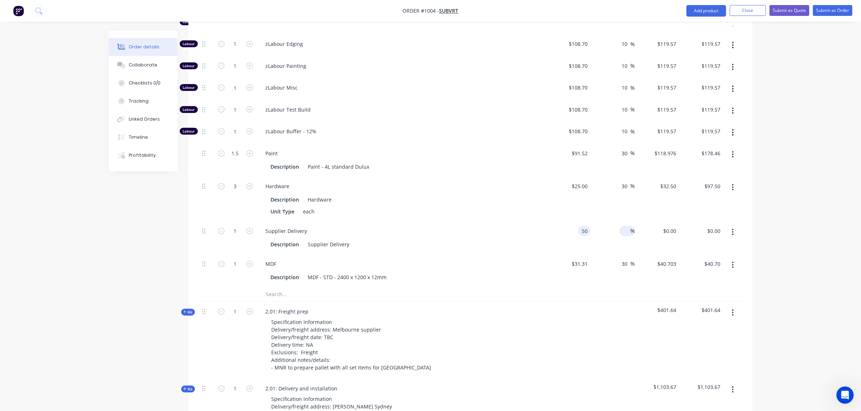
type input "$50.00"
click at [622, 226] on input at bounding box center [626, 231] width 8 height 10
type input "30"
type input "$65.00"
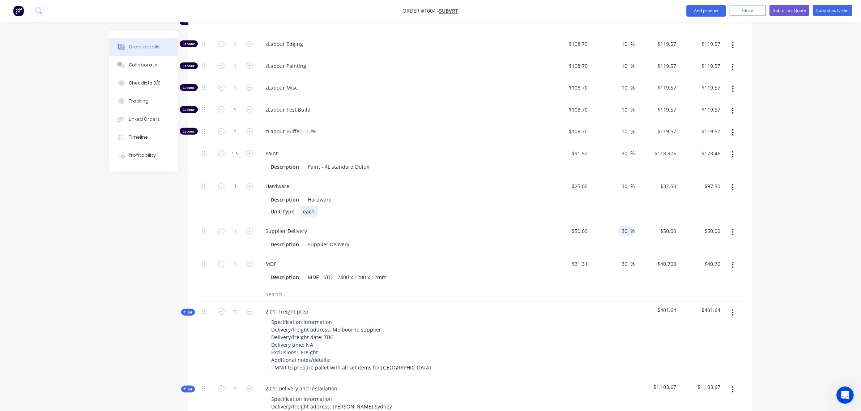
type input "$65.00"
click at [503, 206] on div "Unit Type each" at bounding box center [400, 211] width 265 height 10
click at [234, 259] on input "1" at bounding box center [235, 264] width 19 height 11
type input "2"
type input "$81.41"
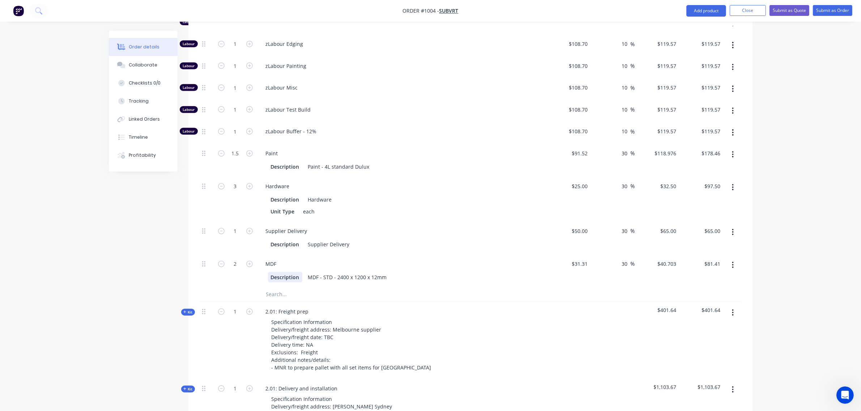
click at [268, 272] on div "Description" at bounding box center [285, 277] width 34 height 10
click at [233, 259] on input "2" at bounding box center [235, 264] width 19 height 11
type input "1.5"
type input "$61.05"
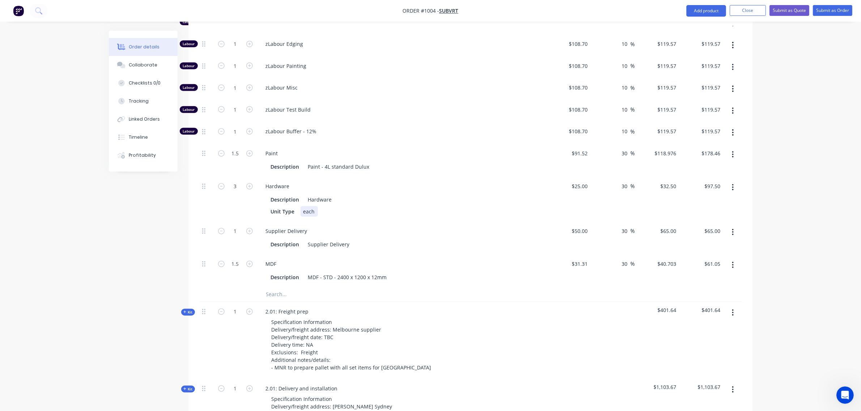
click at [402, 206] on div "Unit Type each" at bounding box center [400, 211] width 265 height 10
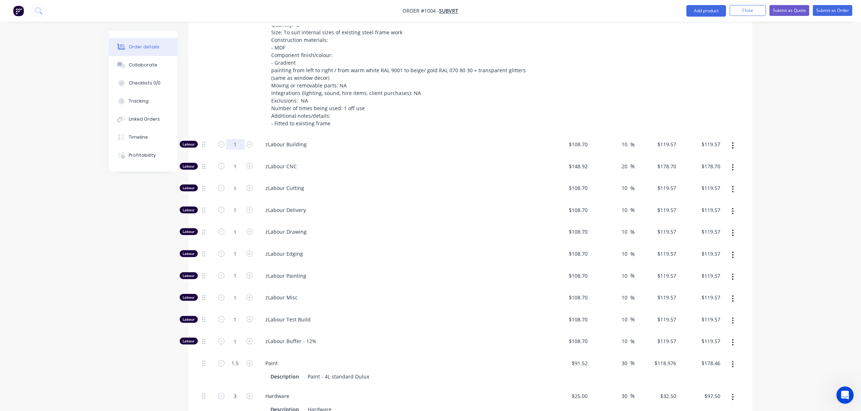
scroll to position [739, 0]
click at [235, 140] on input "1" at bounding box center [235, 145] width 19 height 11
type input "0"
type input "$0.00"
click at [234, 162] on input "1" at bounding box center [235, 167] width 19 height 11
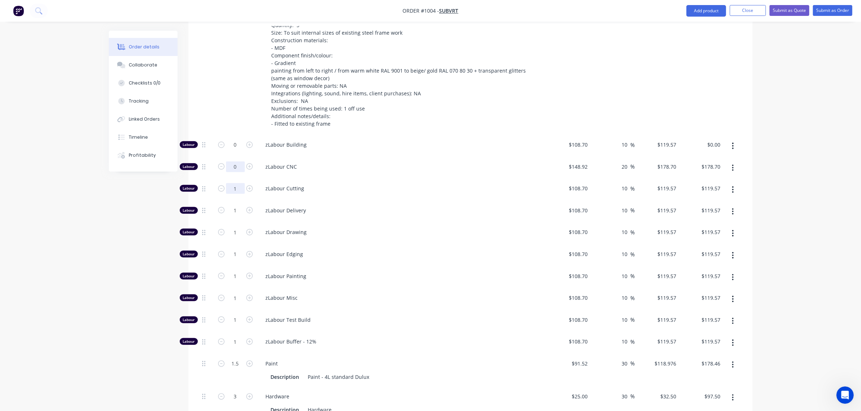
type input "0"
type input "$0.00"
click at [237, 183] on input "1" at bounding box center [235, 188] width 19 height 11
click at [233, 205] on input "1" at bounding box center [235, 210] width 19 height 11
type input "0.5"
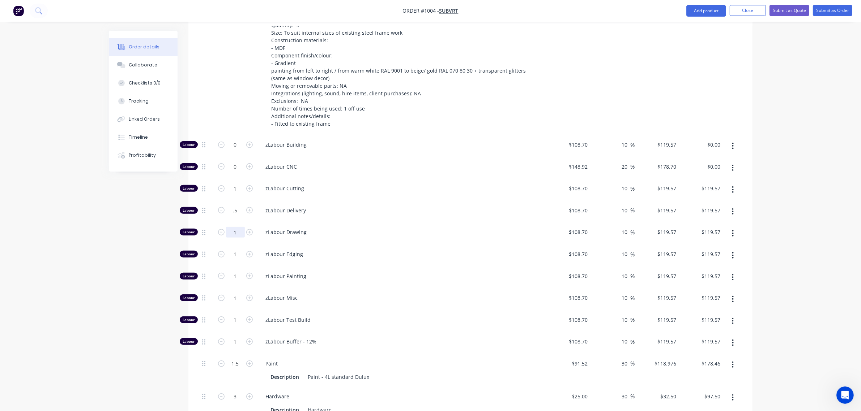
type input "$59.79"
click at [231, 227] on input "1" at bounding box center [235, 232] width 19 height 11
drag, startPoint x: 230, startPoint y: 246, endPoint x: 230, endPoint y: 242, distance: 4.3
click at [230, 245] on div "1" at bounding box center [235, 256] width 43 height 22
click at [230, 249] on input "1" at bounding box center [235, 254] width 19 height 11
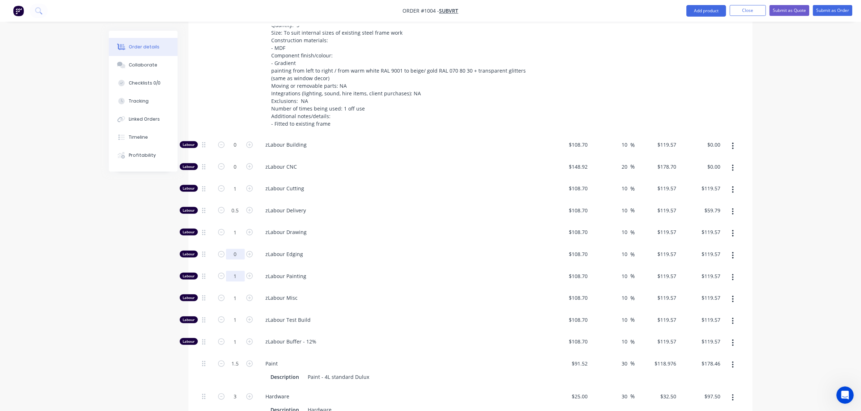
type input "0"
type input "$0.00"
click at [234, 271] on input "1" at bounding box center [235, 276] width 19 height 11
type input "4"
type input "$478.28"
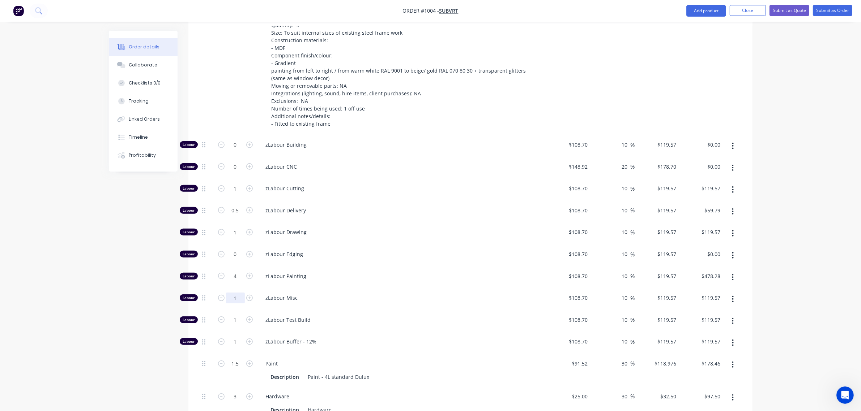
click at [234, 293] on input "1" at bounding box center [235, 298] width 19 height 11
type input "2"
type input "$239.14"
click at [231, 315] on input "1" at bounding box center [235, 320] width 19 height 11
type input "0.5"
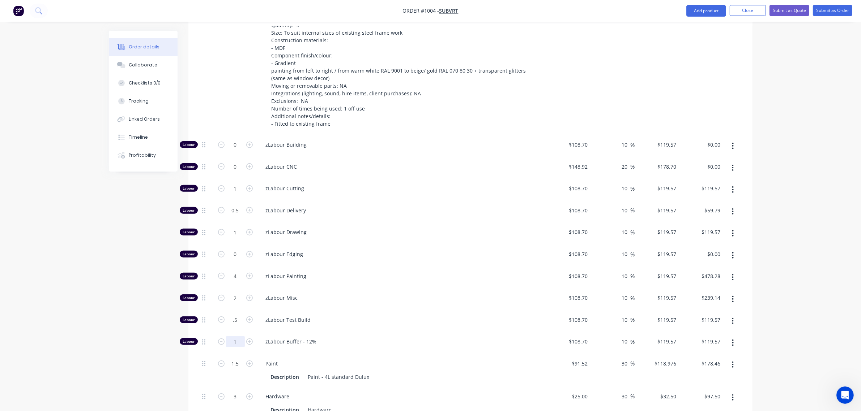
type input "$59.79"
click at [232, 336] on input "1" at bounding box center [235, 341] width 19 height 11
type input "0.5"
type input "$59.79"
click at [344, 273] on span "zLabour Painting" at bounding box center [405, 277] width 278 height 8
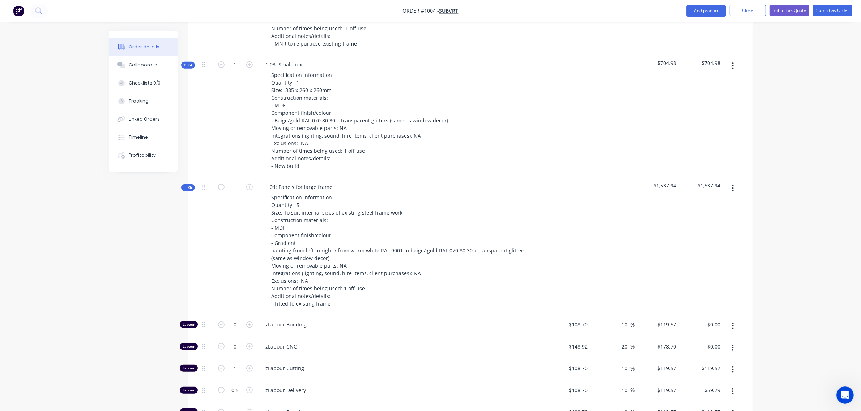
scroll to position [559, 0]
click at [186, 186] on span "Kit" at bounding box center [187, 188] width 9 height 5
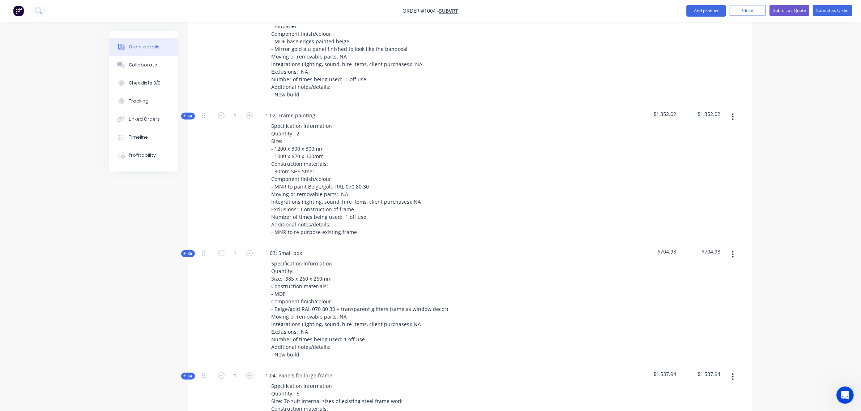
scroll to position [349, 0]
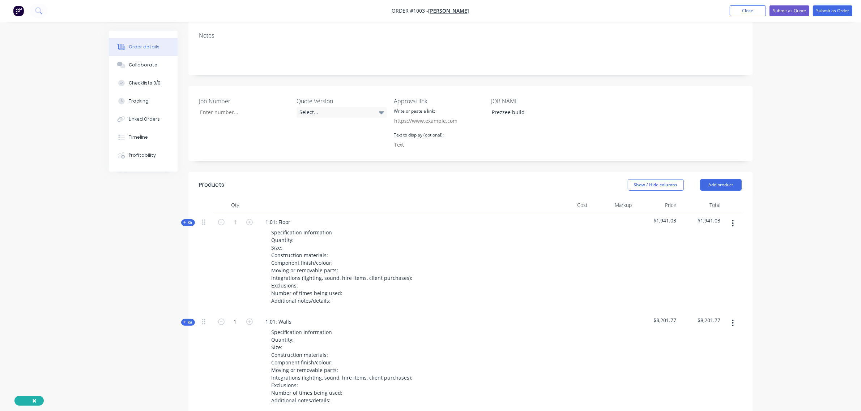
scroll to position [136, 0]
